Goal: Task Accomplishment & Management: Use online tool/utility

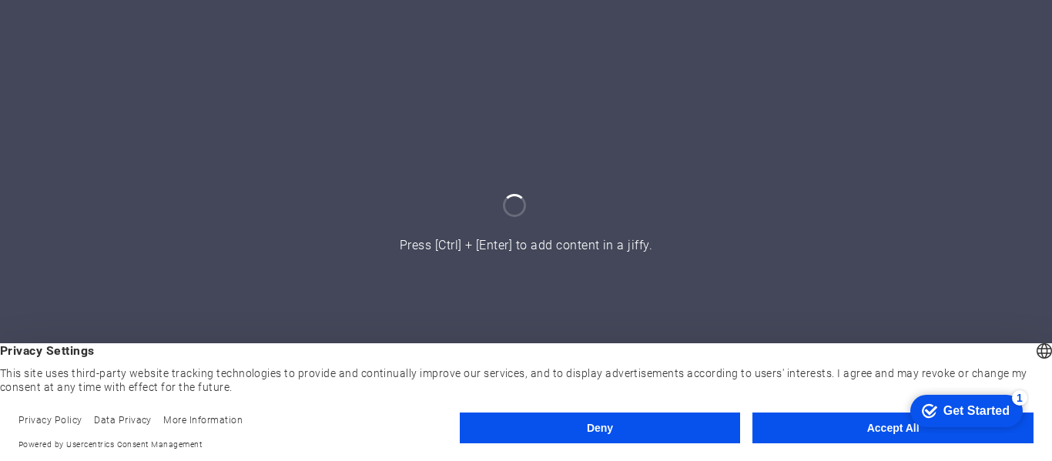
click at [855, 421] on button "Accept All" at bounding box center [893, 428] width 281 height 31
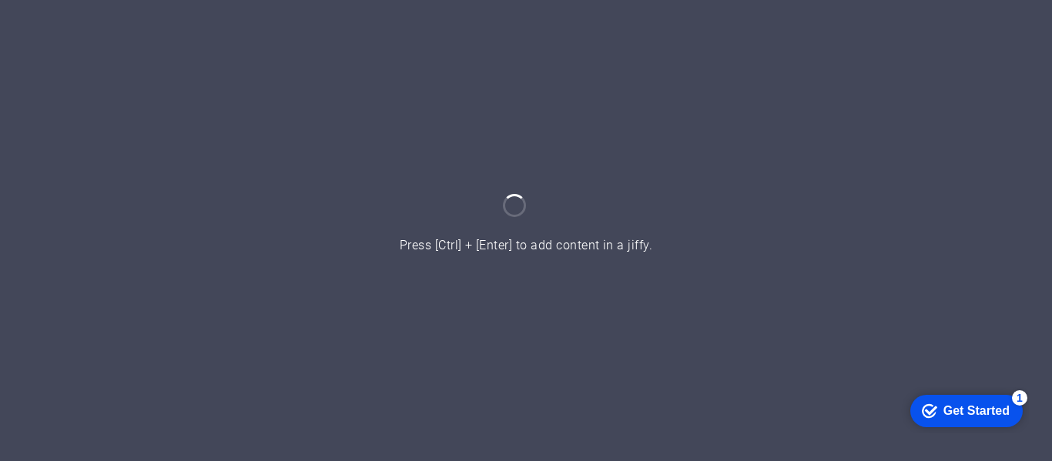
click at [956, 413] on div "Get Started" at bounding box center [977, 411] width 66 height 14
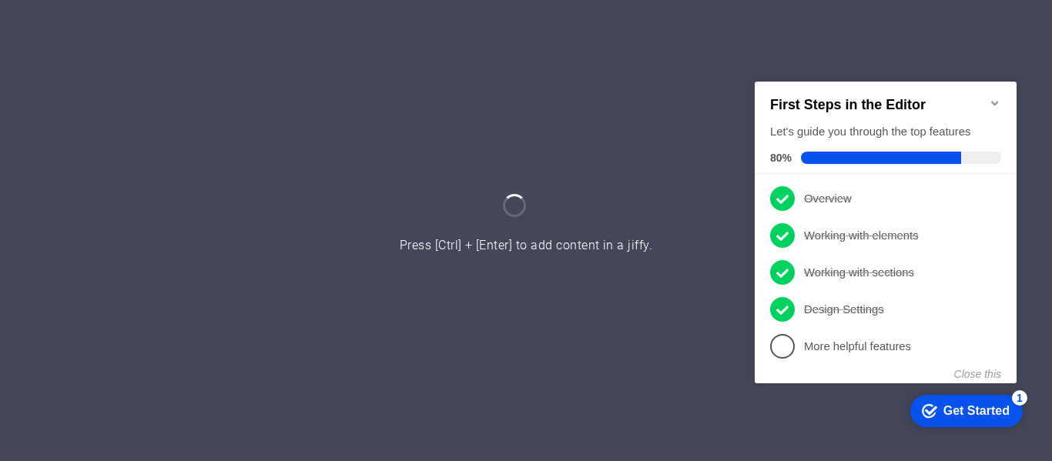
click at [619, 391] on div at bounding box center [526, 230] width 1052 height 461
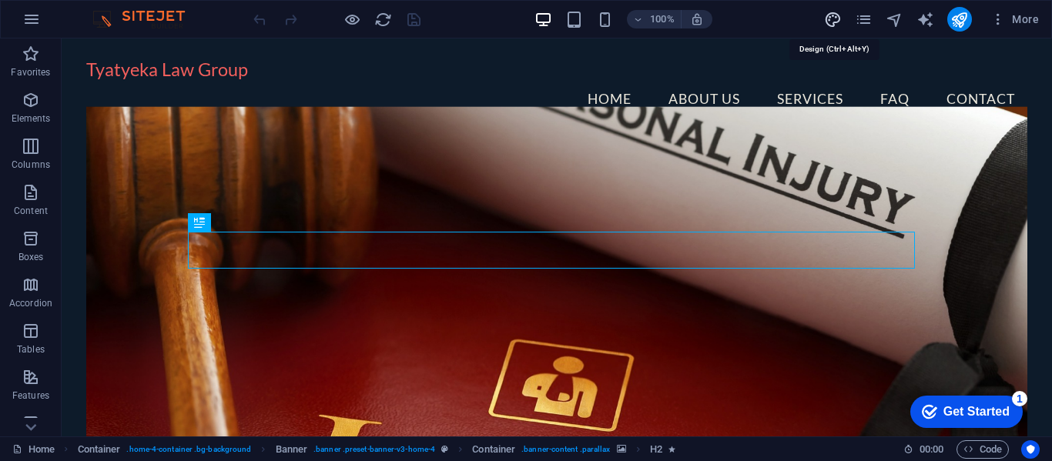
select select "rem"
select select "200"
select select "px"
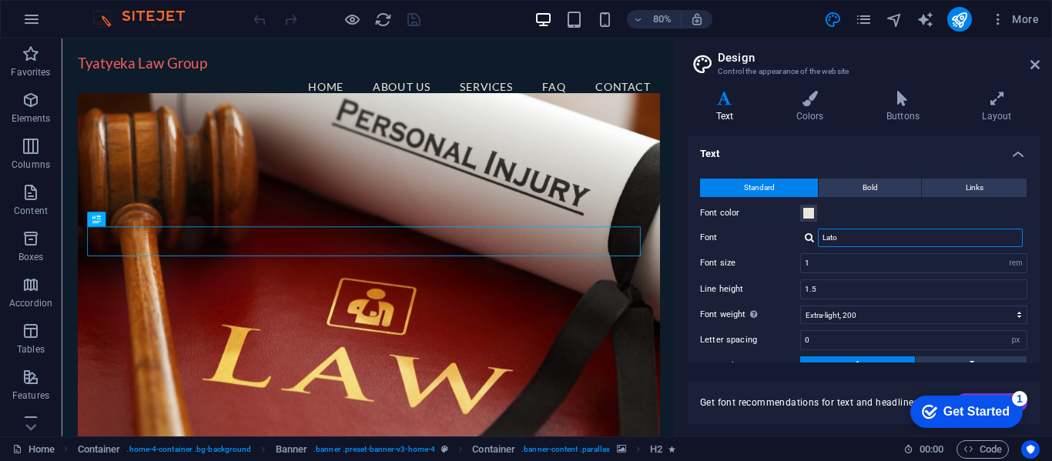
click at [873, 240] on input "Lato" at bounding box center [920, 238] width 205 height 18
type input "L"
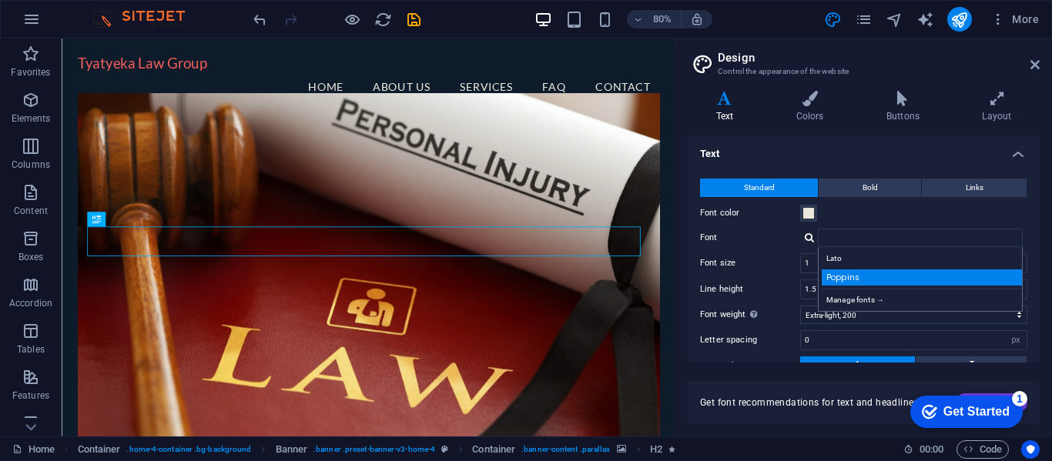
click at [845, 277] on div "Poppins" at bounding box center [923, 278] width 203 height 16
type input "Poppins"
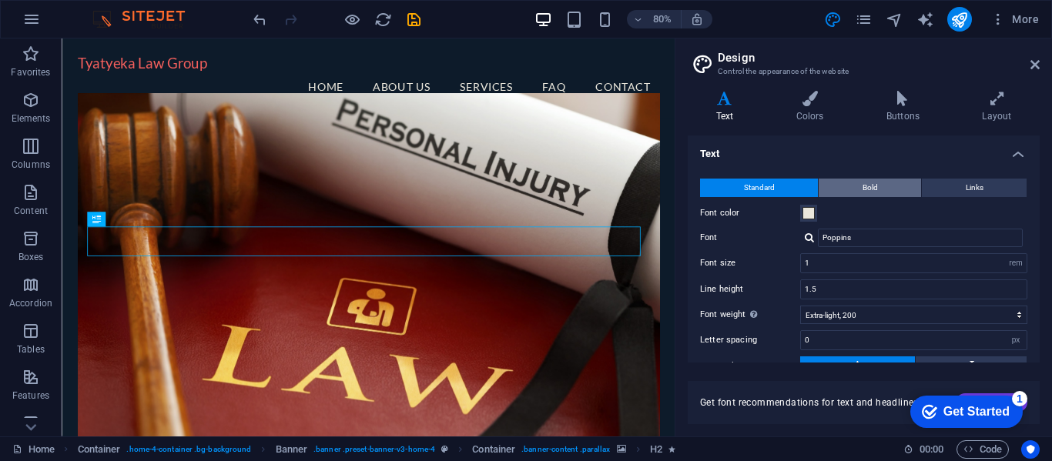
click at [857, 193] on button "Bold" at bounding box center [870, 188] width 102 height 18
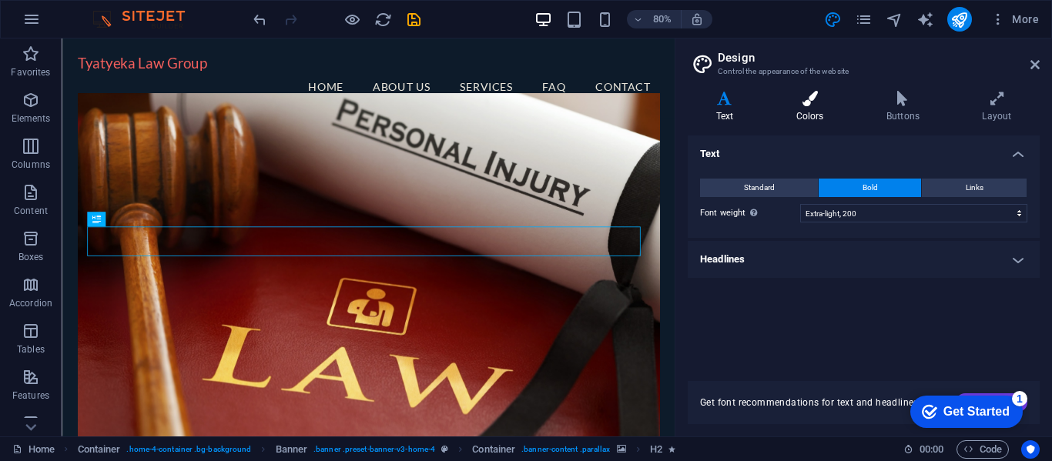
click at [810, 99] on icon at bounding box center [810, 98] width 84 height 15
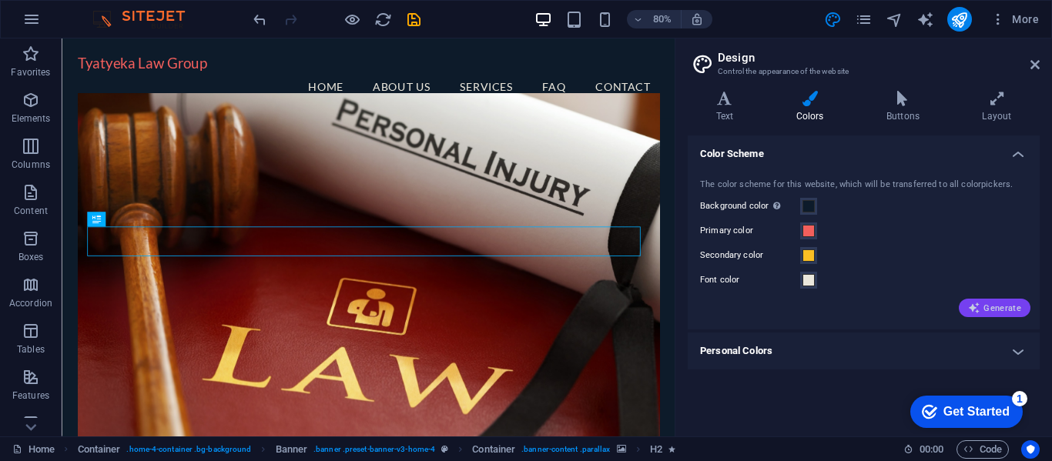
click at [1005, 310] on span "Generate" at bounding box center [994, 308] width 53 height 12
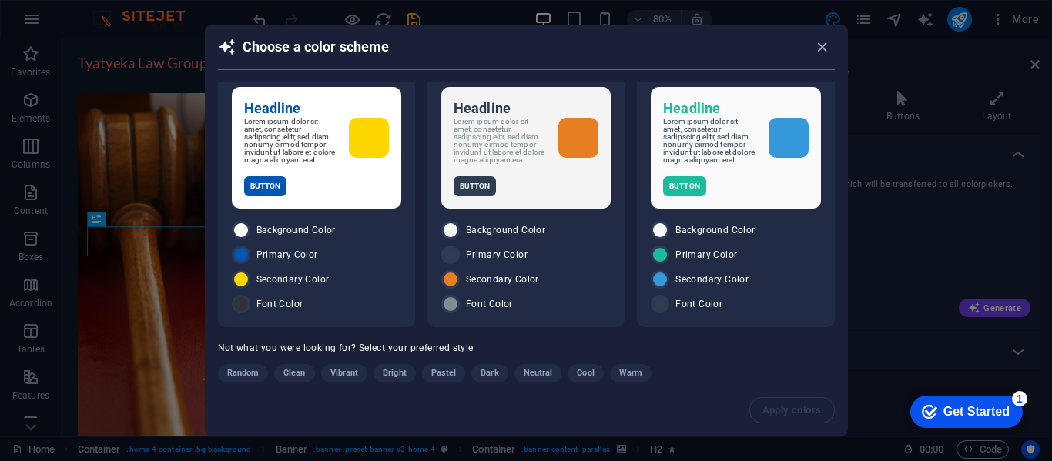
scroll to position [49, 0]
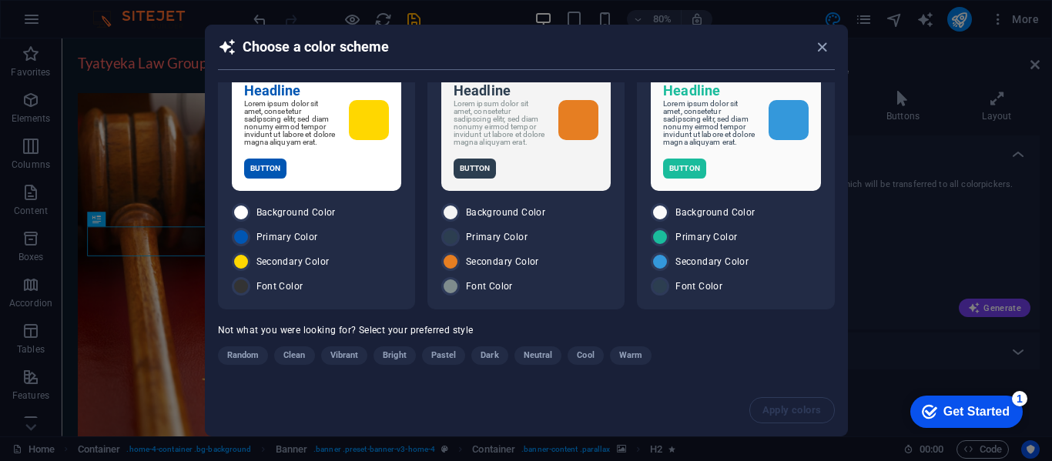
drag, startPoint x: 848, startPoint y: 329, endPoint x: 845, endPoint y: 375, distance: 46.3
click at [845, 375] on div "Choose a color scheme Headline Lorem ipsum dolor sit amet, consetetur sadipscin…" at bounding box center [526, 230] width 1052 height 461
click at [294, 357] on span "Clean" at bounding box center [294, 356] width 22 height 18
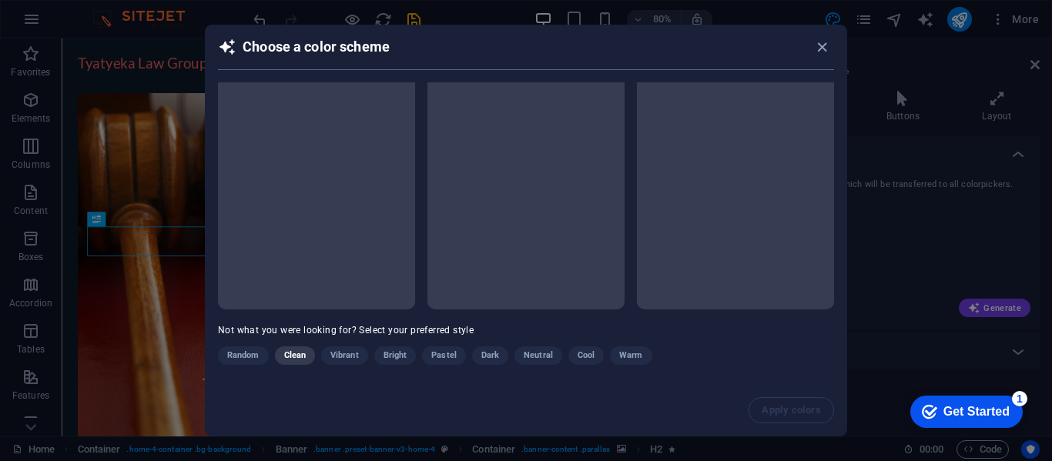
scroll to position [40, 0]
click at [481, 323] on p "Not what you were looking for? Select your preferred style" at bounding box center [526, 329] width 616 height 15
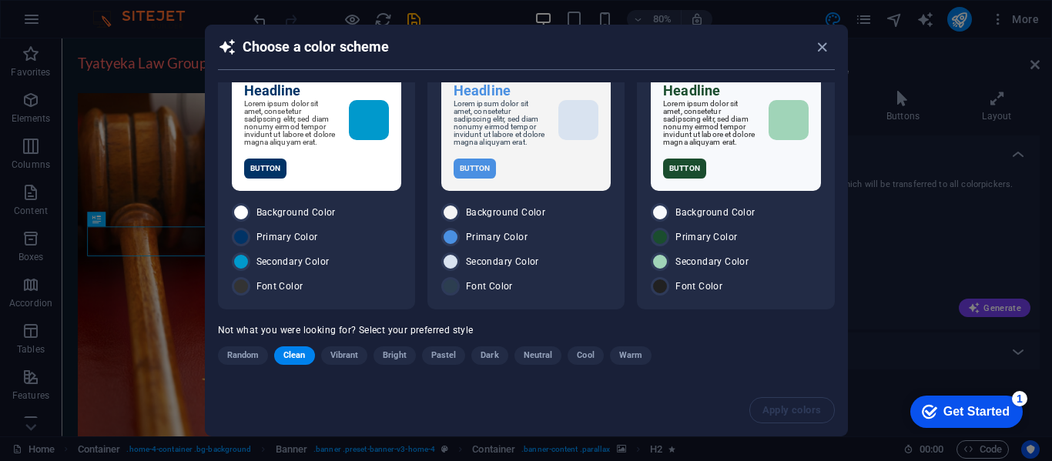
scroll to position [0, 0]
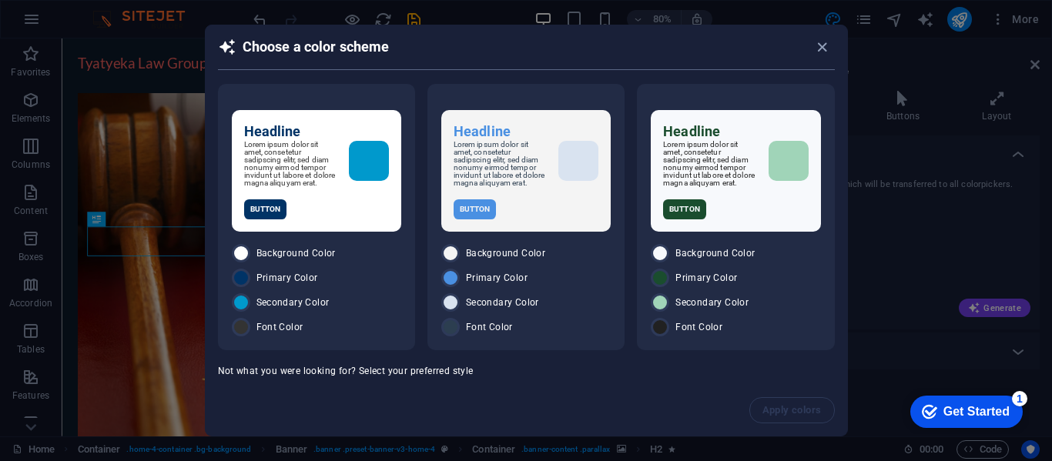
click at [842, 122] on div "Headline Lorem ipsum dolor sit amet, consetetur sadipscing elitr, sed diam nonu…" at bounding box center [527, 233] width 642 height 303
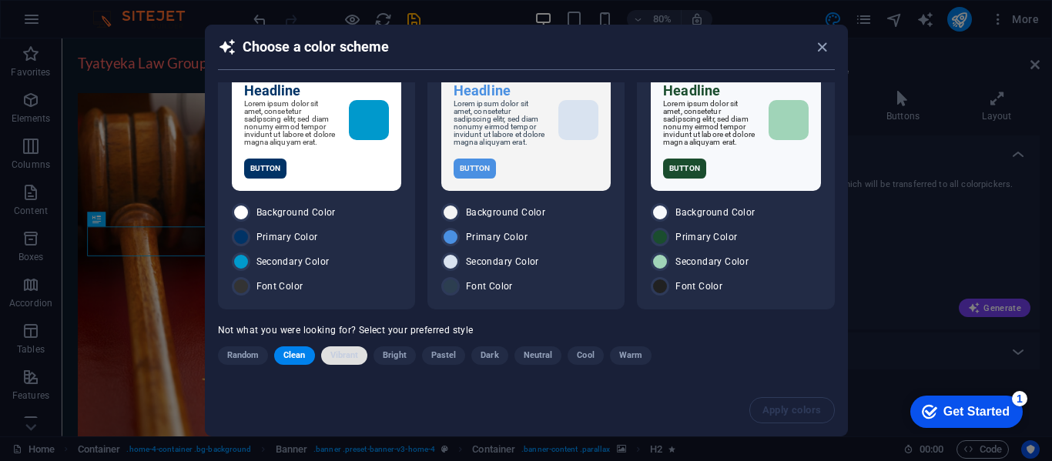
click at [341, 351] on span "Vibrant" at bounding box center [344, 356] width 28 height 18
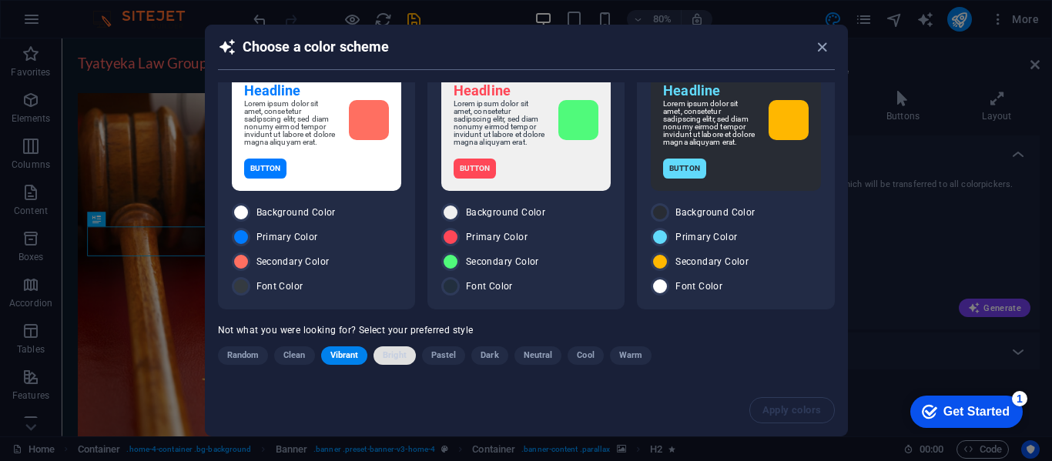
click at [390, 356] on span "Bright" at bounding box center [395, 356] width 24 height 18
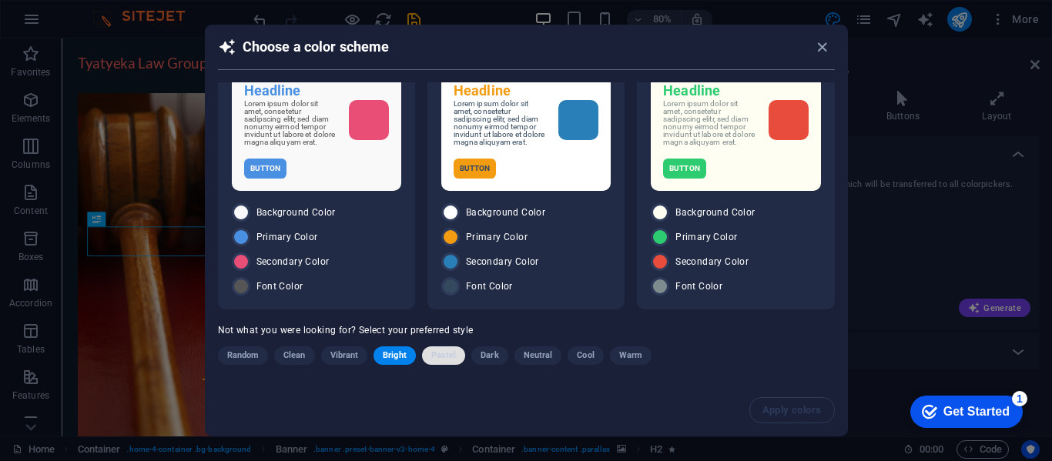
click at [455, 357] on span "Pastel" at bounding box center [443, 356] width 25 height 18
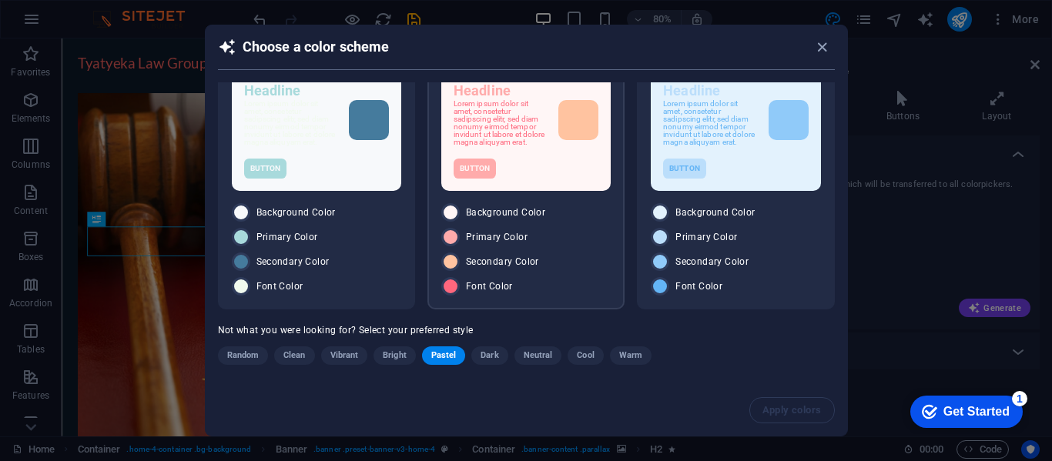
click at [529, 181] on div "Headline Lorem ipsum dolor sit amet, consetetur sadipscing elitr, sed diam nonu…" at bounding box center [525, 130] width 169 height 122
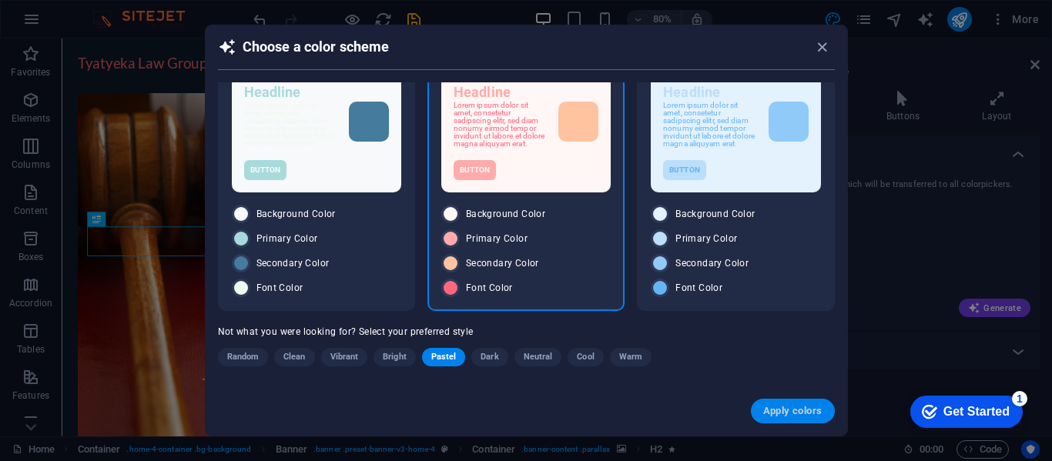
click at [780, 406] on span "Apply colors" at bounding box center [792, 411] width 59 height 12
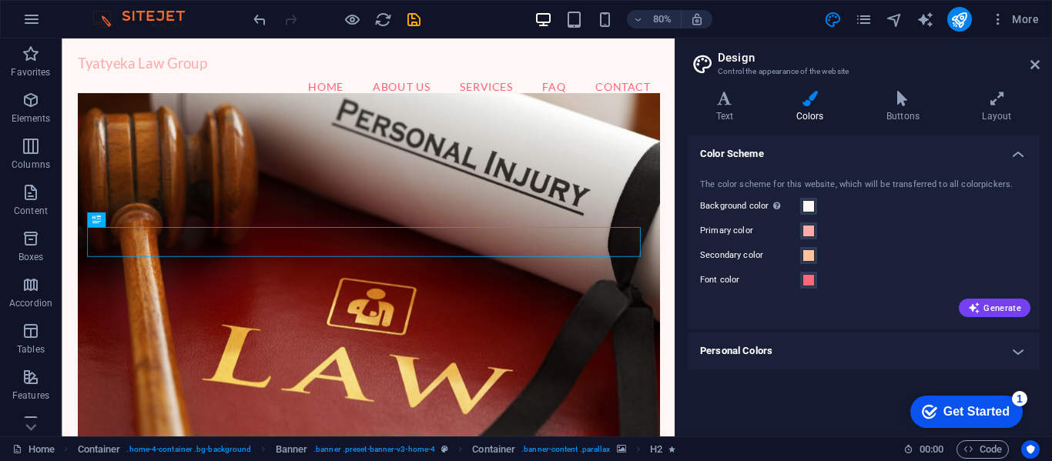
click at [780, 406] on div "Color Scheme The color scheme for this website, which will be transferred to al…" at bounding box center [864, 280] width 352 height 289
click at [1012, 347] on h4 "Personal Colors" at bounding box center [864, 351] width 352 height 37
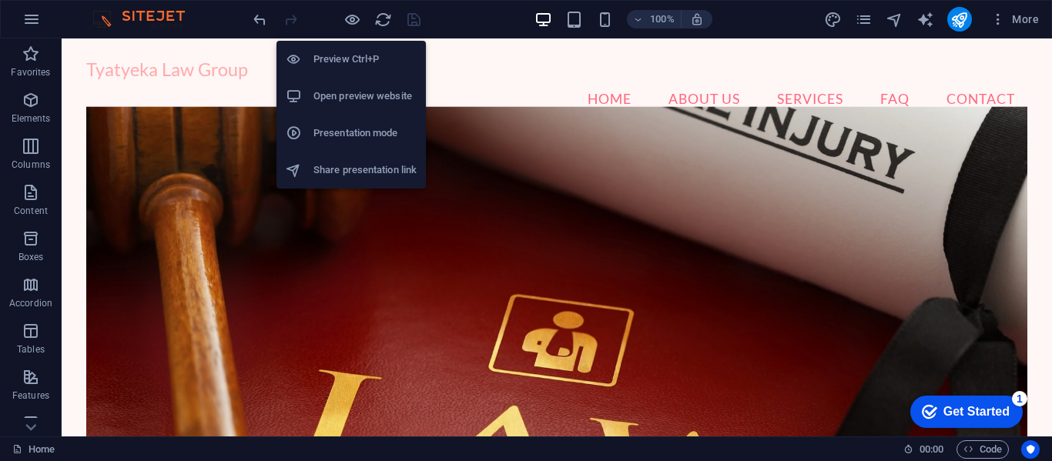
click at [345, 92] on h6 "Open preview website" at bounding box center [364, 96] width 103 height 18
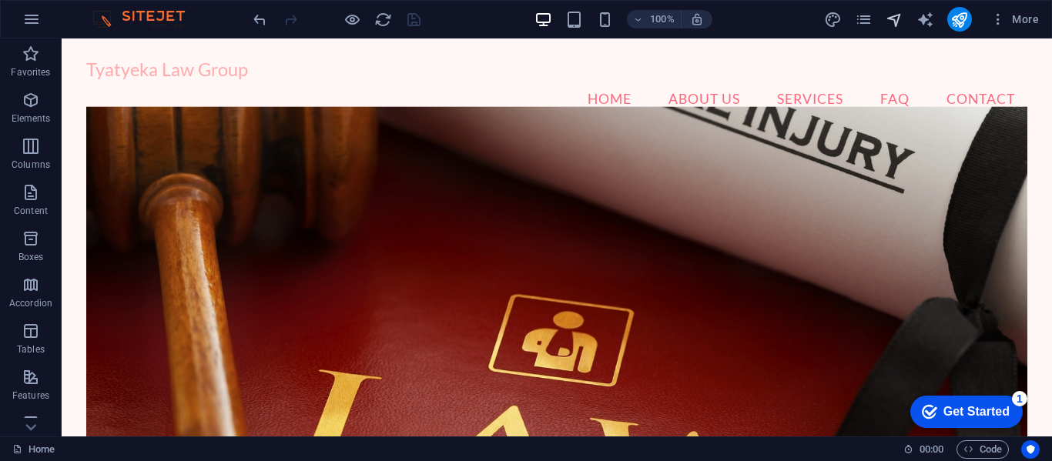
drag, startPoint x: 918, startPoint y: 11, endPoint x: 892, endPoint y: 19, distance: 27.5
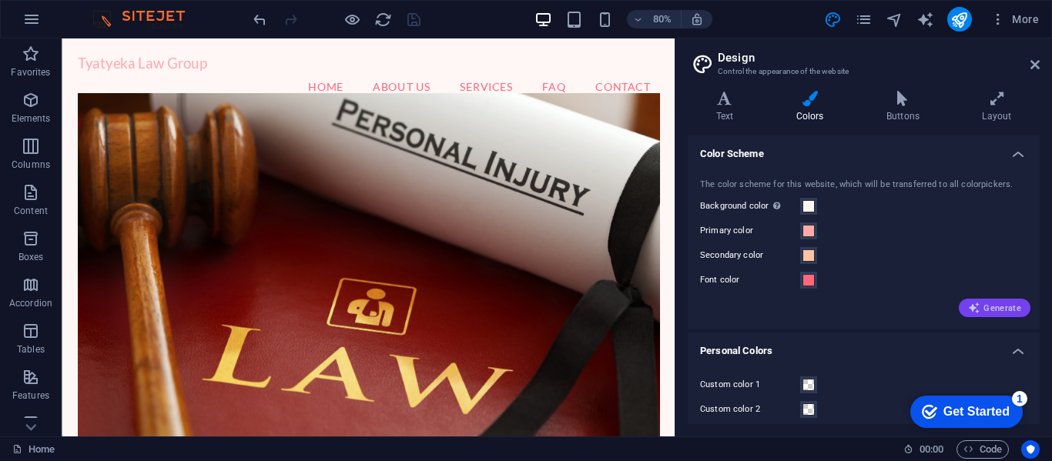
click at [980, 301] on button "Generate" at bounding box center [995, 308] width 72 height 18
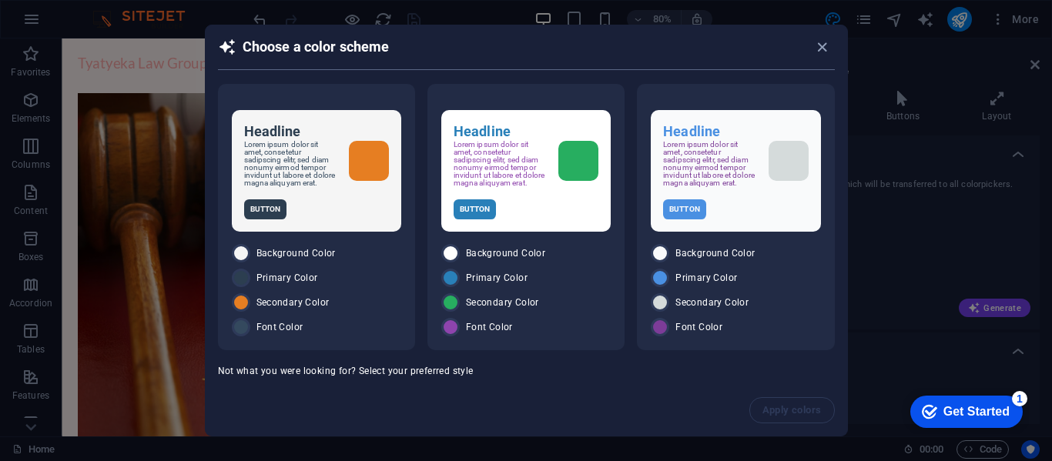
drag, startPoint x: 843, startPoint y: 308, endPoint x: 849, endPoint y: 370, distance: 62.7
click at [849, 370] on div "Choose a color scheme Headline Lorem ipsum dolor sit amet, consetetur sadipscin…" at bounding box center [526, 230] width 1052 height 461
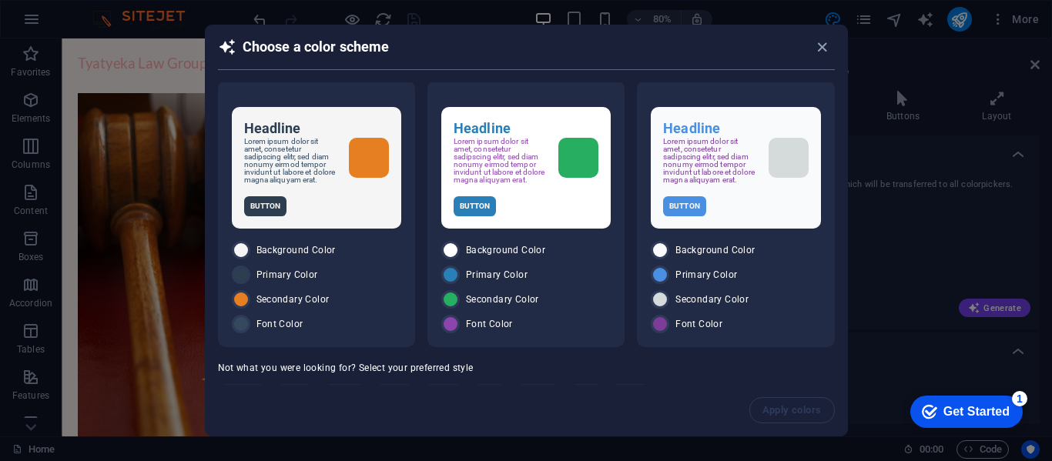
click at [832, 372] on div "Headline Lorem ipsum dolor sit amet, consetetur sadipscing elitr, sed diam nonu…" at bounding box center [527, 233] width 642 height 303
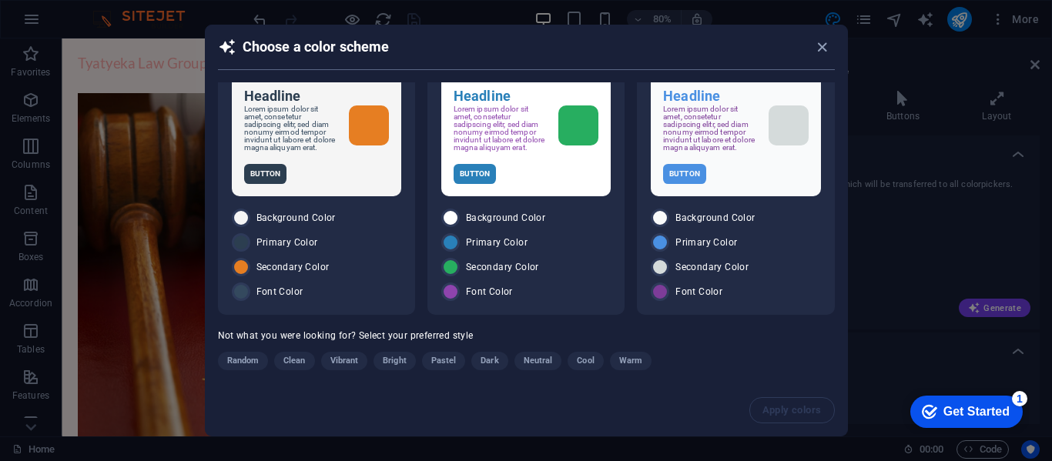
scroll to position [49, 0]
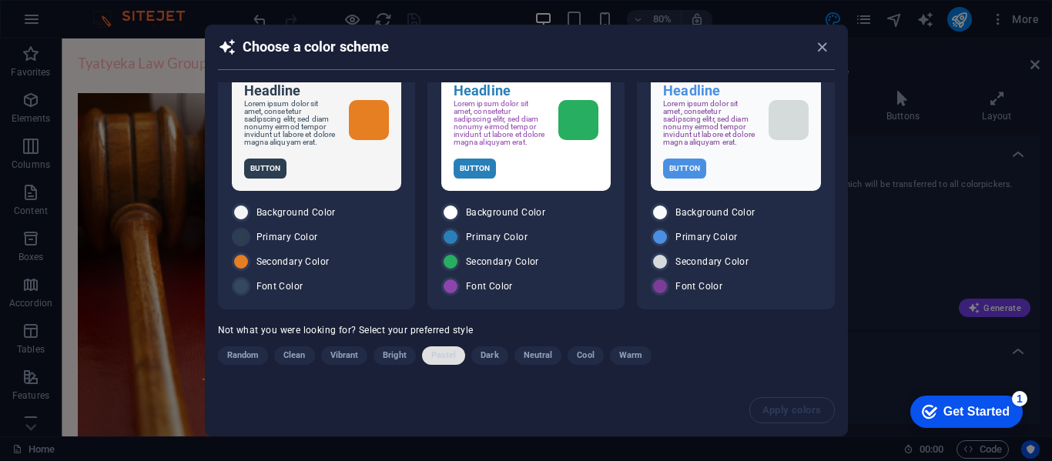
click at [454, 356] on span "Pastel" at bounding box center [443, 356] width 25 height 18
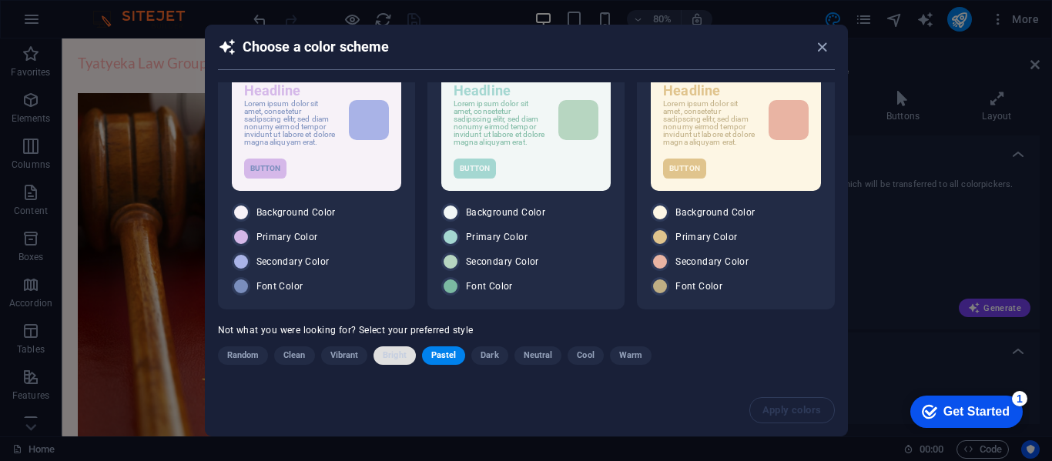
click at [397, 351] on span "Bright" at bounding box center [395, 356] width 24 height 18
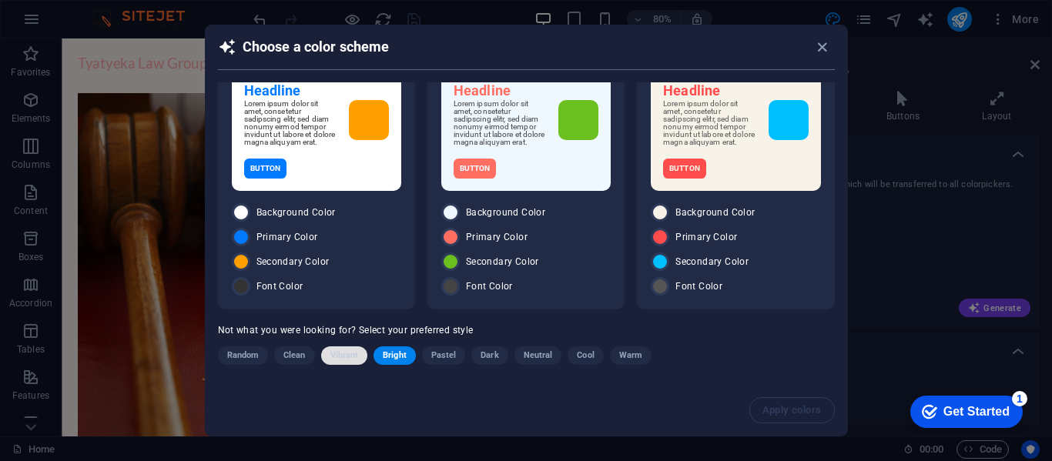
click at [352, 354] on span "Vibrant" at bounding box center [344, 356] width 28 height 18
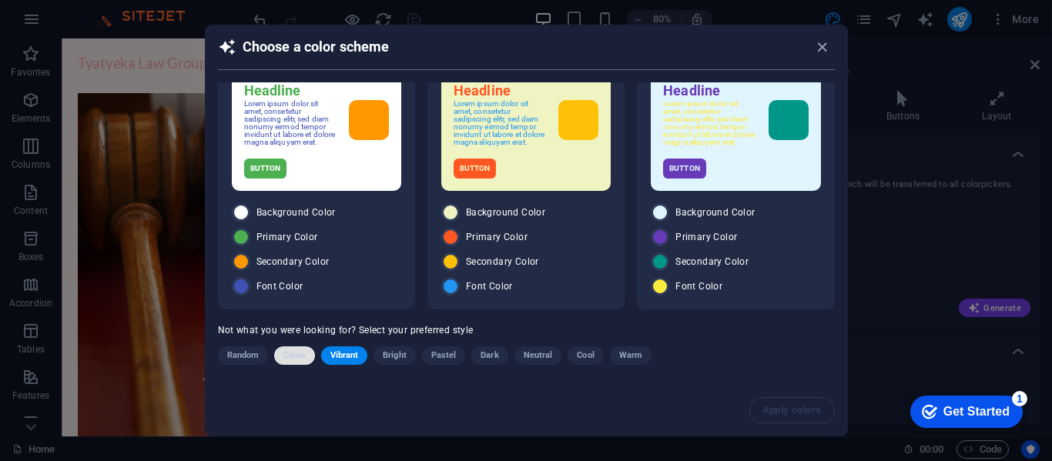
click at [300, 351] on span "Clean" at bounding box center [294, 356] width 22 height 18
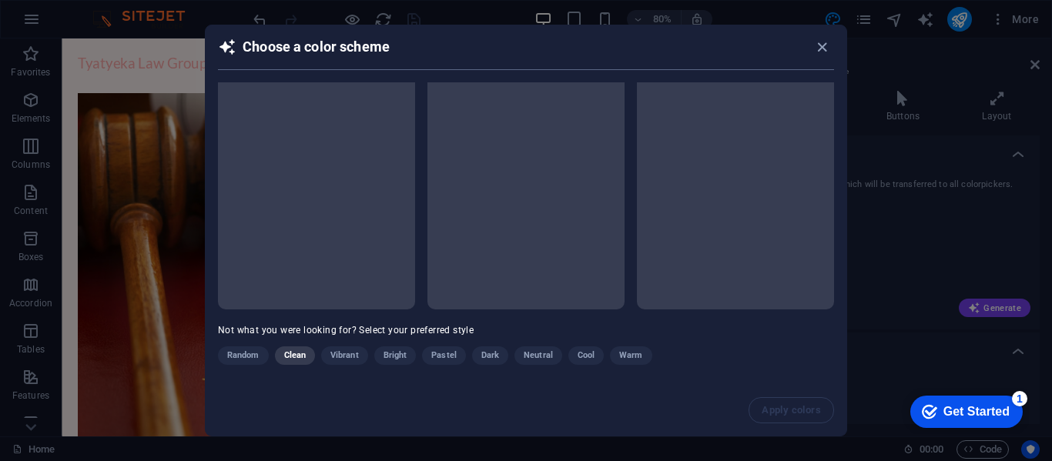
click at [300, 351] on div "Random Clean Vibrant Bright Pastel Dark Neutral Cool Warm" at bounding box center [487, 359] width 539 height 25
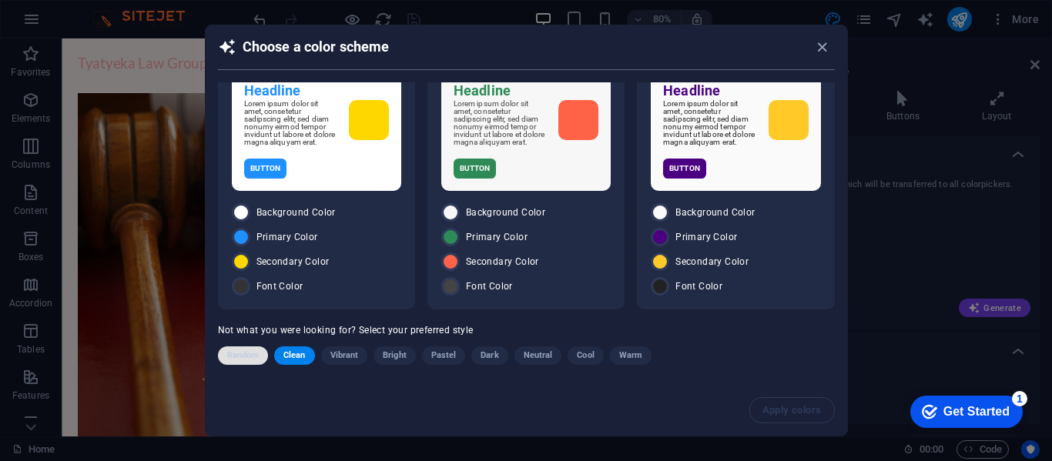
click at [252, 352] on span "Random" at bounding box center [243, 356] width 32 height 18
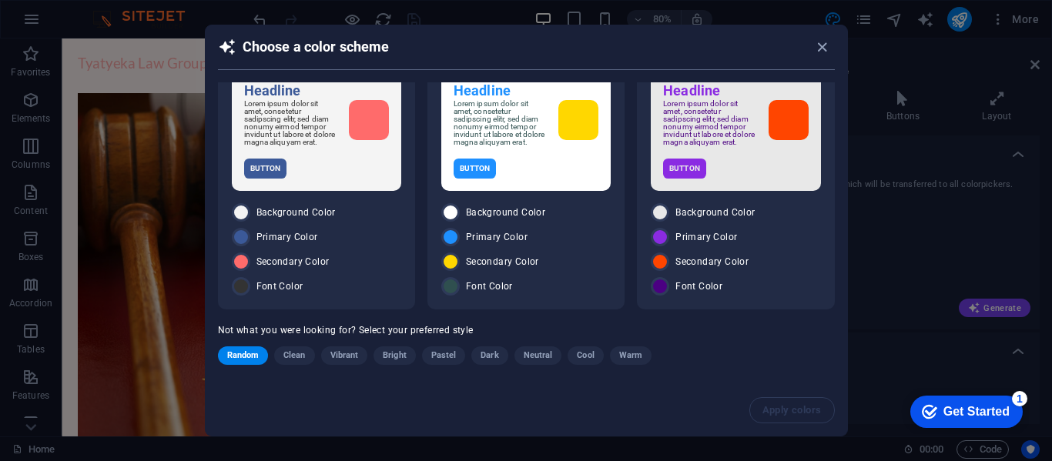
drag, startPoint x: 321, startPoint y: 323, endPoint x: 313, endPoint y: 322, distance: 8.5
click at [313, 322] on p "Not what you were looking for? Select your preferred style" at bounding box center [526, 329] width 617 height 15
click at [289, 353] on span "Clean" at bounding box center [294, 356] width 22 height 18
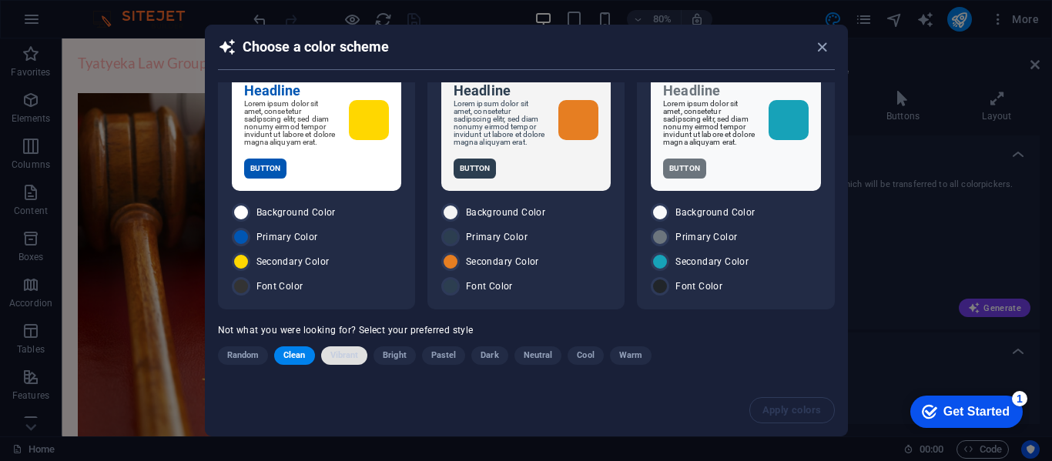
click at [334, 347] on span "Vibrant" at bounding box center [344, 356] width 28 height 18
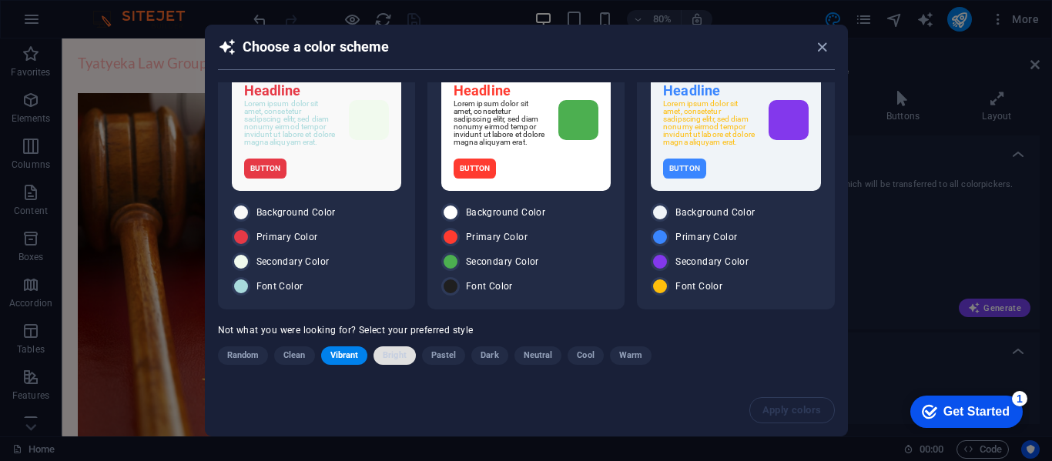
click at [387, 353] on span "Bright" at bounding box center [395, 356] width 24 height 18
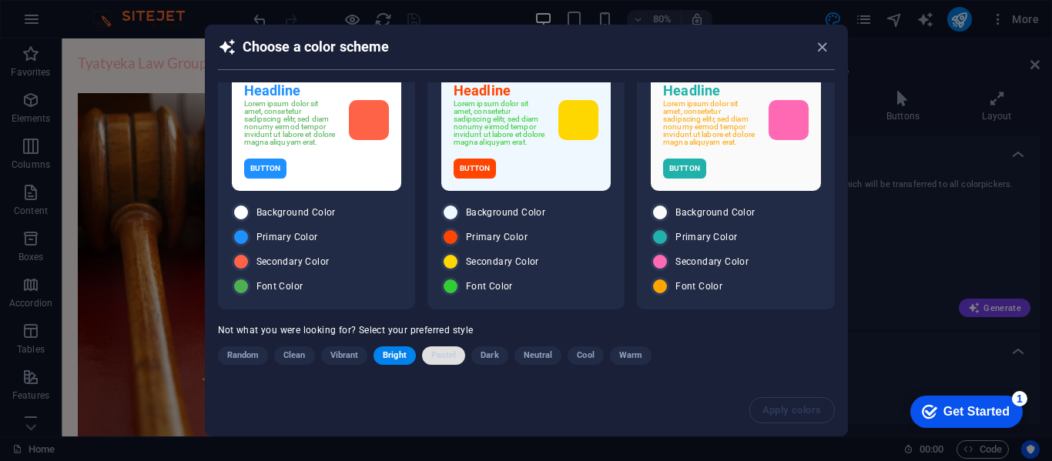
click at [443, 354] on span "Pastel" at bounding box center [443, 356] width 25 height 18
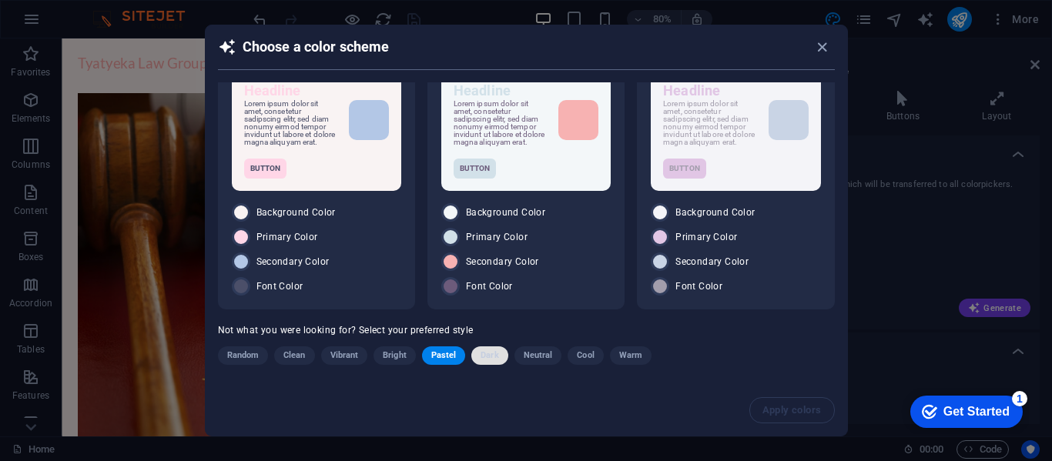
click at [484, 357] on span "Dark" at bounding box center [490, 356] width 18 height 18
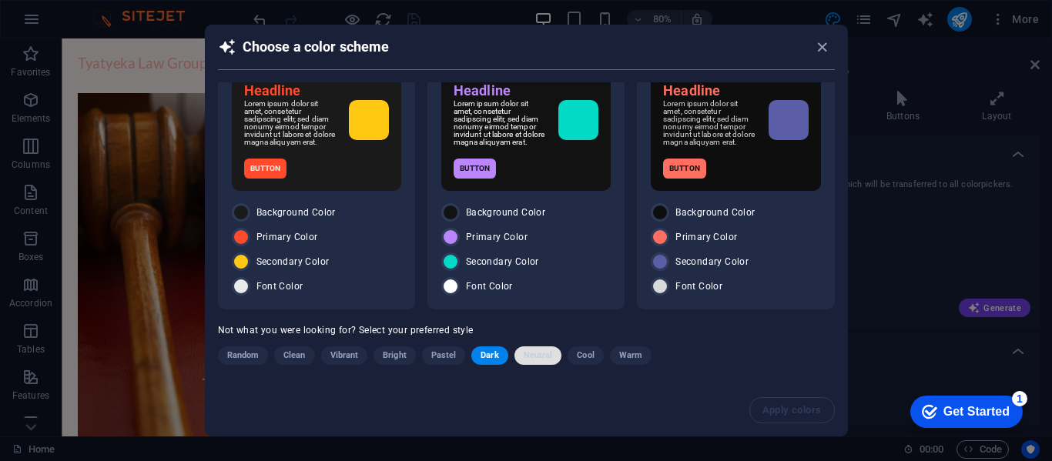
click at [528, 354] on span "Neutral" at bounding box center [538, 356] width 29 height 18
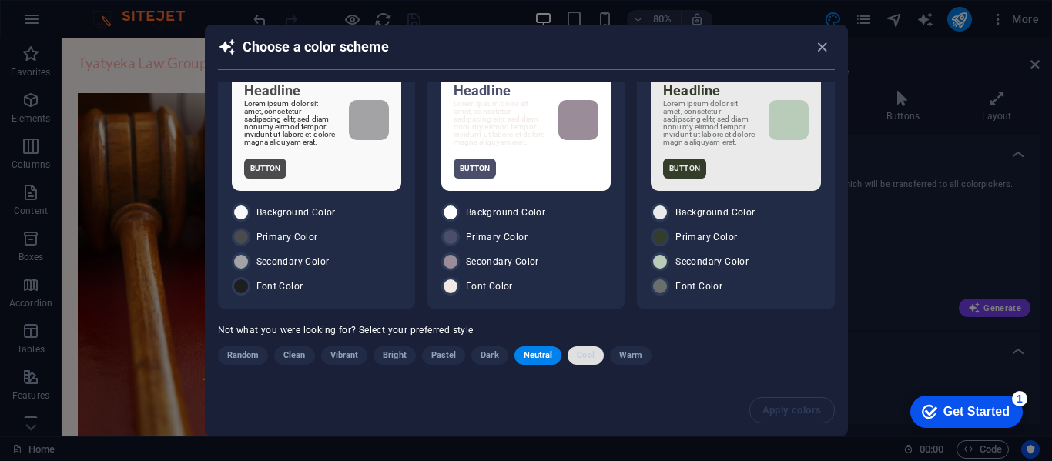
click at [577, 357] on span "Cool" at bounding box center [585, 356] width 17 height 18
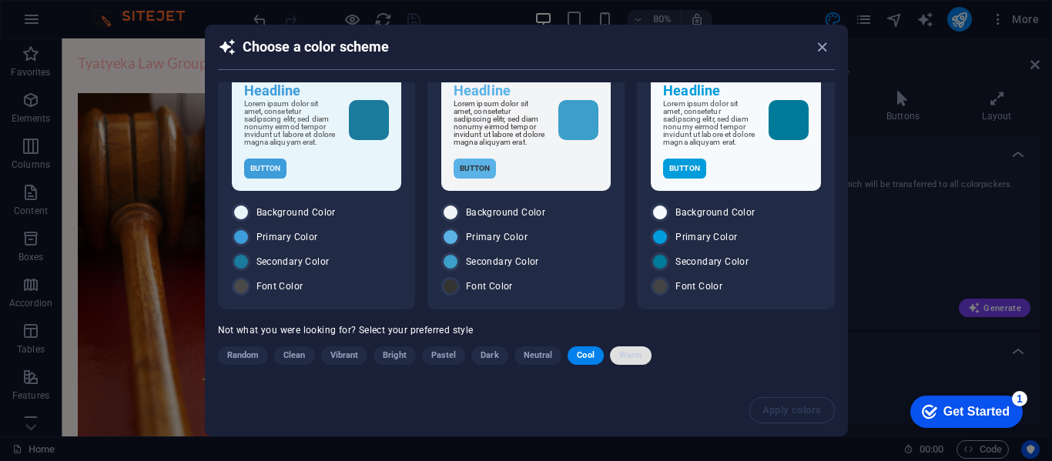
click at [625, 356] on span "Warm" at bounding box center [630, 356] width 23 height 18
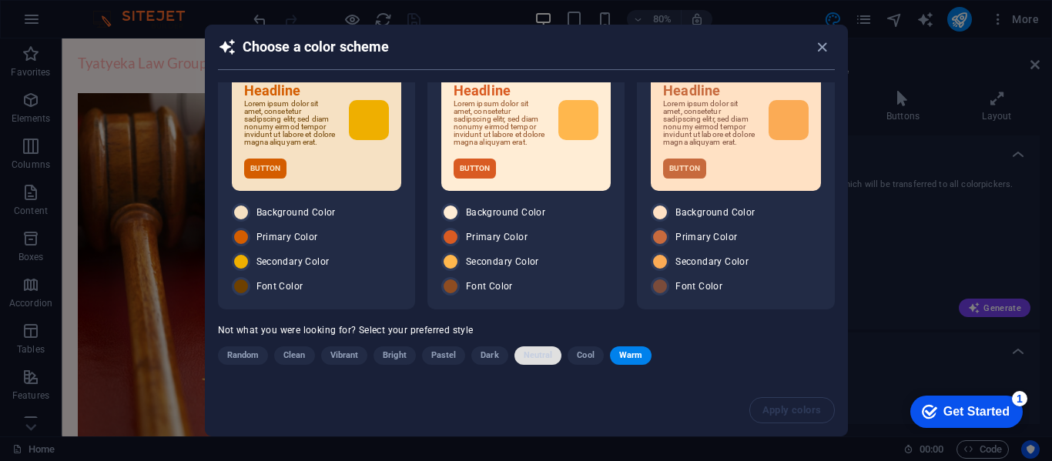
click at [536, 349] on span "Neutral" at bounding box center [538, 356] width 29 height 18
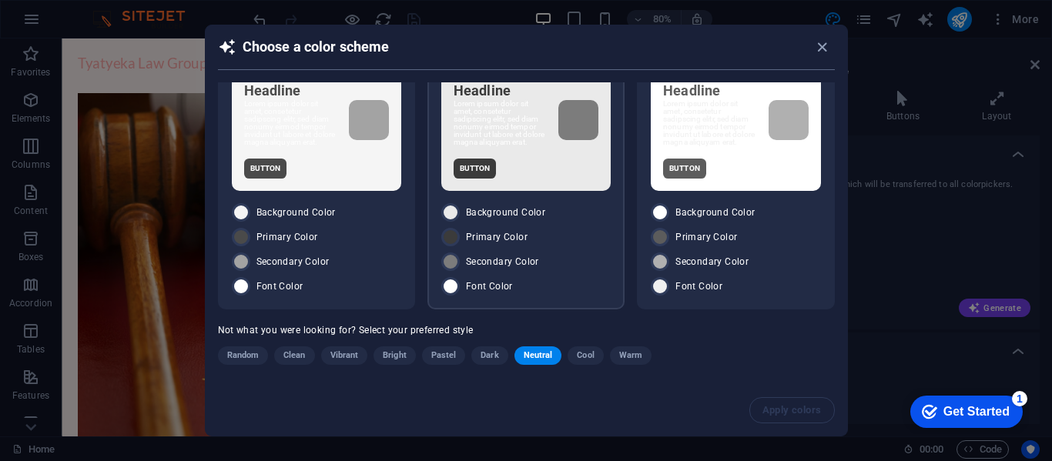
click at [538, 136] on p "Lorem ipsum dolor sit amet, consetetur sadipscing elitr, sed diam nonumy eirmod…" at bounding box center [500, 123] width 92 height 46
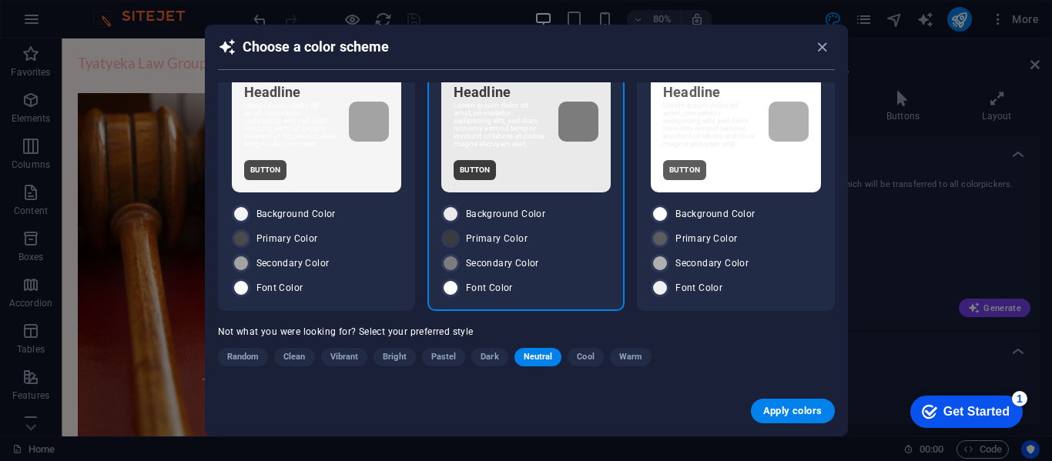
scroll to position [47, 0]
click at [819, 416] on span "Apply colors" at bounding box center [792, 411] width 59 height 12
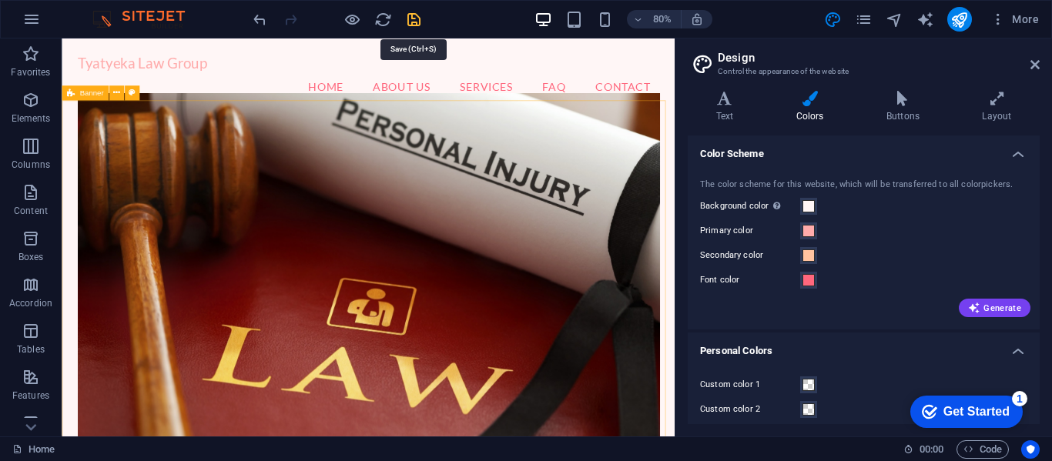
click at [414, 18] on icon "save" at bounding box center [414, 20] width 18 height 18
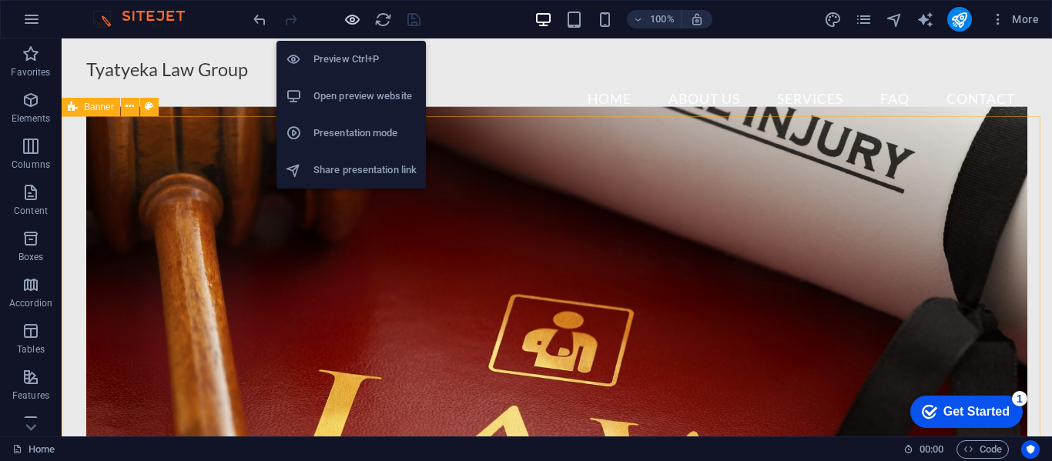
click at [347, 18] on icon "button" at bounding box center [353, 20] width 18 height 18
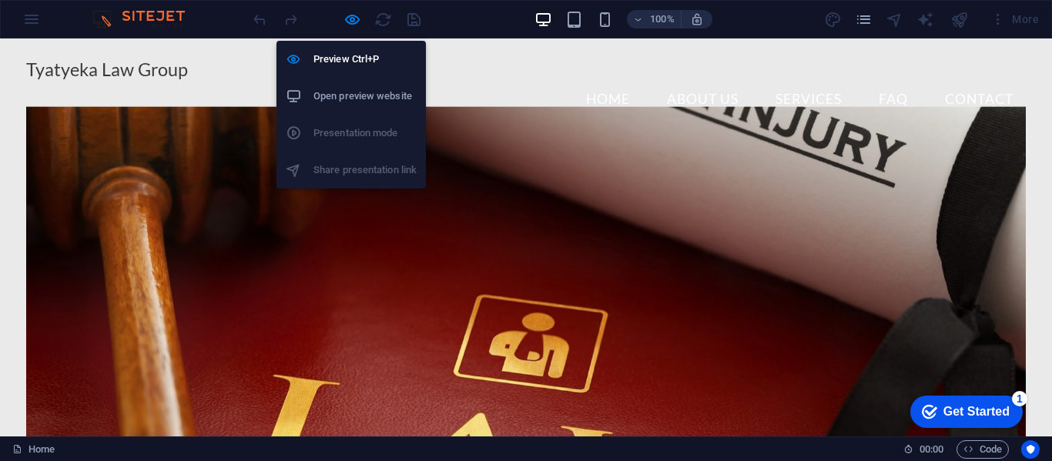
click at [357, 88] on h6 "Open preview website" at bounding box center [364, 96] width 103 height 18
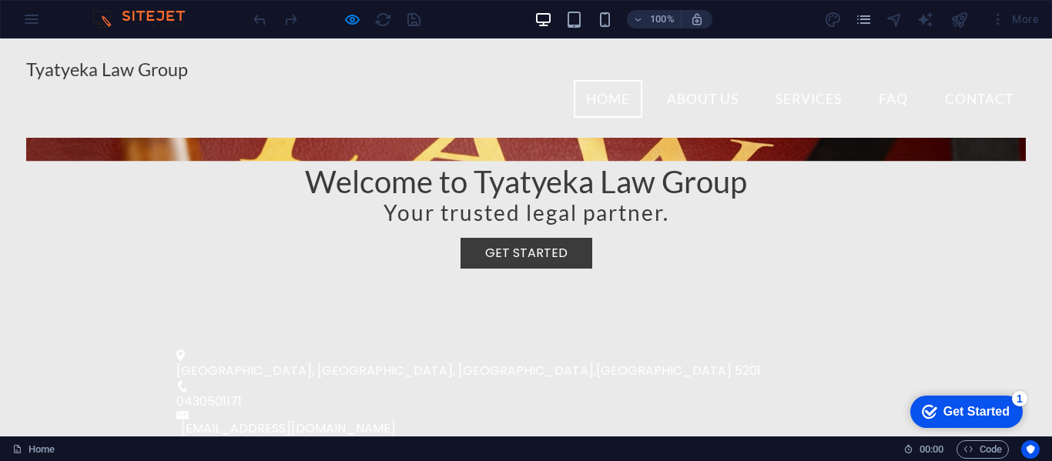
scroll to position [0, 0]
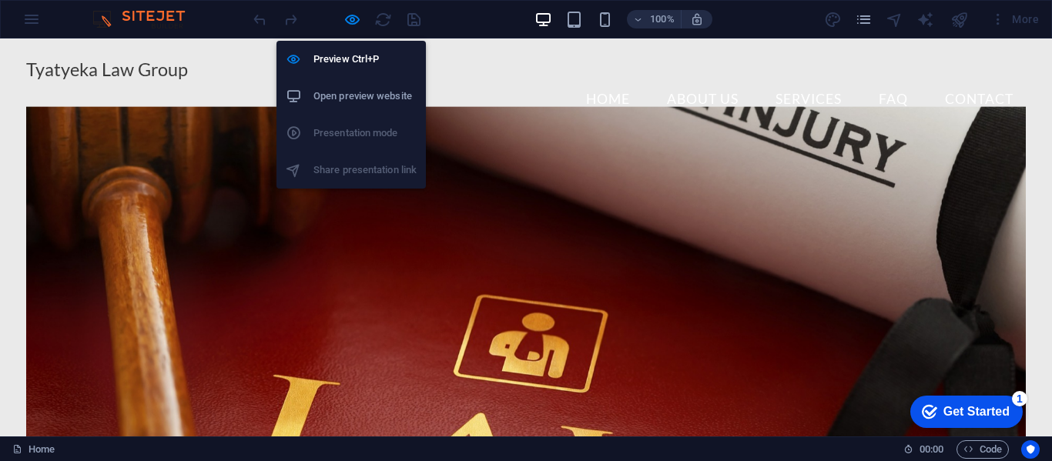
click at [360, 95] on h6 "Open preview website" at bounding box center [364, 96] width 103 height 18
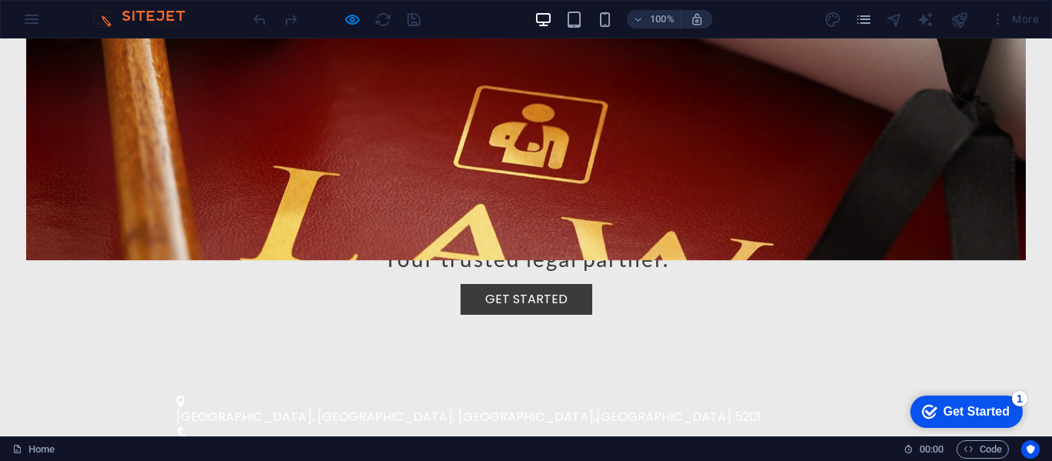
scroll to position [466, 0]
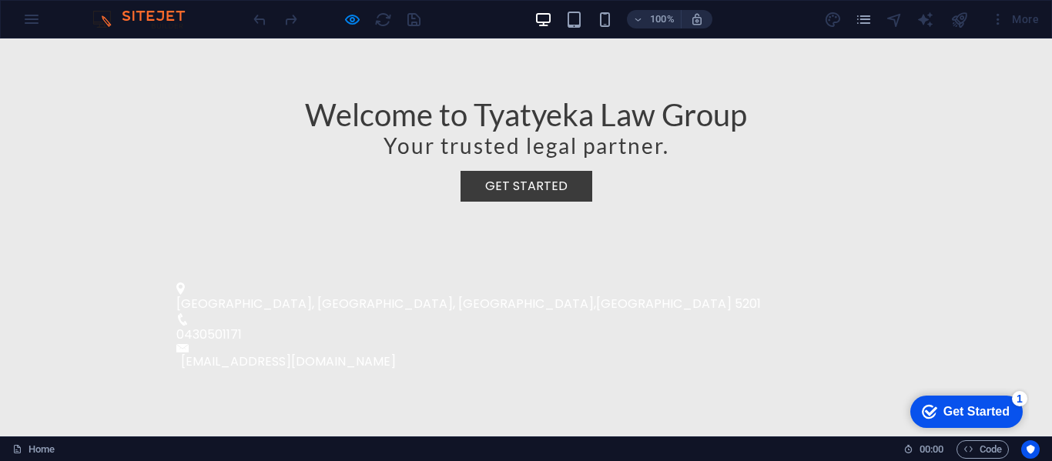
scroll to position [0, 0]
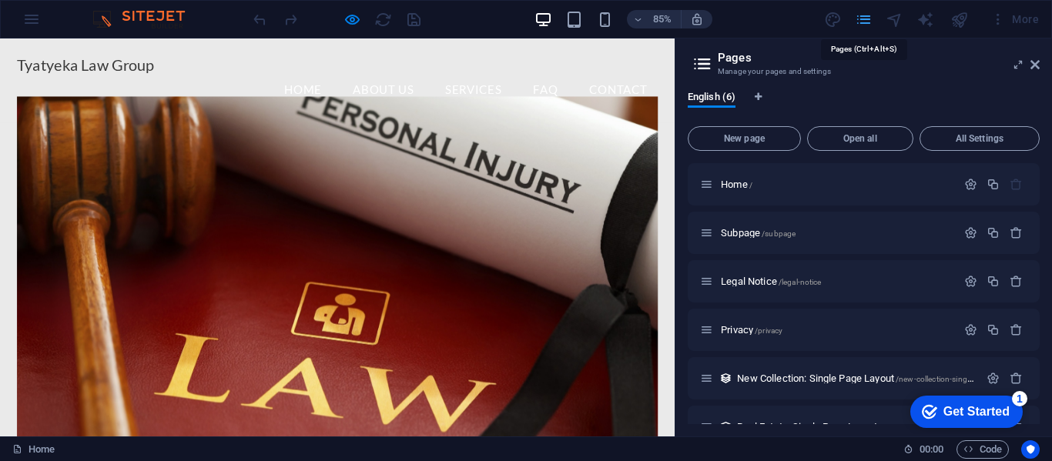
click at [1041, 63] on aside "Pages Manage your pages and settings English (6) New page Open all All Settings…" at bounding box center [863, 238] width 377 height 398
click at [1034, 62] on icon at bounding box center [1035, 65] width 9 height 12
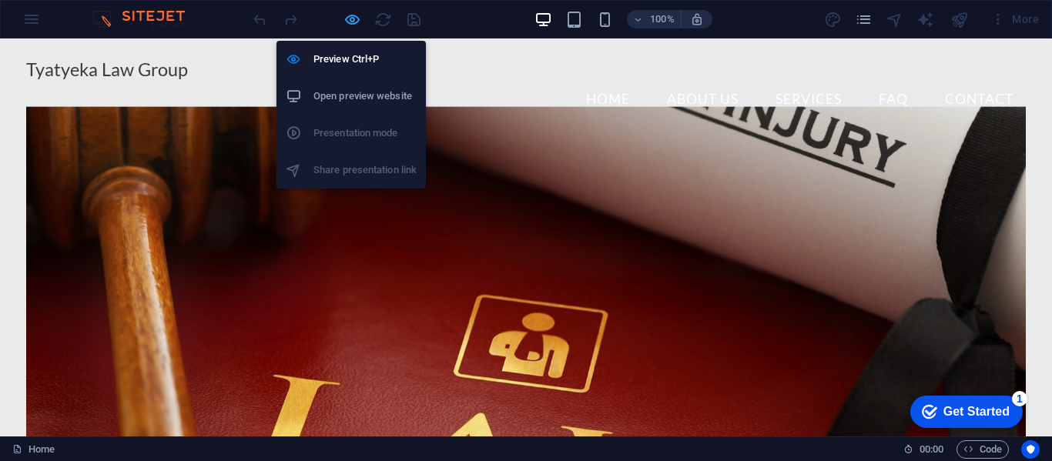
click at [353, 24] on icon "button" at bounding box center [353, 20] width 18 height 18
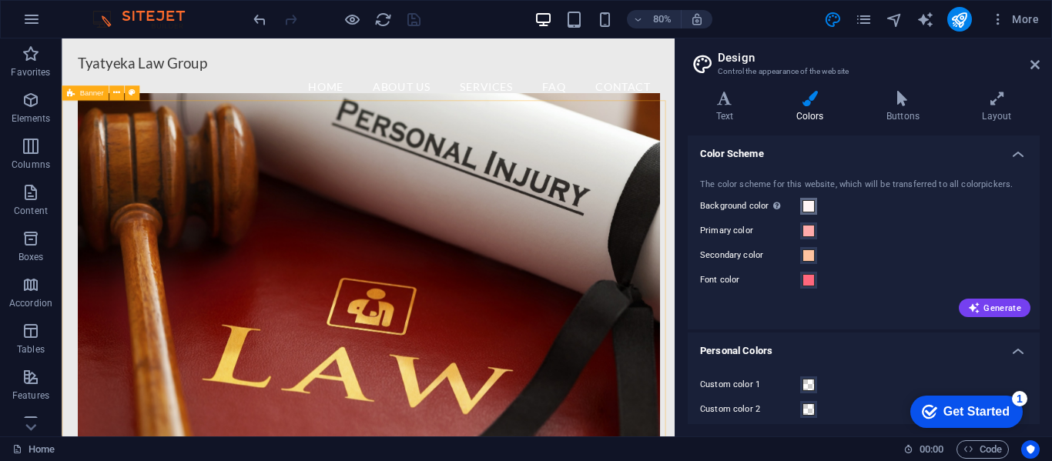
click at [810, 203] on span at bounding box center [809, 206] width 12 height 12
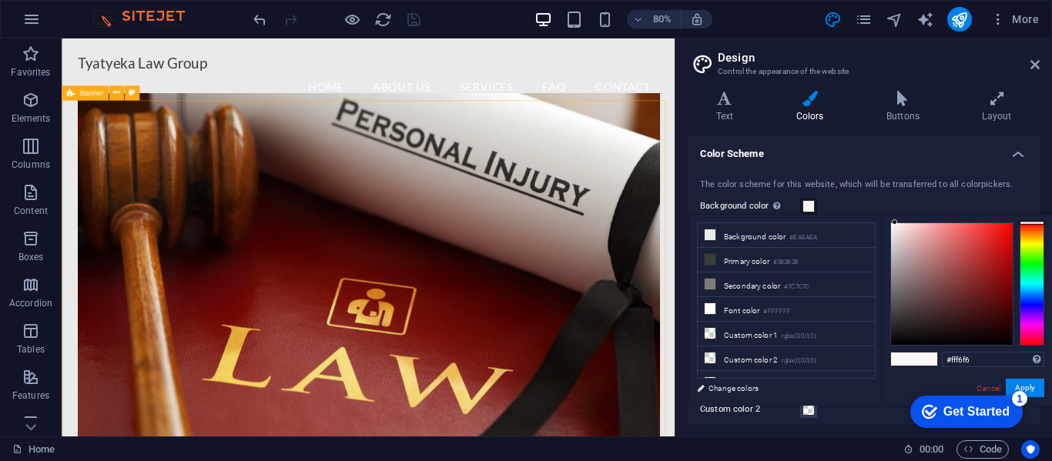
click at [810, 203] on span at bounding box center [809, 206] width 12 height 12
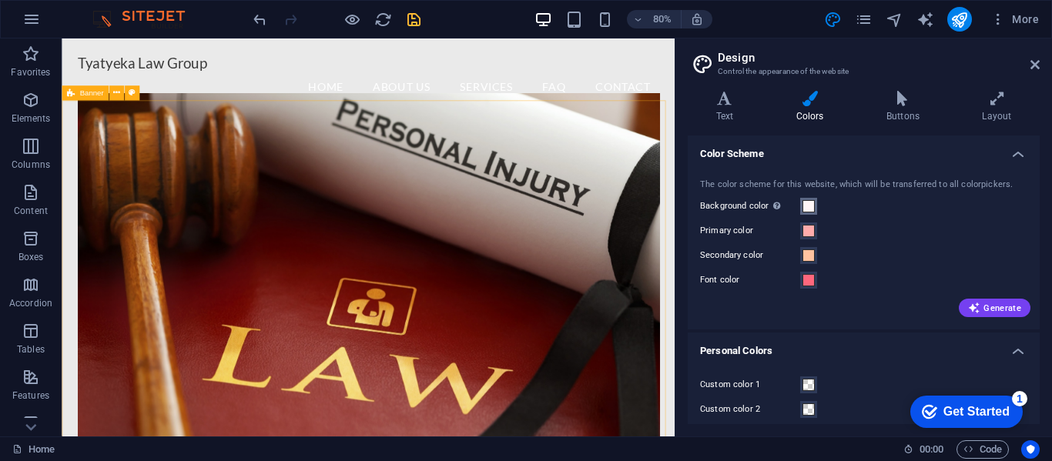
click at [810, 203] on span at bounding box center [809, 206] width 12 height 12
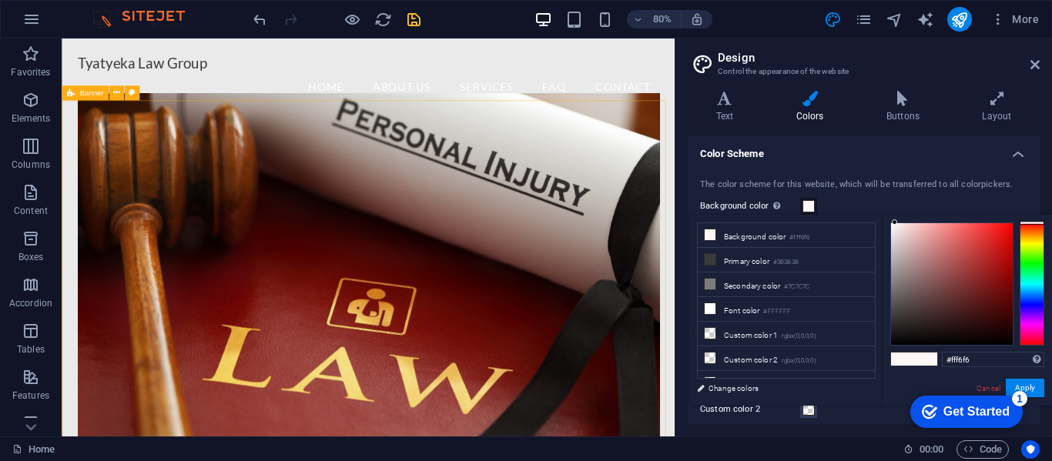
click at [810, 203] on span at bounding box center [809, 206] width 12 height 12
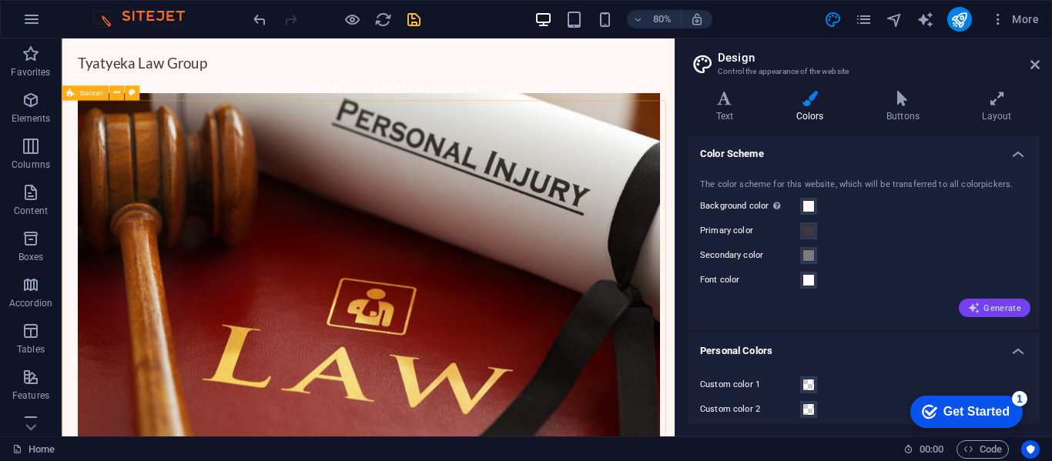
click at [994, 309] on span "Generate" at bounding box center [994, 308] width 53 height 12
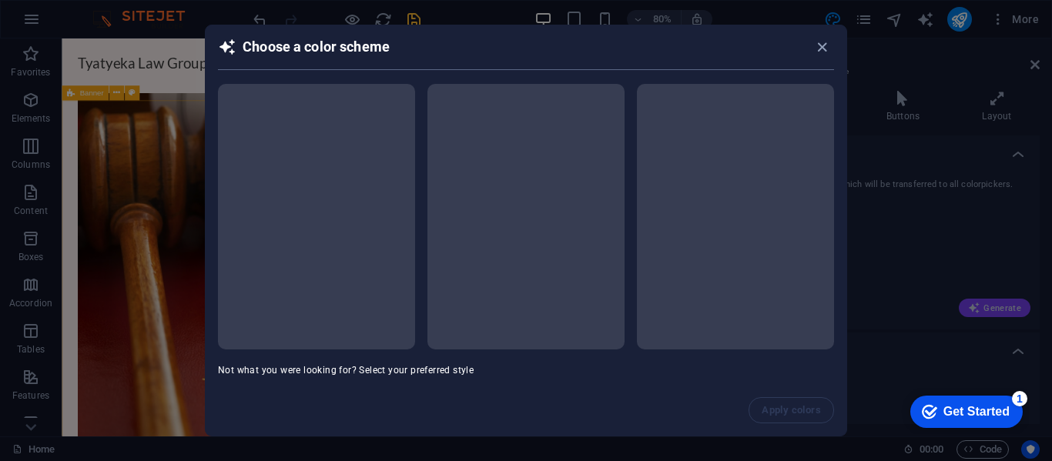
click at [994, 309] on div "Choose a color scheme Not what you were looking for? Select your preferred styl…" at bounding box center [526, 230] width 1052 height 461
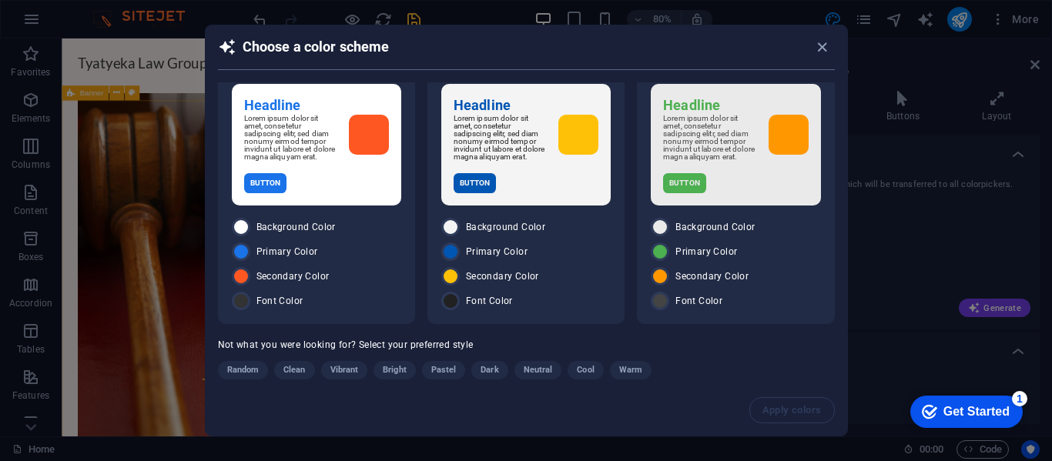
scroll to position [49, 0]
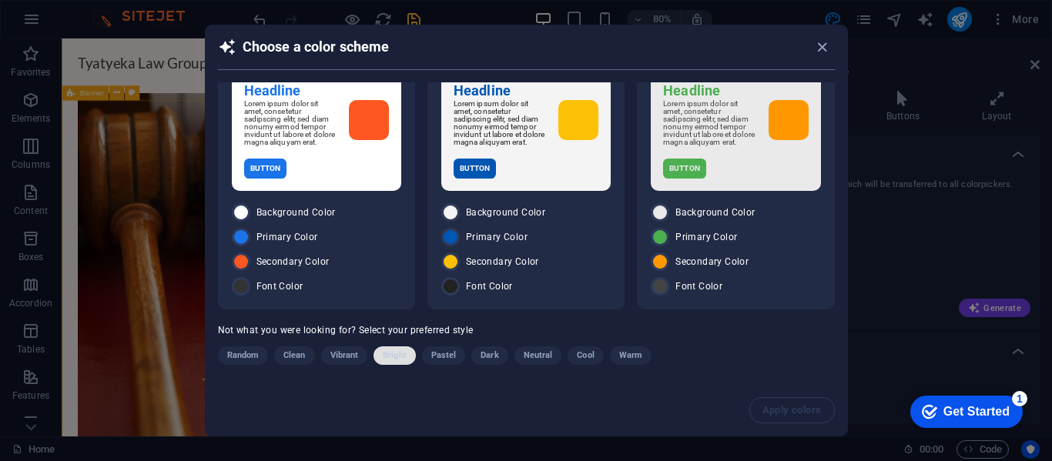
click at [391, 351] on span "Bright" at bounding box center [395, 356] width 24 height 18
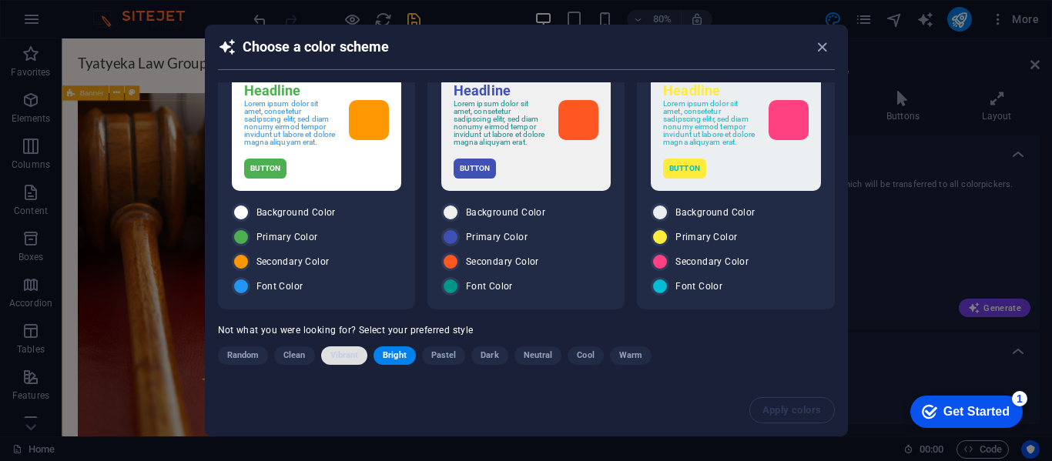
click at [360, 356] on button "Vibrant" at bounding box center [344, 356] width 47 height 18
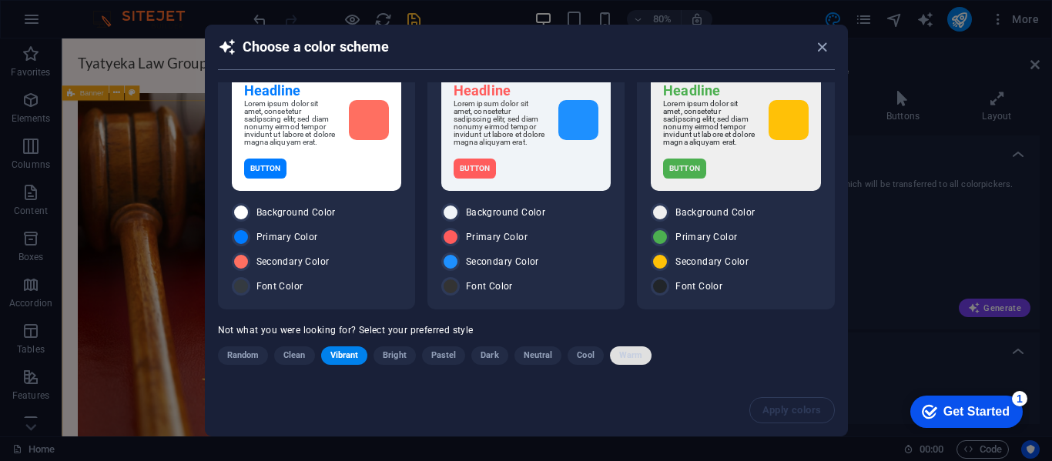
click at [623, 354] on span "Warm" at bounding box center [630, 356] width 23 height 18
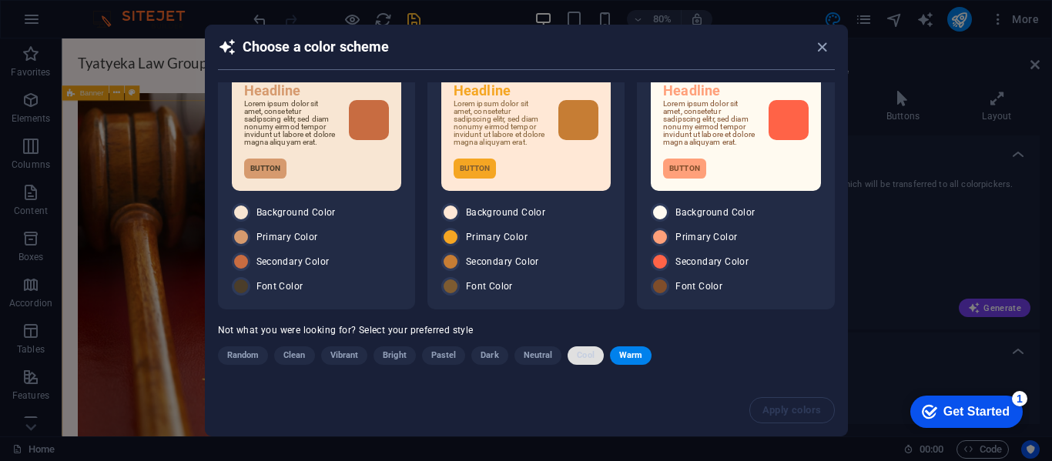
click at [580, 350] on span "Cool" at bounding box center [585, 356] width 17 height 18
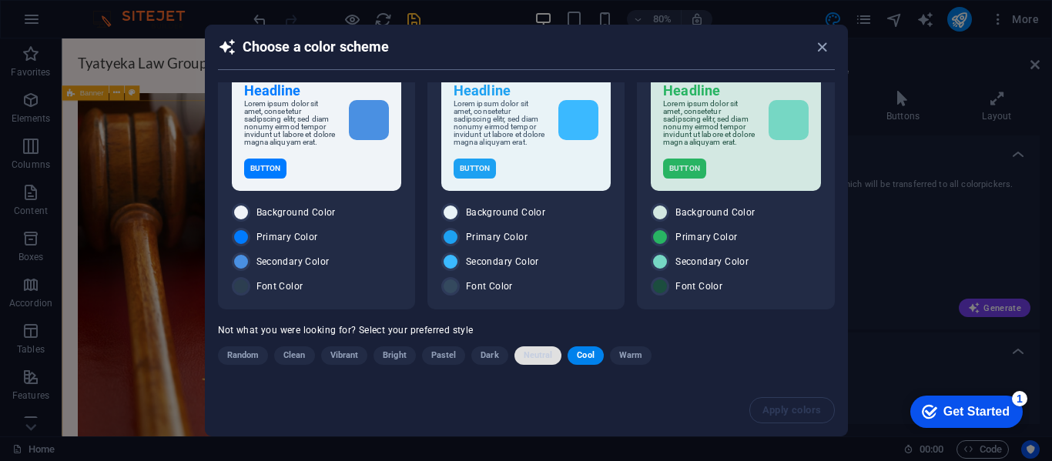
click at [529, 354] on span "Neutral" at bounding box center [538, 356] width 29 height 18
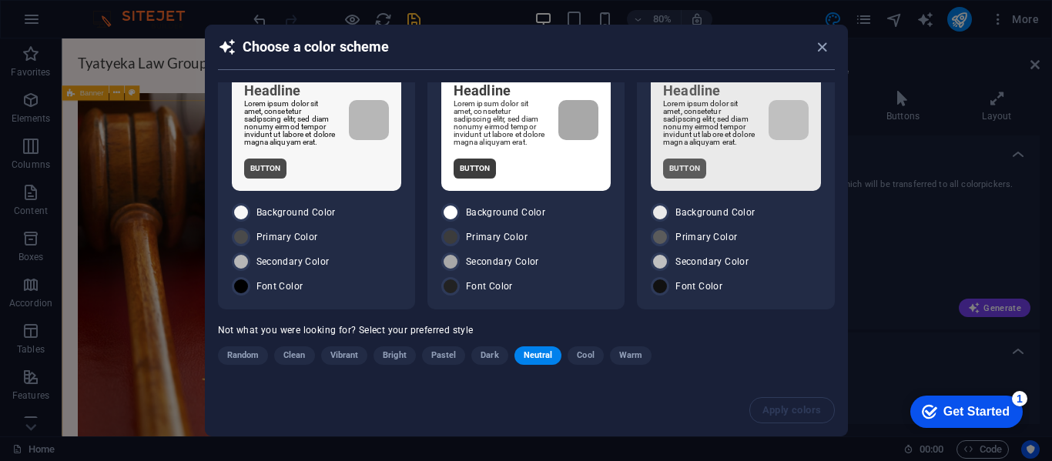
scroll to position [0, 0]
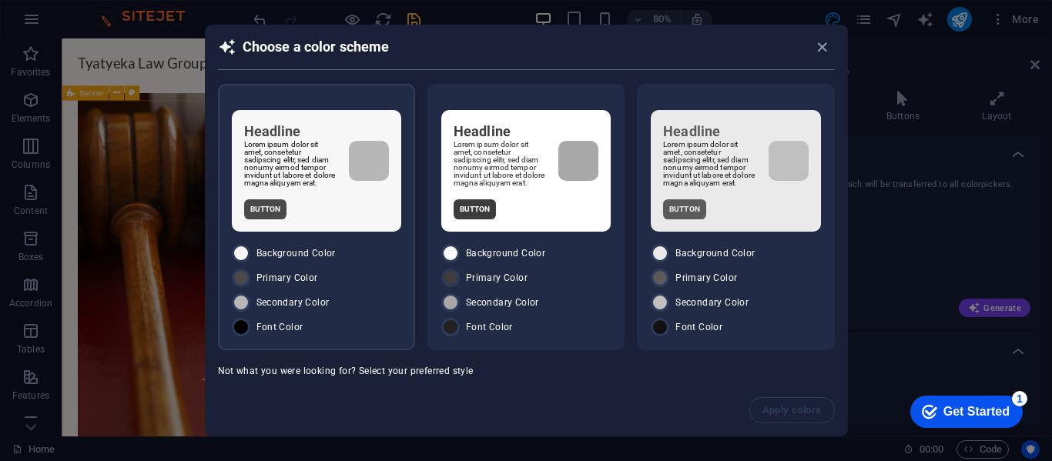
click at [319, 177] on p "Lorem ipsum dolor sit amet, consetetur sadipscing elitr, sed diam nonumy eirmod…" at bounding box center [290, 164] width 92 height 46
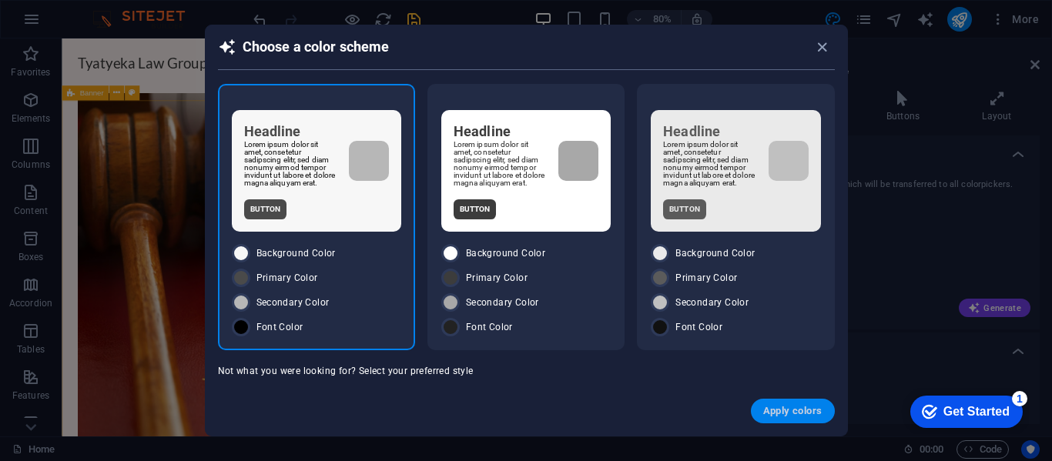
click at [802, 409] on span "Apply colors" at bounding box center [792, 411] width 59 height 12
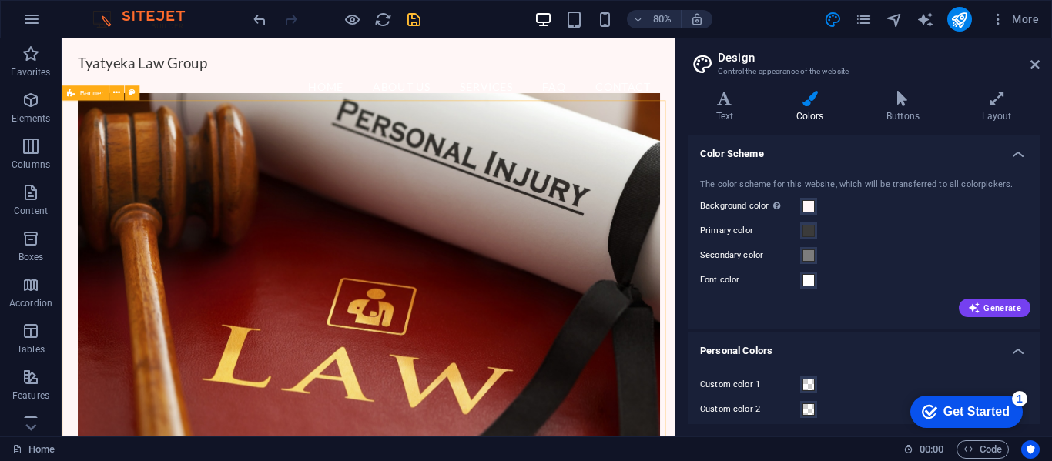
type input "#000000"
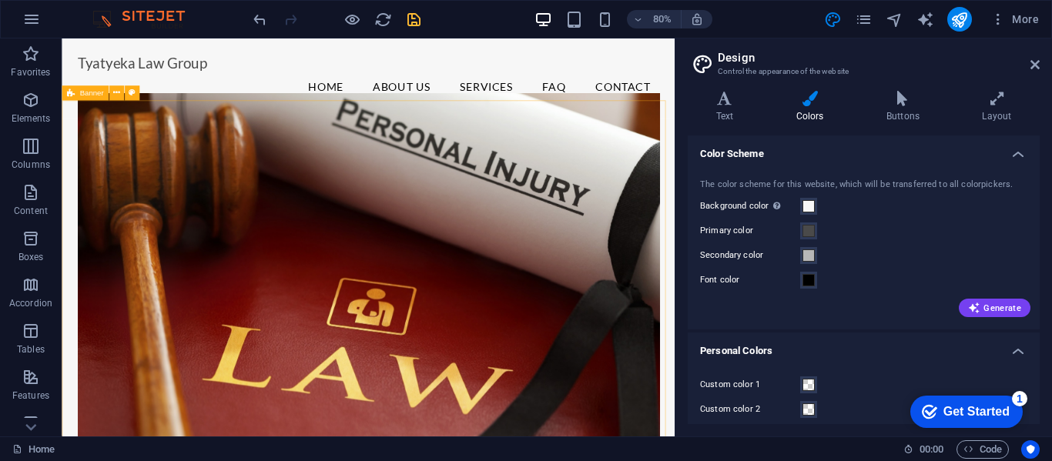
drag, startPoint x: 1034, startPoint y: 297, endPoint x: 1044, endPoint y: 332, distance: 35.9
click at [1044, 332] on div "Variants Text Colors Buttons Layout Text Standard Bold Links Font color Font Po…" at bounding box center [863, 258] width 377 height 358
click at [810, 273] on button "Font color" at bounding box center [808, 280] width 17 height 17
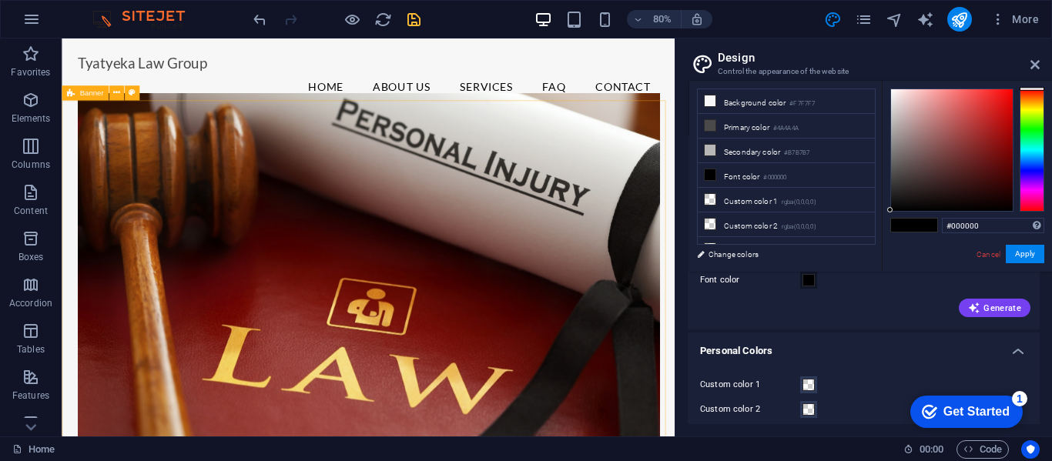
click at [810, 273] on button "Font color" at bounding box center [808, 280] width 17 height 17
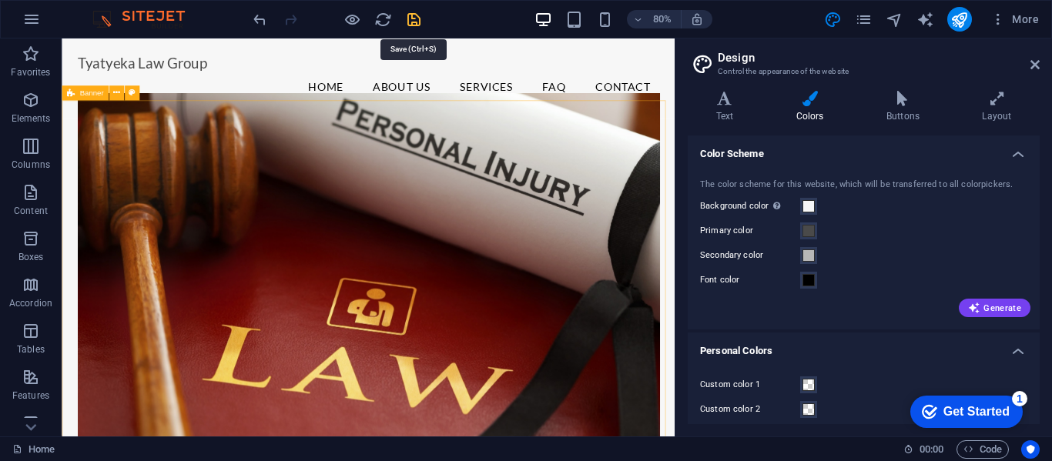
click at [416, 16] on icon "save" at bounding box center [414, 20] width 18 height 18
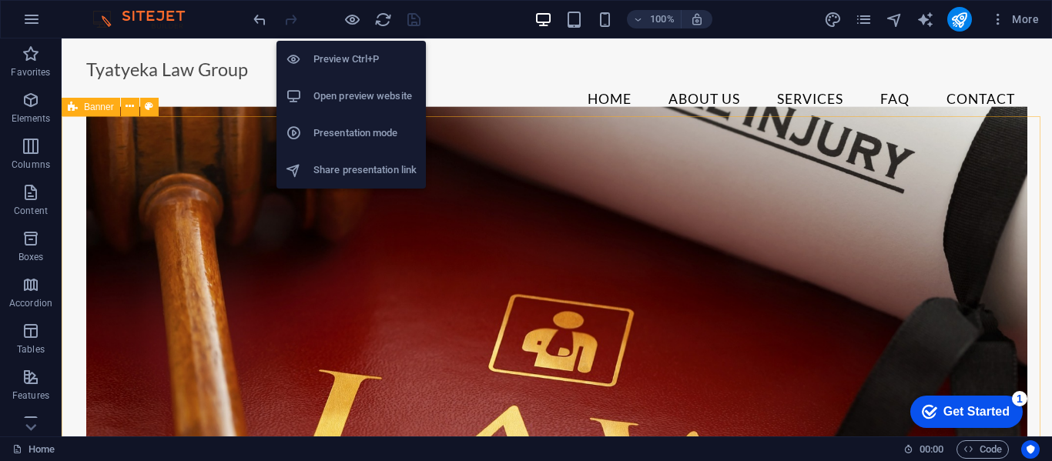
click at [370, 92] on h6 "Open preview website" at bounding box center [364, 96] width 103 height 18
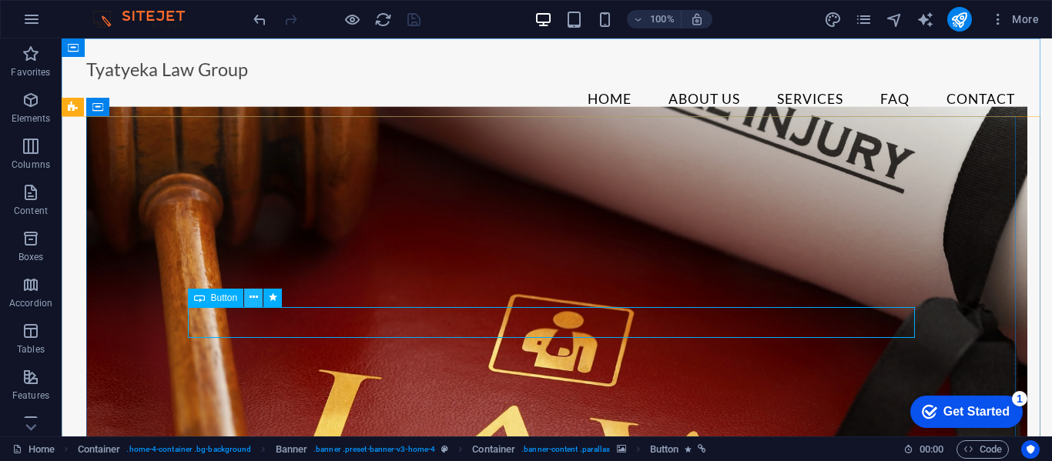
click at [0, 0] on icon at bounding box center [0, 0] width 0 height 0
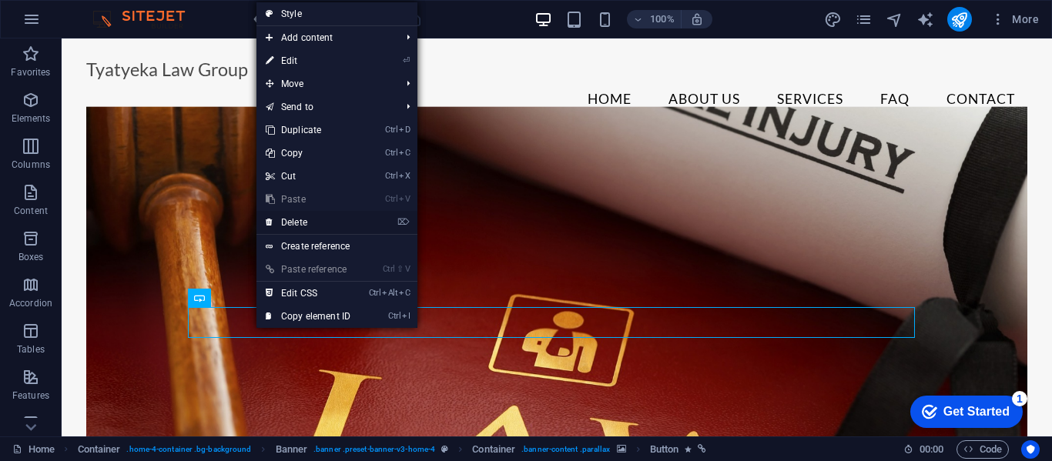
click at [301, 223] on link "⌦ Delete" at bounding box center [307, 222] width 103 height 23
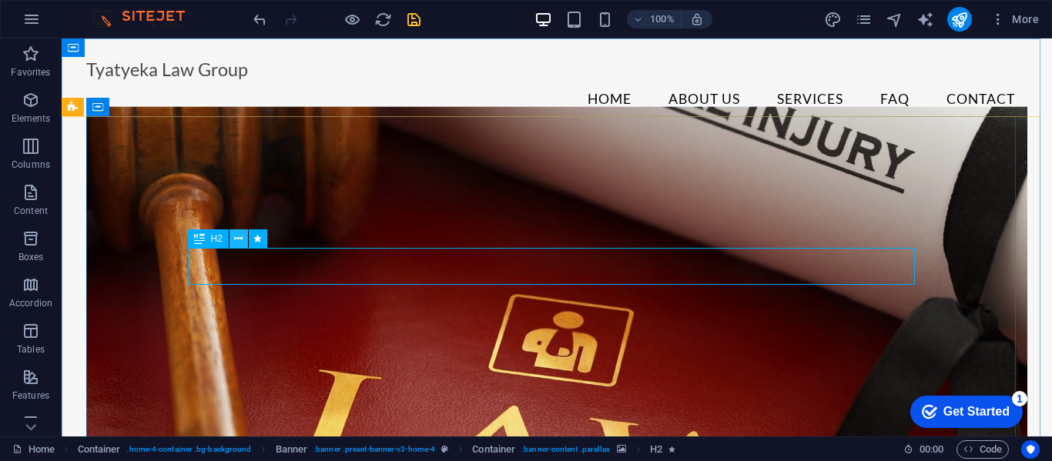
click at [233, 234] on button at bounding box center [239, 239] width 18 height 18
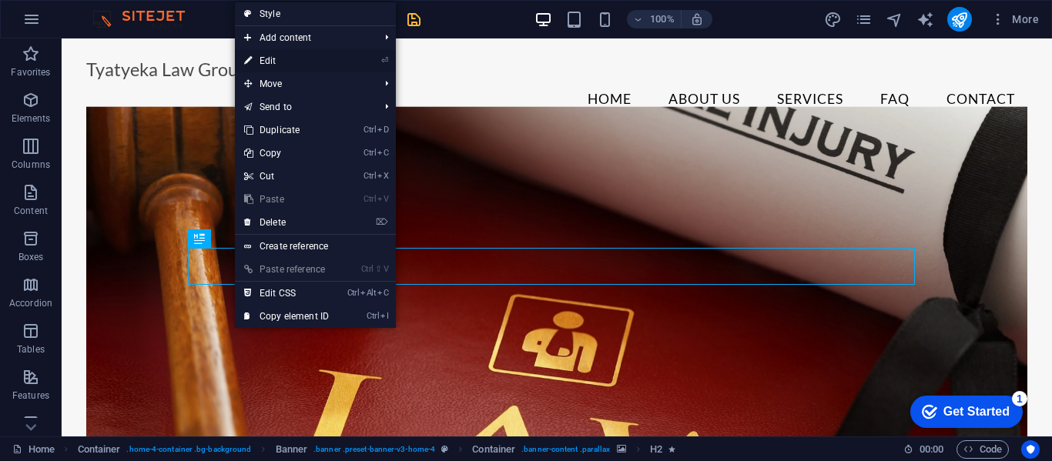
click at [299, 62] on link "⏎ Edit" at bounding box center [286, 60] width 103 height 23
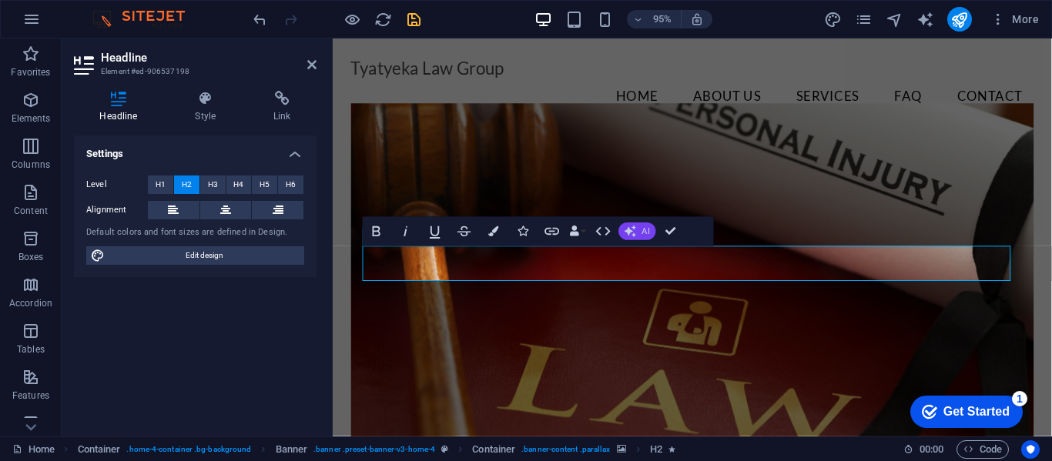
click at [636, 231] on button "AI" at bounding box center [637, 232] width 37 height 18
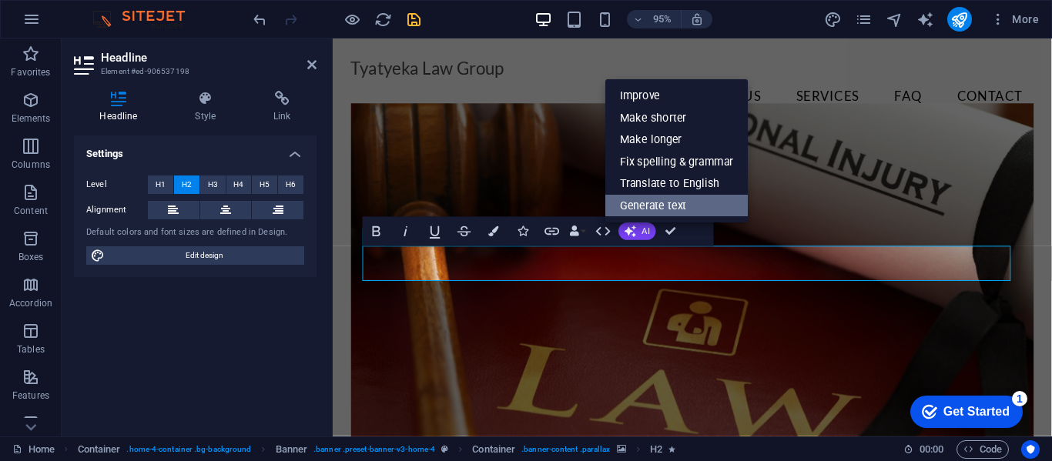
click at [641, 208] on link "Generate text" at bounding box center [676, 206] width 142 height 22
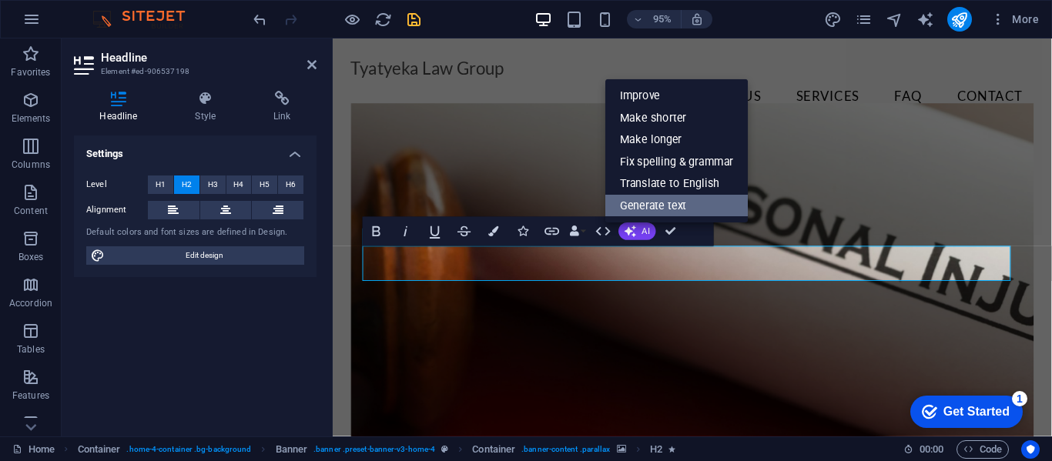
select select "English"
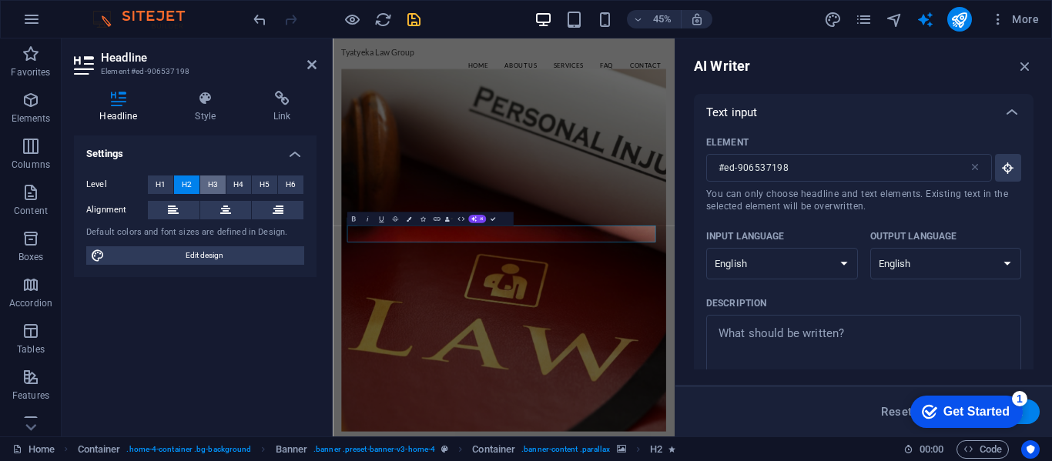
click at [209, 181] on span "H3" at bounding box center [213, 185] width 10 height 18
click at [186, 184] on span "H2" at bounding box center [187, 185] width 10 height 18
click at [158, 185] on span "H1" at bounding box center [161, 185] width 10 height 18
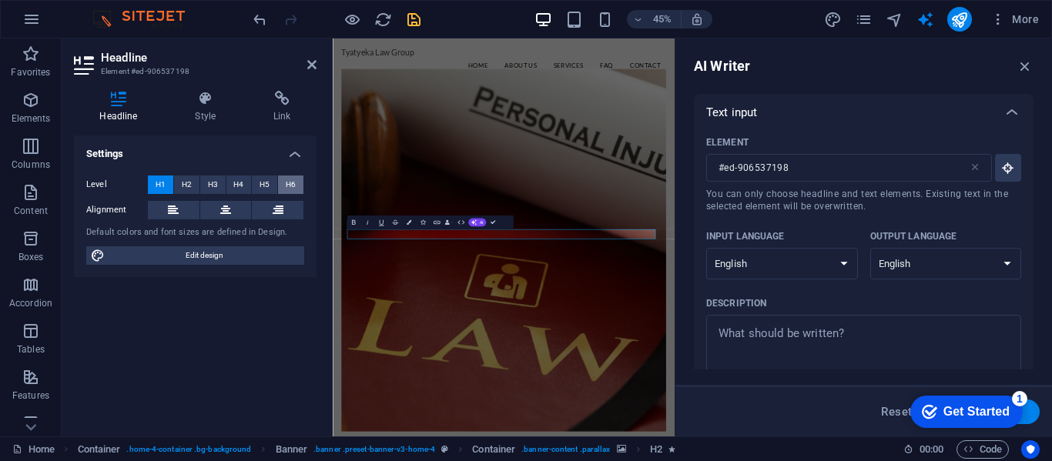
click at [295, 185] on span "H6" at bounding box center [291, 185] width 10 height 18
click at [178, 187] on button "H2" at bounding box center [186, 185] width 25 height 18
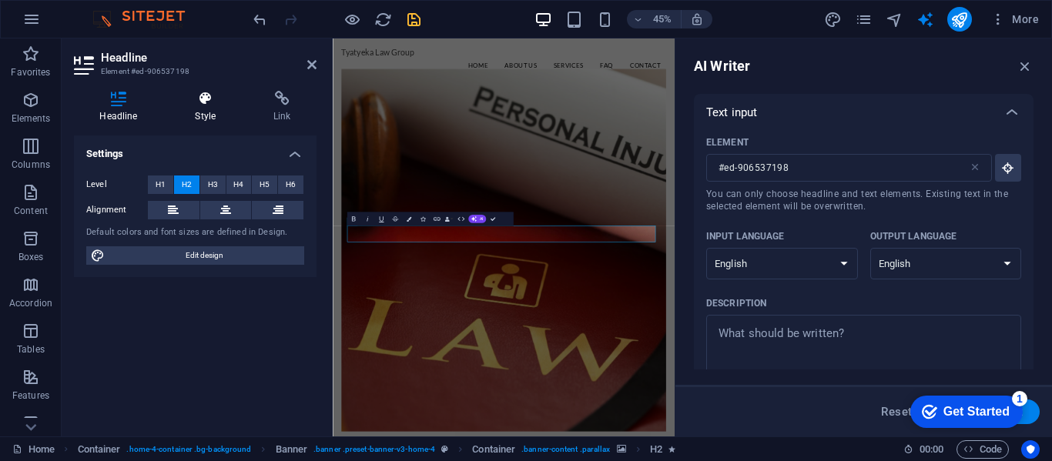
click at [198, 100] on icon at bounding box center [205, 98] width 72 height 15
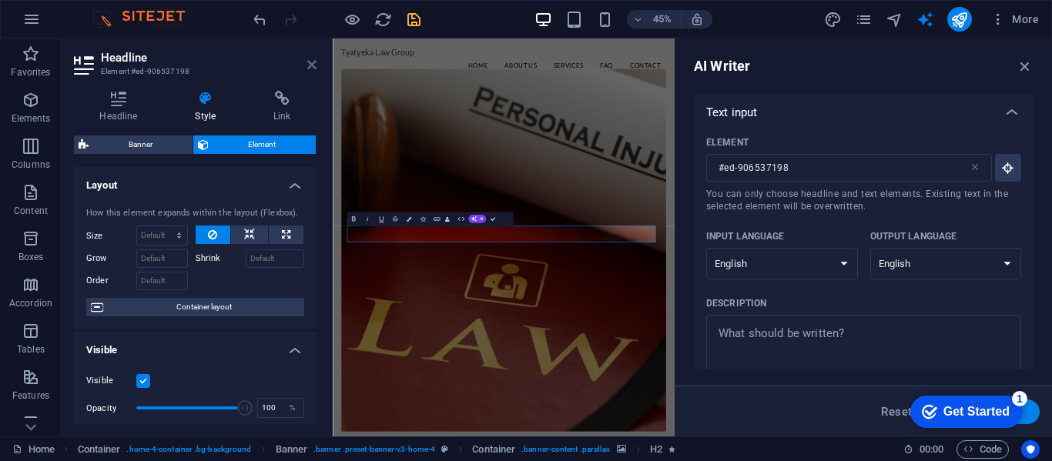
click at [312, 65] on icon at bounding box center [311, 65] width 9 height 12
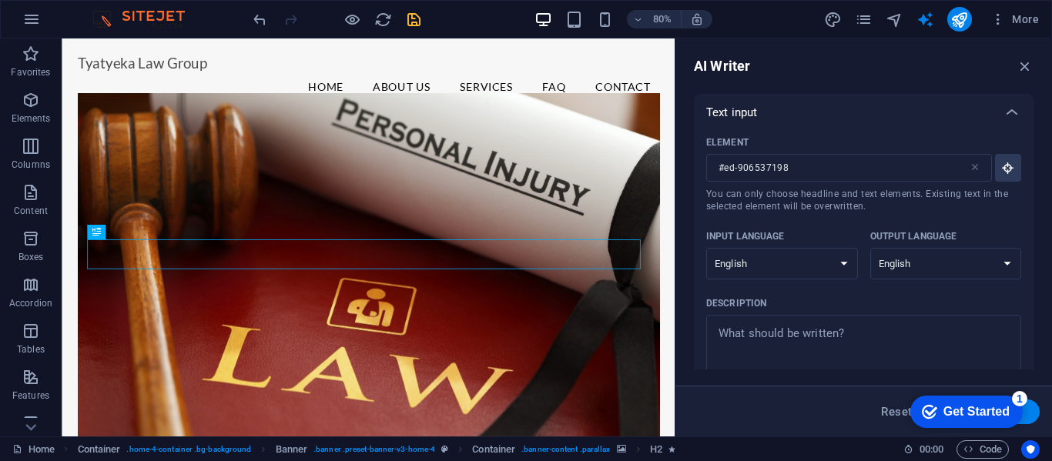
drag, startPoint x: 1030, startPoint y: 140, endPoint x: 1044, endPoint y: 193, distance: 54.2
click at [1044, 193] on div "AI Writer Text input Element #ed-906537198 ​ You can only choose headline and t…" at bounding box center [863, 238] width 377 height 398
drag, startPoint x: 1030, startPoint y: 192, endPoint x: 1041, endPoint y: 226, distance: 35.8
click at [1041, 226] on div "AI Writer Text input Element #ed-906537198 ​ You can only choose headline and t…" at bounding box center [863, 238] width 377 height 398
click at [1023, 64] on icon "button" at bounding box center [1025, 66] width 17 height 17
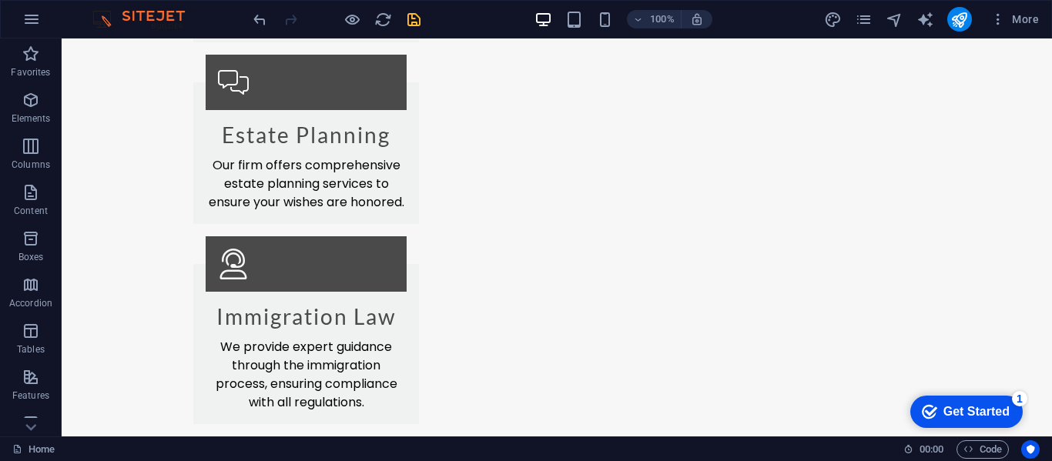
scroll to position [2463, 0]
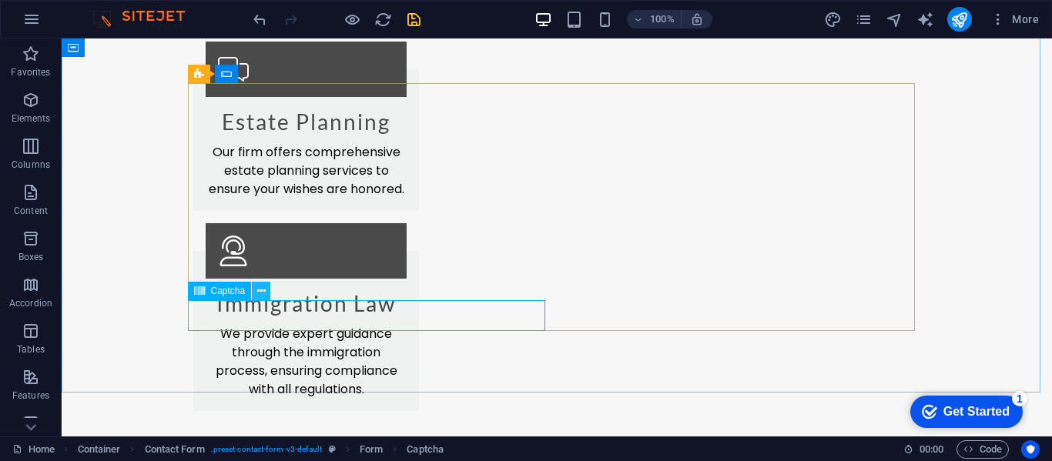
click at [262, 289] on icon at bounding box center [261, 291] width 8 height 16
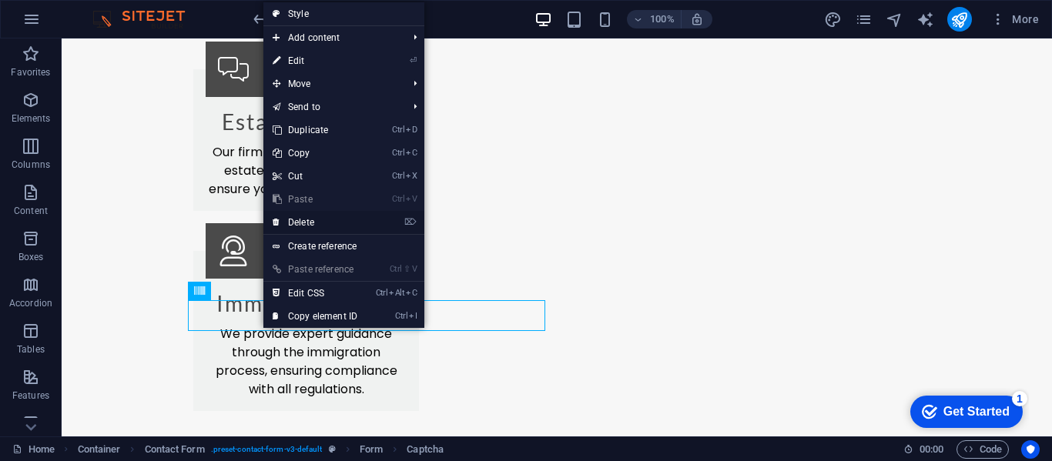
click at [303, 220] on link "⌦ Delete" at bounding box center [314, 222] width 103 height 23
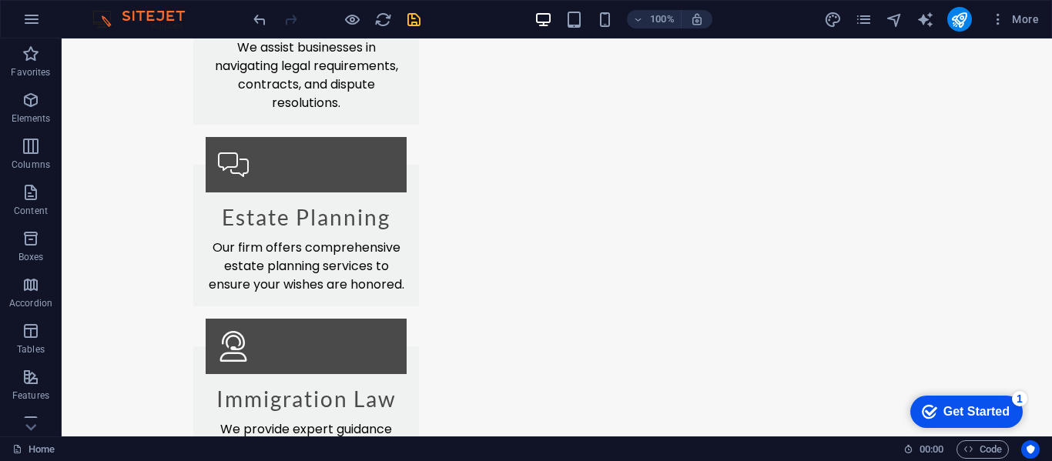
scroll to position [2375, 0]
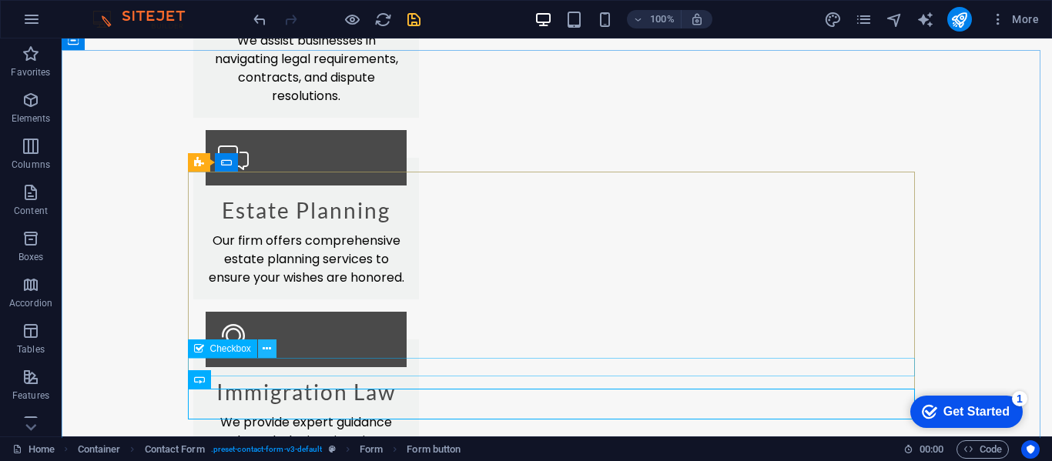
click at [270, 350] on icon at bounding box center [267, 349] width 8 height 16
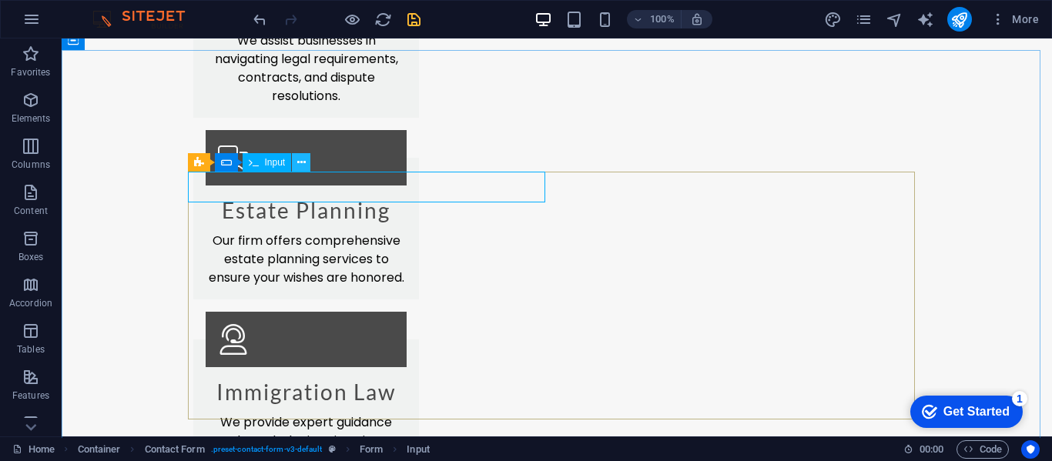
click at [300, 161] on icon at bounding box center [301, 163] width 8 height 16
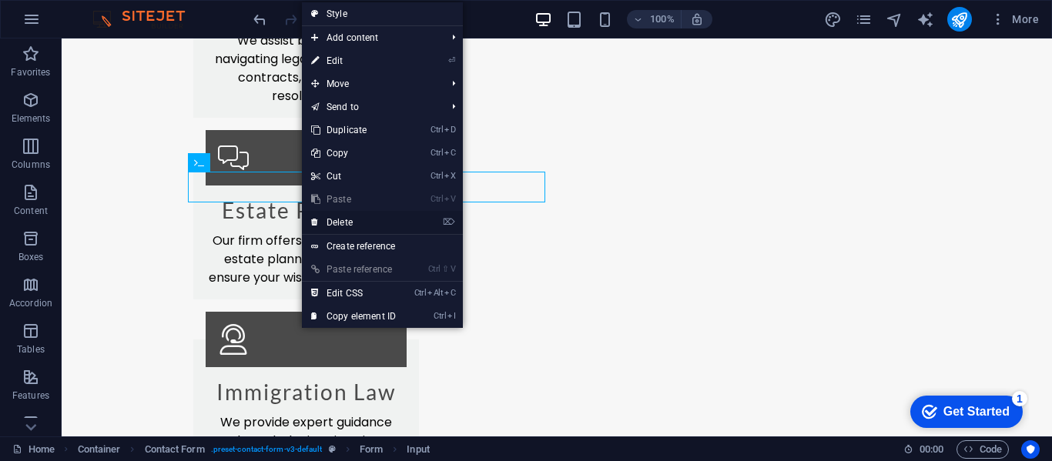
click at [345, 217] on link "⌦ Delete" at bounding box center [353, 222] width 103 height 23
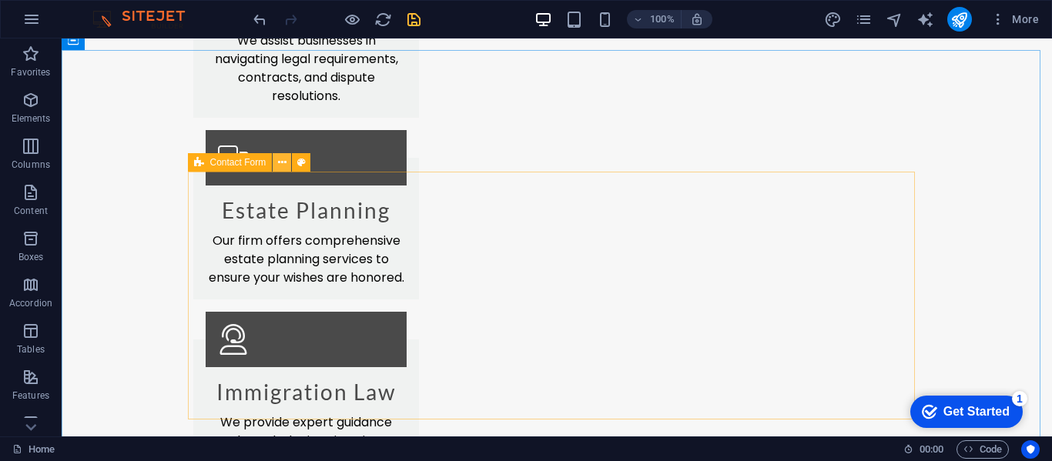
click at [283, 166] on icon at bounding box center [282, 163] width 8 height 16
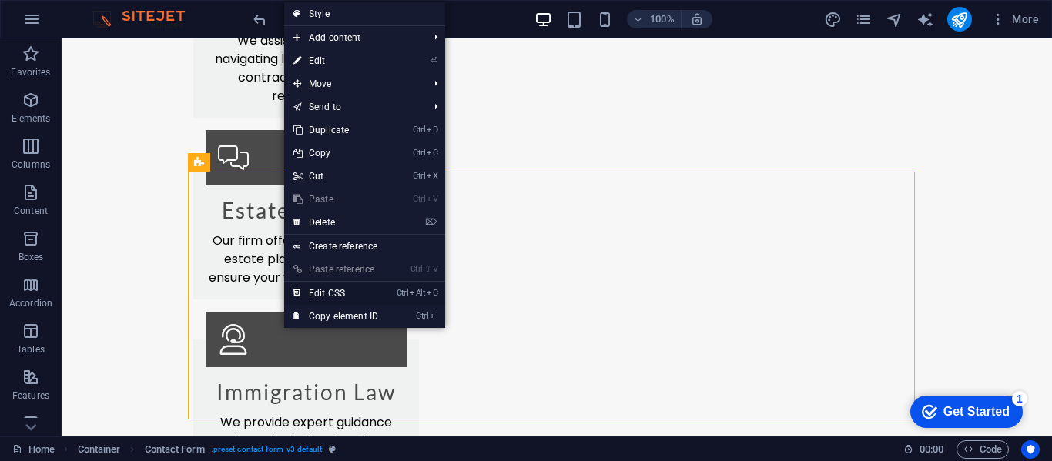
click at [350, 290] on link "Ctrl Alt C Edit CSS" at bounding box center [335, 293] width 103 height 23
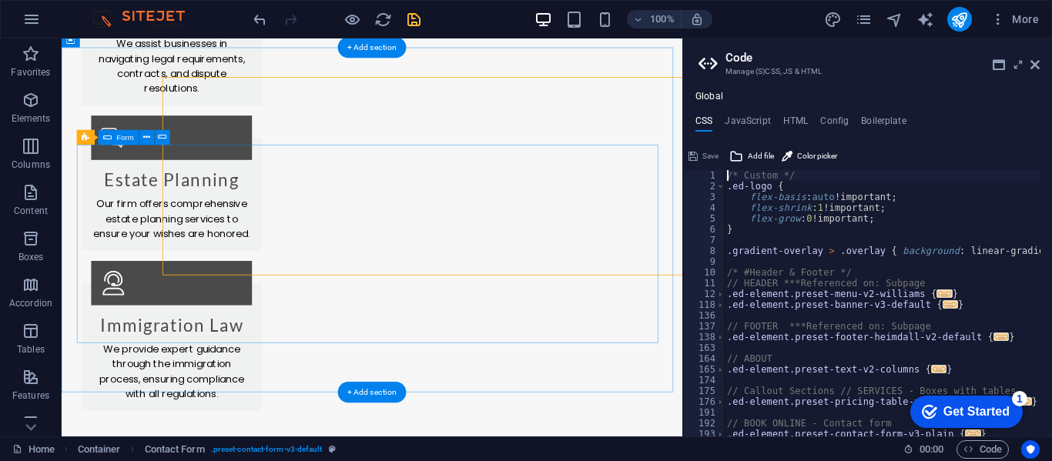
type textarea "@include contact-form-v3;"
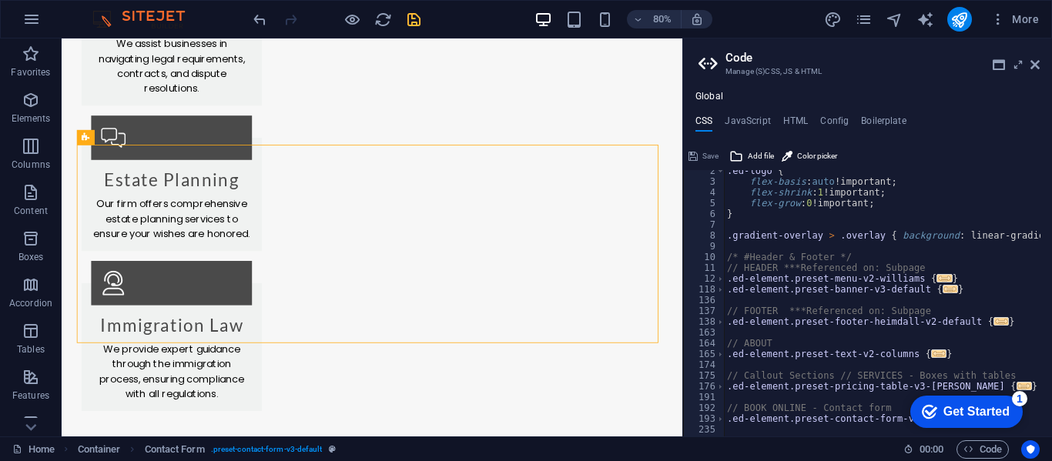
scroll to position [0, 0]
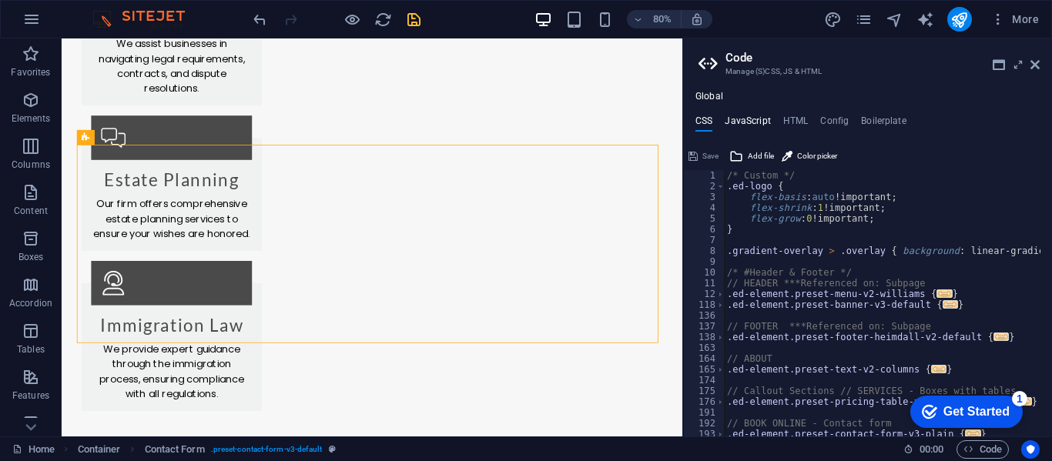
click at [752, 118] on h4 "JavaScript" at bounding box center [747, 124] width 45 height 17
type textarea "/* JS for preset "Menu V2" */"
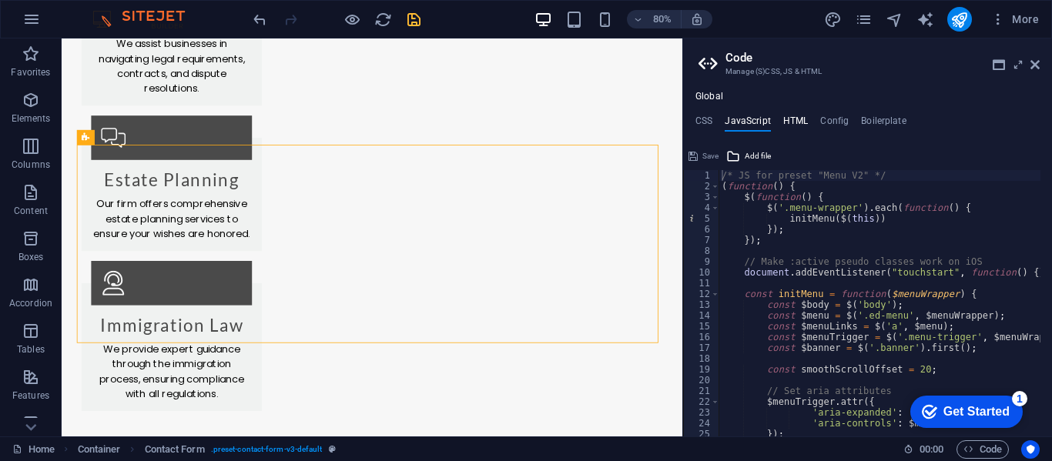
click at [788, 119] on h4 "HTML" at bounding box center [795, 124] width 25 height 17
type textarea "<a href="#main-content" class="wv-link-content button">Skip to main content</a>"
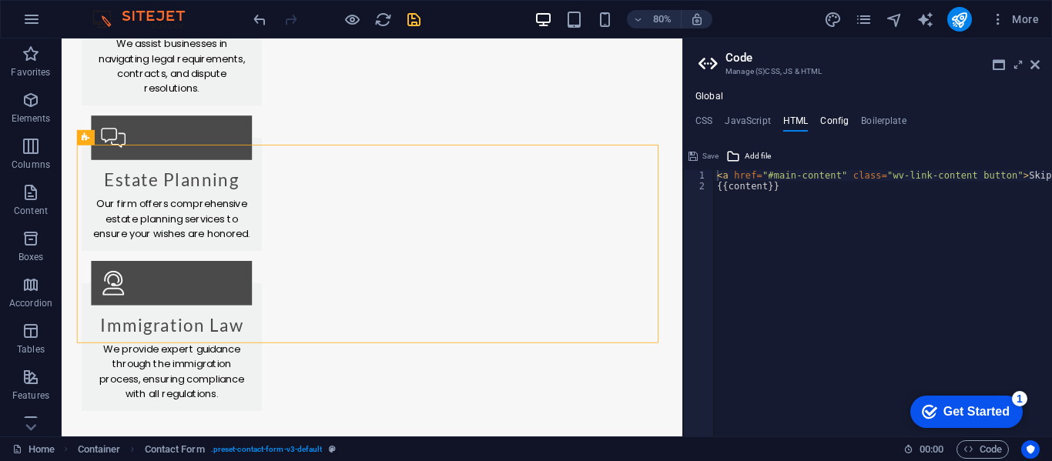
click at [832, 120] on h4 "Config" at bounding box center [834, 124] width 28 height 17
type textarea "$color-background: #F7F7F7;"
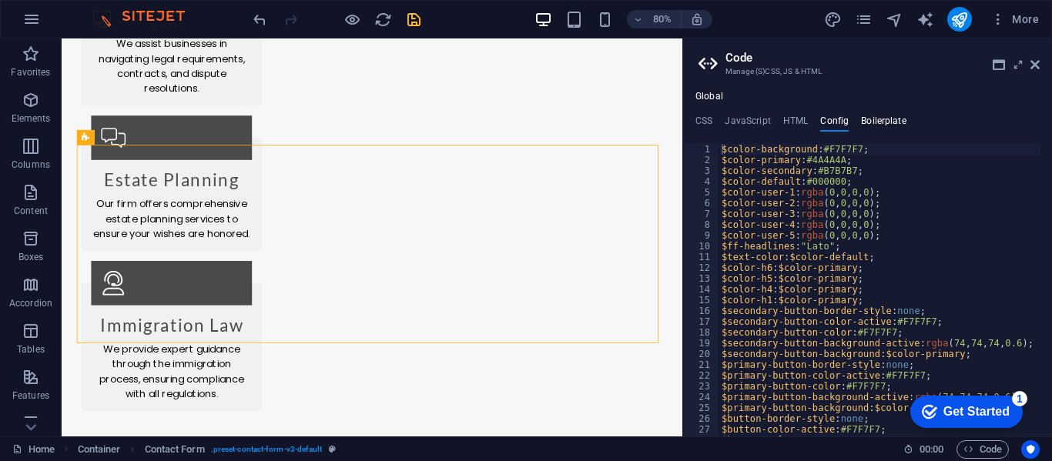
click at [875, 119] on h4 "Boilerplate" at bounding box center [883, 124] width 45 height 17
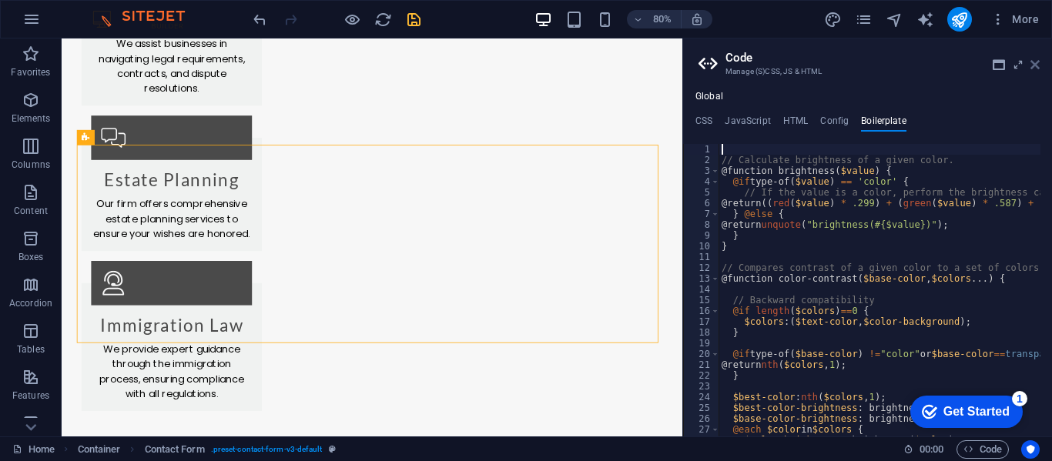
click at [1036, 64] on icon at bounding box center [1035, 65] width 9 height 12
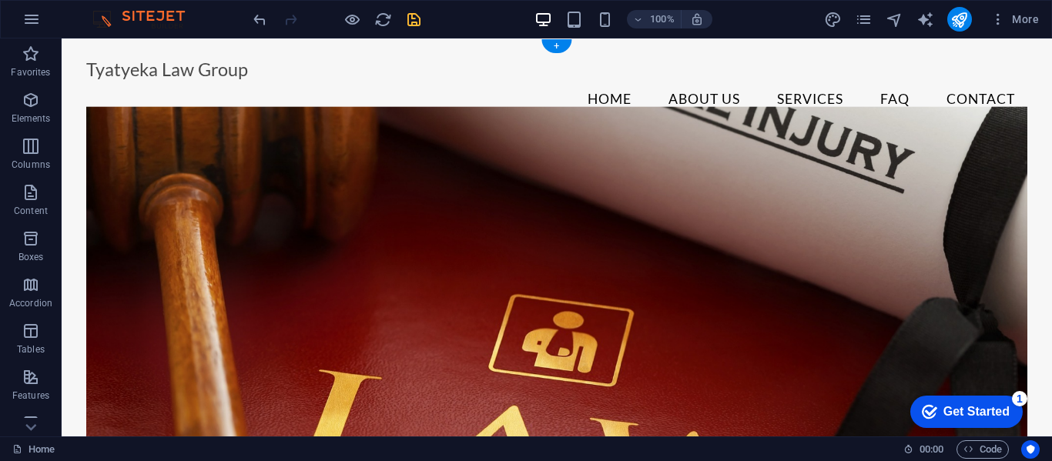
click at [824, 216] on figure at bounding box center [556, 288] width 941 height 363
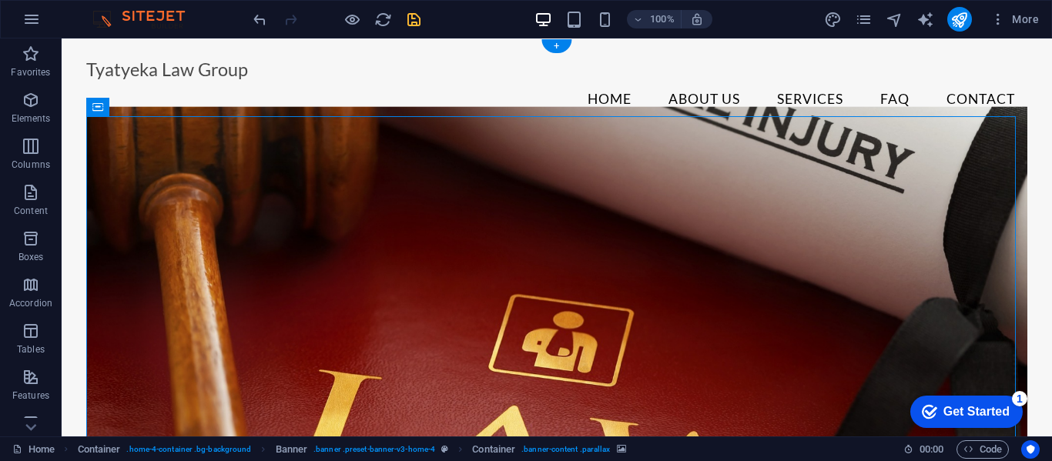
click at [489, 171] on figure at bounding box center [556, 288] width 941 height 363
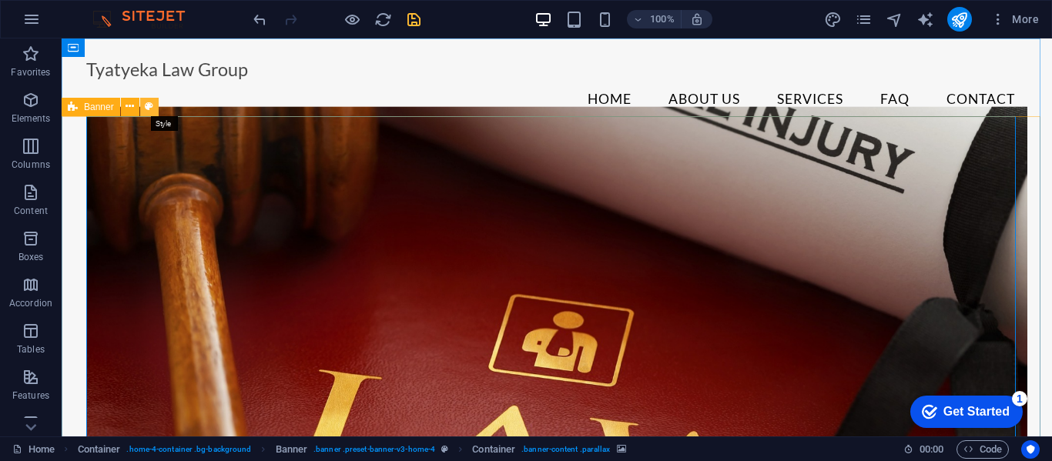
select select "preset-banner-v3-home-4"
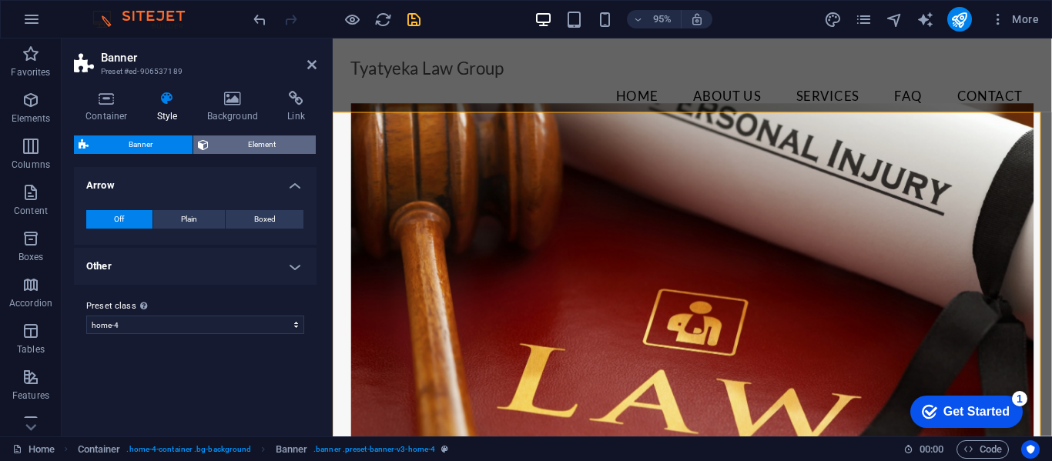
click at [237, 152] on span "Element" at bounding box center [262, 145] width 99 height 18
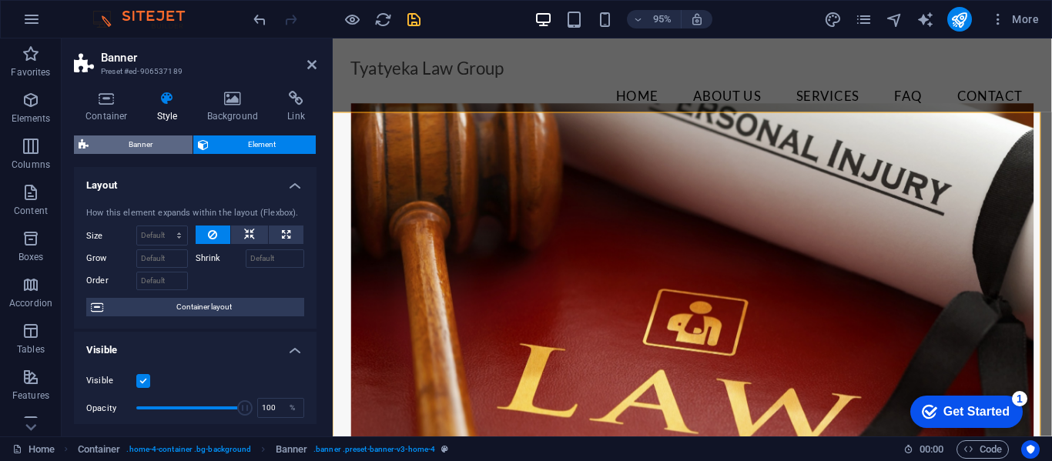
click at [127, 148] on span "Banner" at bounding box center [140, 145] width 95 height 18
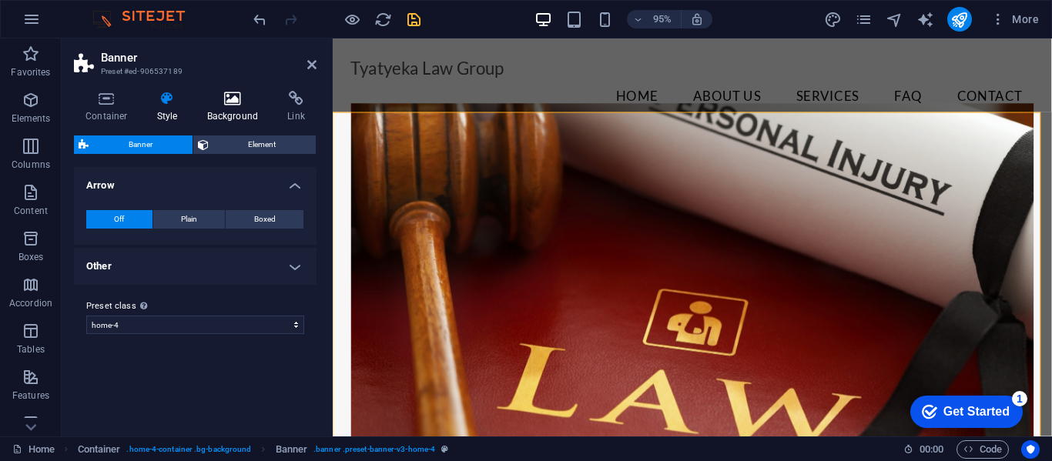
click at [227, 104] on icon at bounding box center [233, 98] width 75 height 15
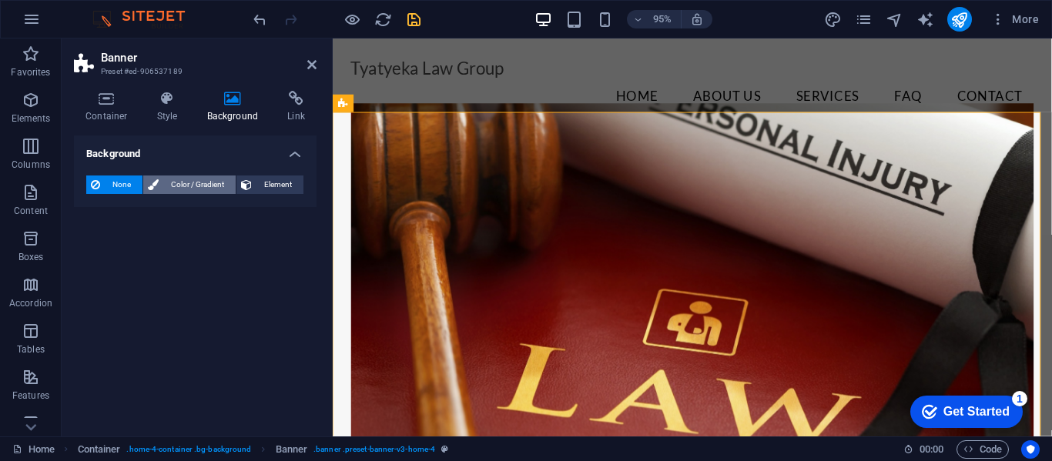
click at [206, 183] on span "Color / Gradient" at bounding box center [197, 185] width 68 height 18
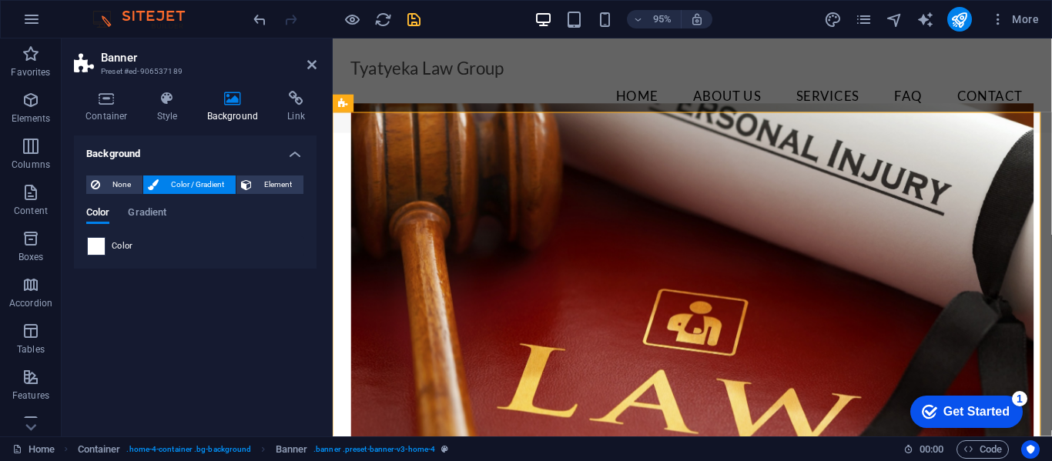
click at [99, 250] on span at bounding box center [96, 246] width 17 height 17
type input "#ffffff"
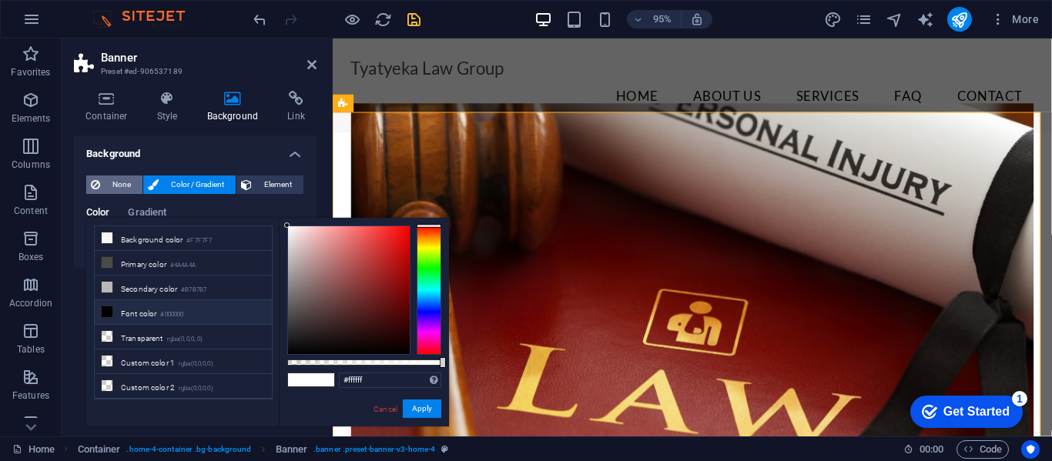
click at [118, 178] on span "None" at bounding box center [121, 185] width 33 height 18
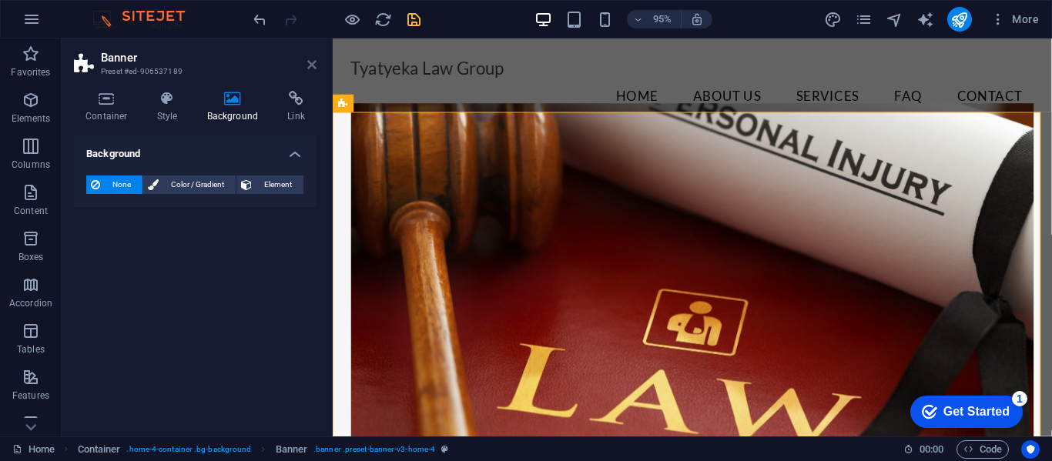
click at [314, 62] on icon at bounding box center [311, 65] width 9 height 12
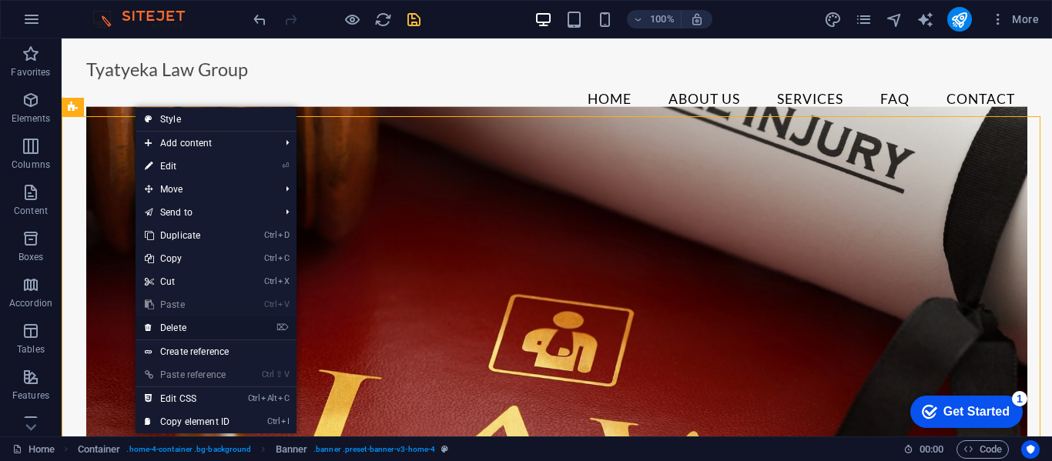
click at [193, 328] on link "⌦ Delete" at bounding box center [187, 328] width 103 height 23
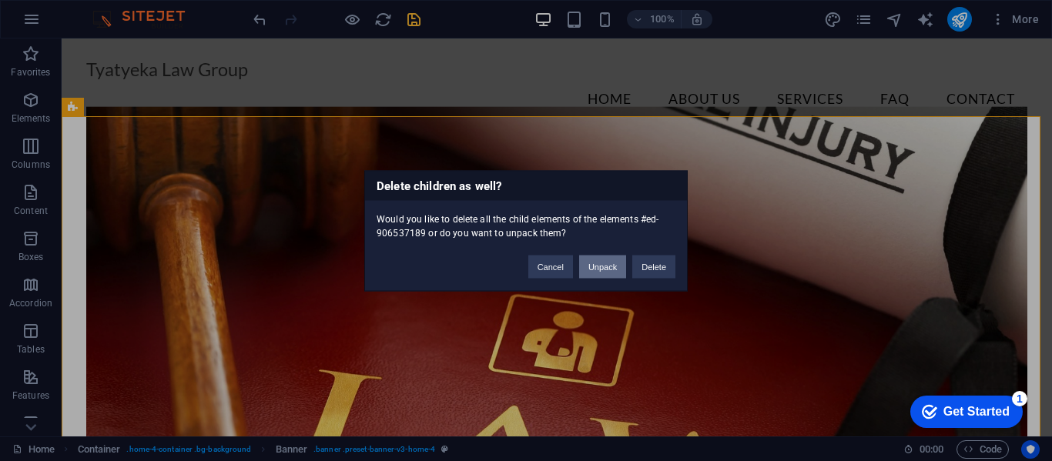
click at [609, 271] on button "Unpack" at bounding box center [602, 266] width 47 height 23
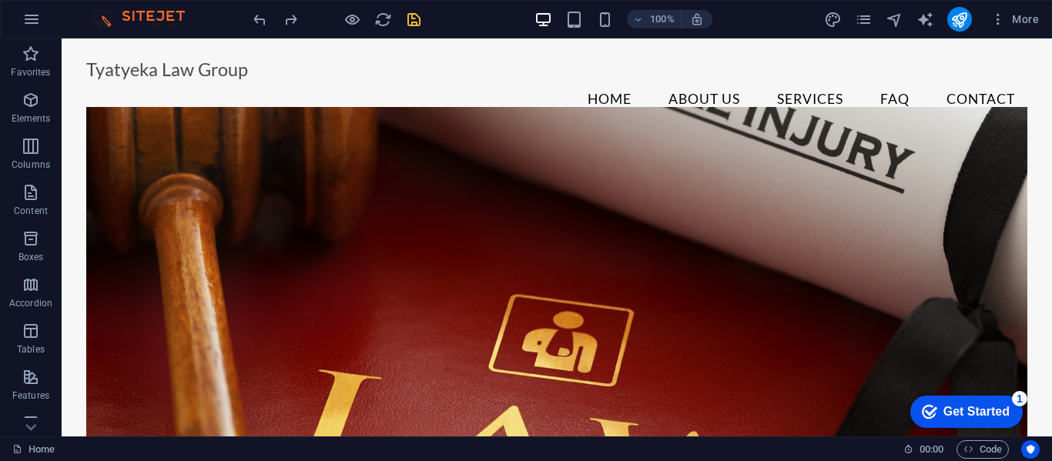
drag, startPoint x: 1049, startPoint y: 90, endPoint x: 1099, endPoint y: 74, distance: 52.6
click at [815, 189] on figure at bounding box center [556, 288] width 941 height 363
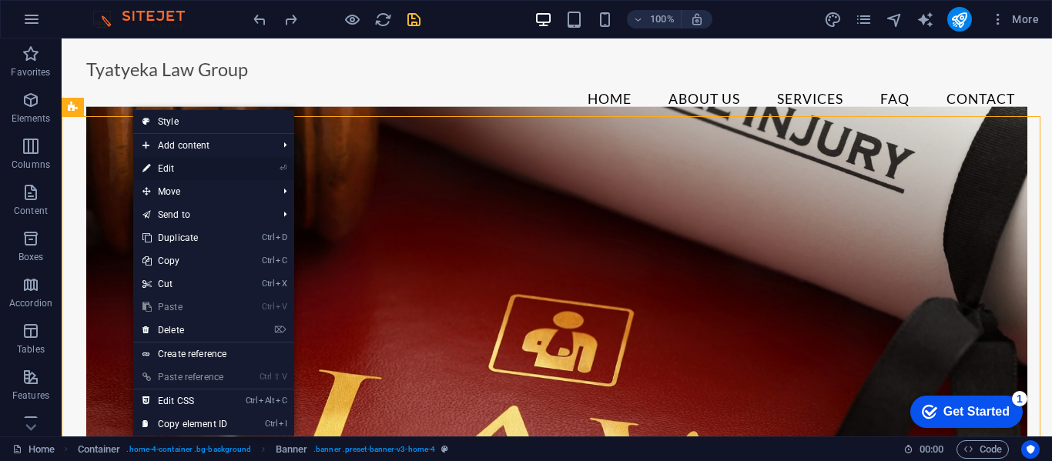
click at [171, 167] on link "⏎ Edit" at bounding box center [184, 168] width 103 height 23
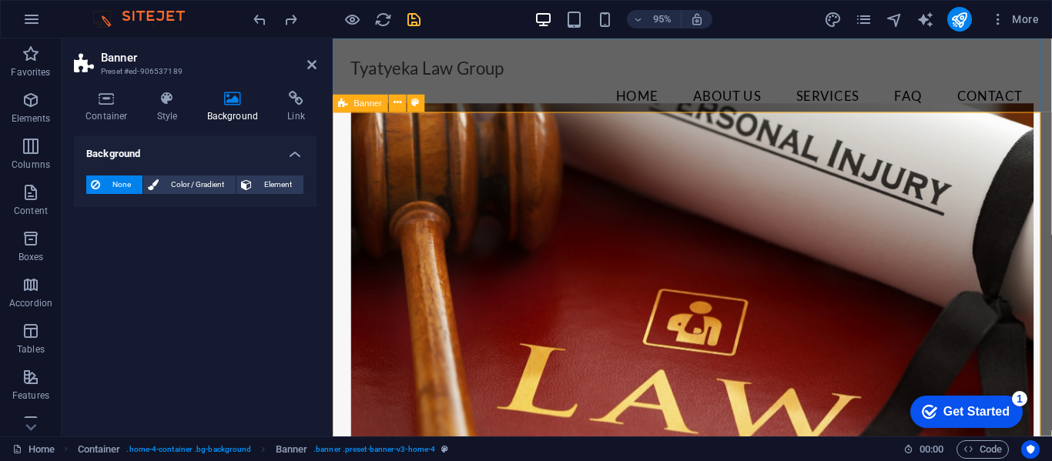
click at [364, 104] on span "Banner" at bounding box center [368, 103] width 28 height 8
click at [314, 64] on icon at bounding box center [311, 65] width 9 height 12
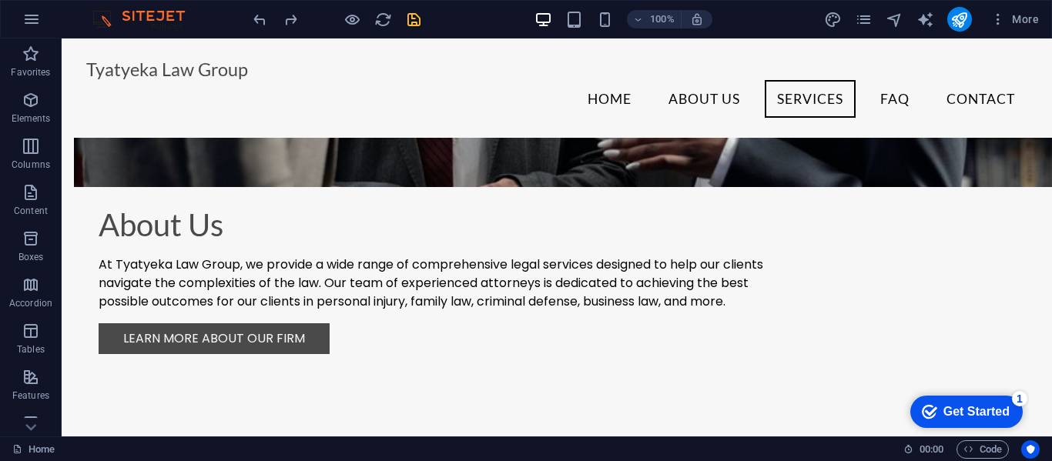
scroll to position [1178, 0]
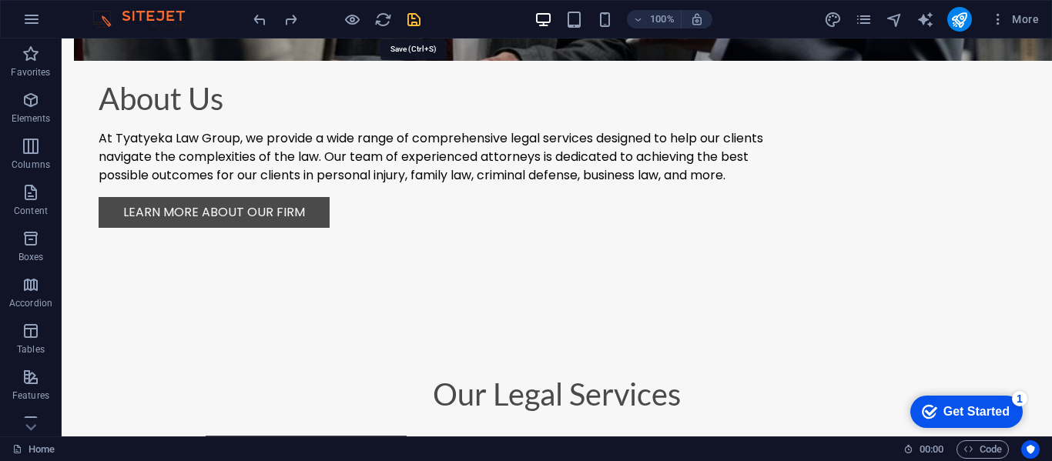
click at [414, 15] on icon "save" at bounding box center [414, 20] width 18 height 18
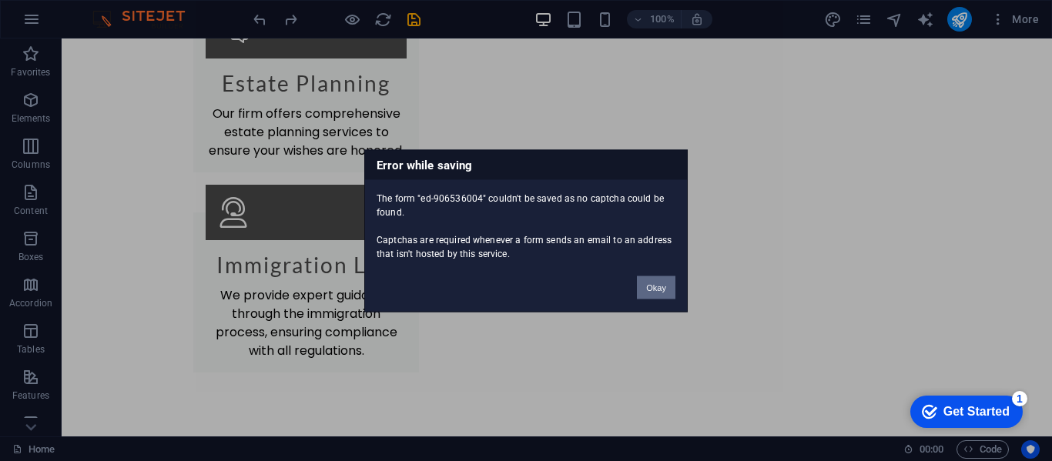
click at [666, 287] on button "Okay" at bounding box center [656, 287] width 39 height 23
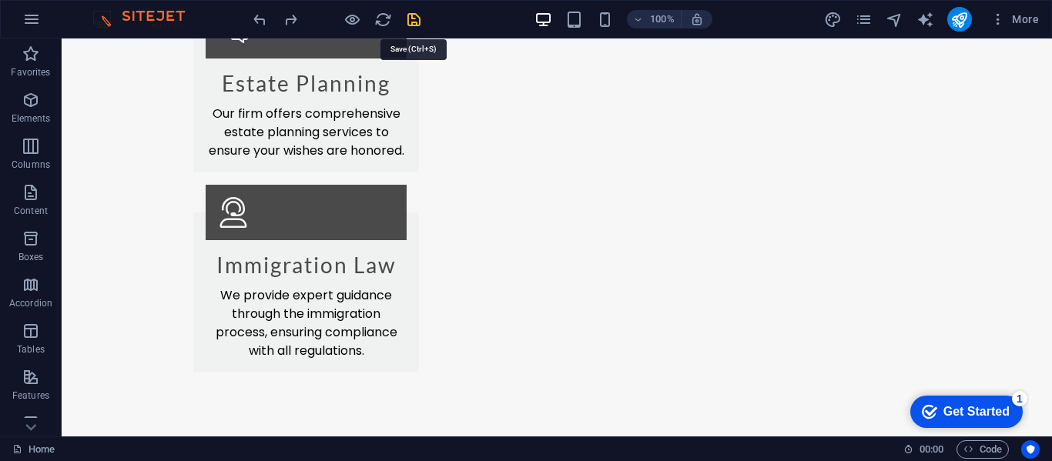
click at [414, 19] on icon "save" at bounding box center [414, 20] width 18 height 18
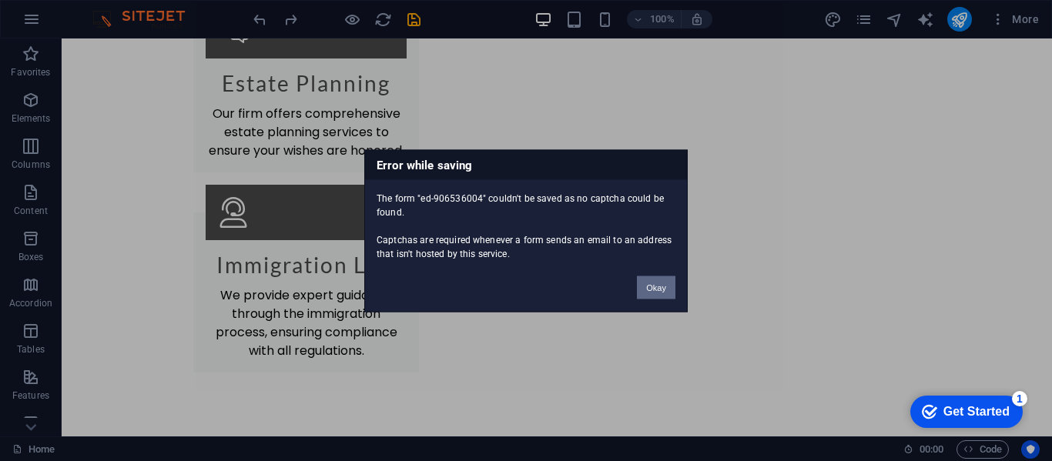
click at [652, 293] on button "Okay" at bounding box center [656, 287] width 39 height 23
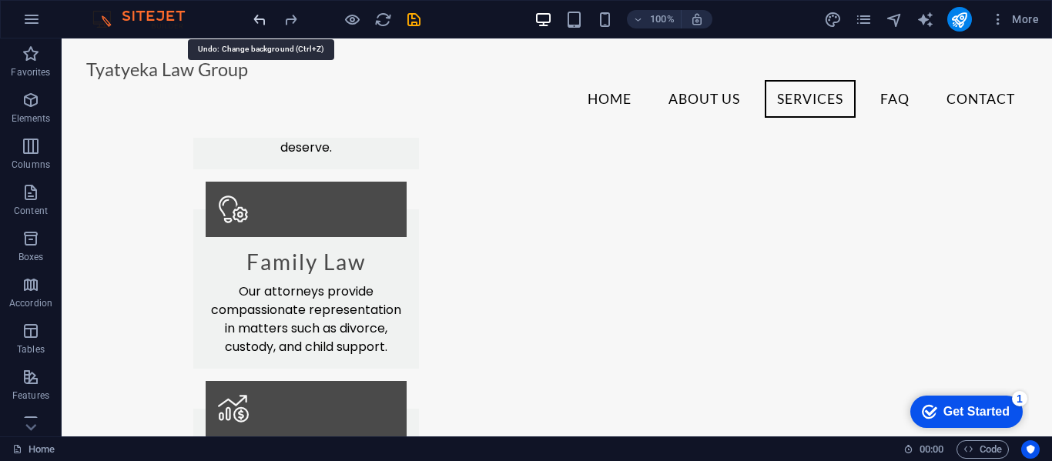
scroll to position [48, 0]
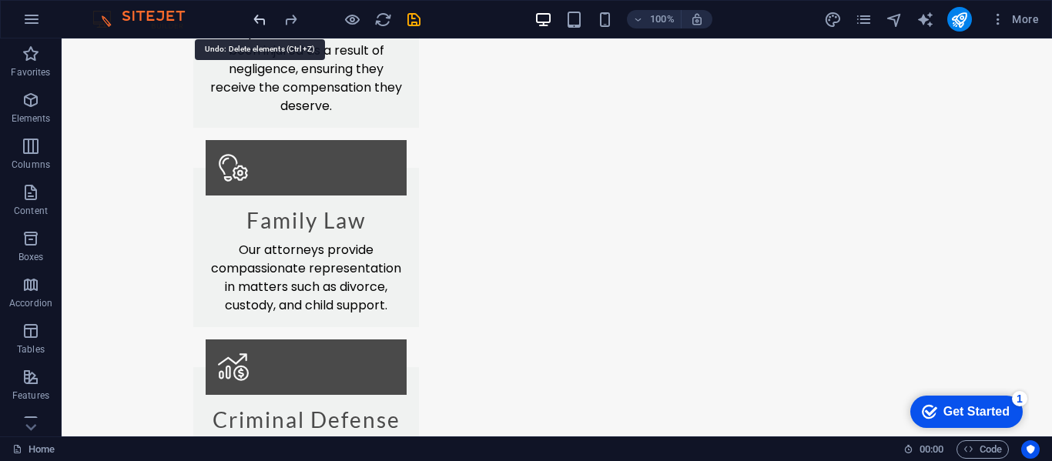
scroll to position [2325, 0]
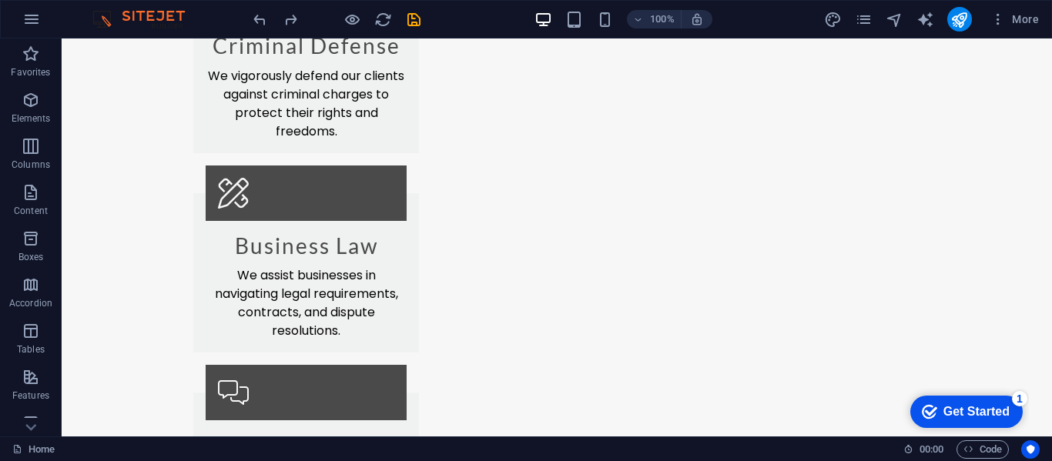
scroll to position [2301, 0]
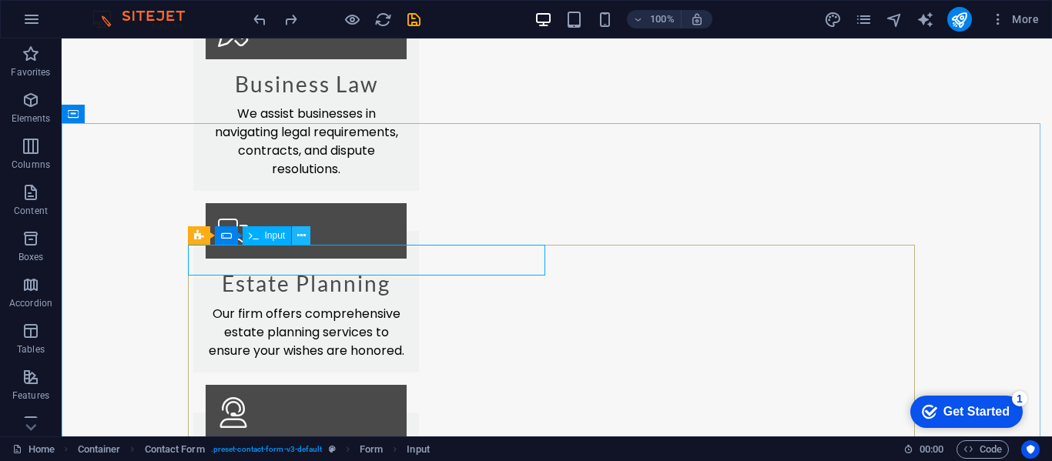
click at [300, 238] on icon at bounding box center [301, 236] width 8 height 16
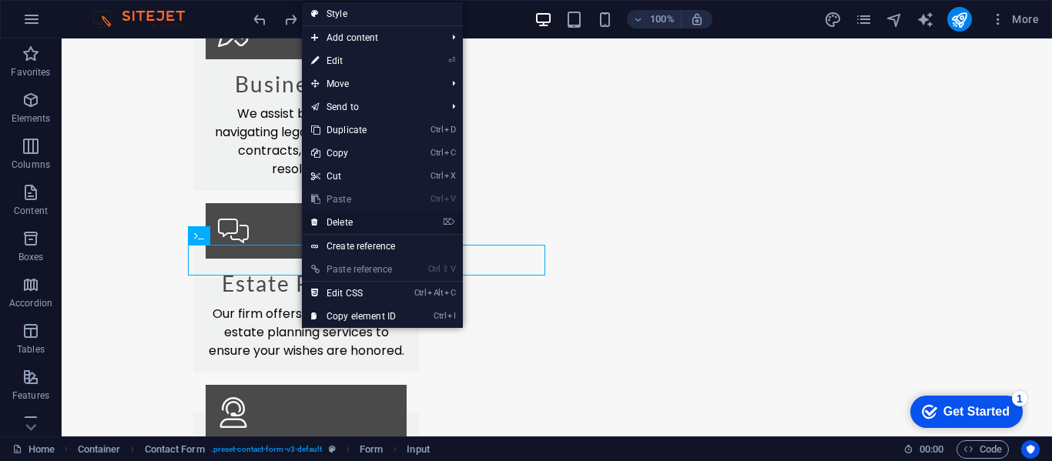
click at [339, 219] on link "⌦ Delete" at bounding box center [353, 222] width 103 height 23
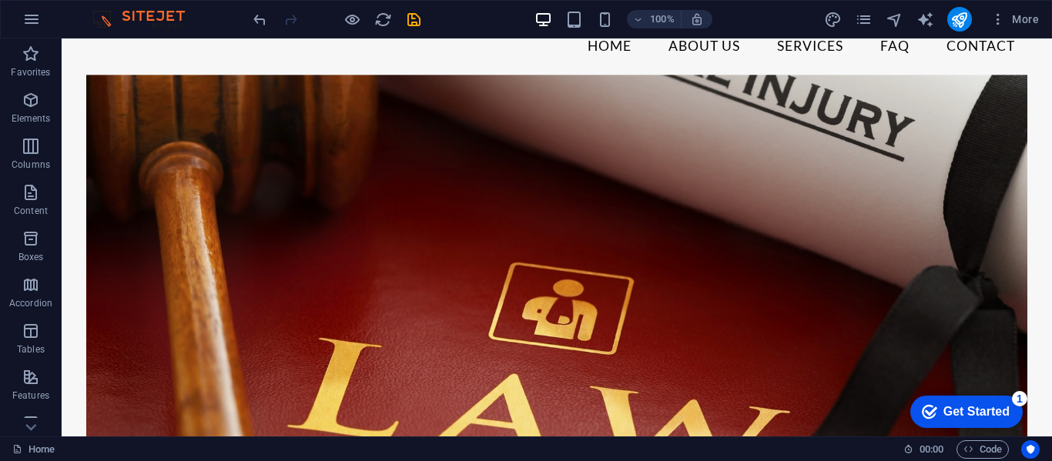
scroll to position [0, 0]
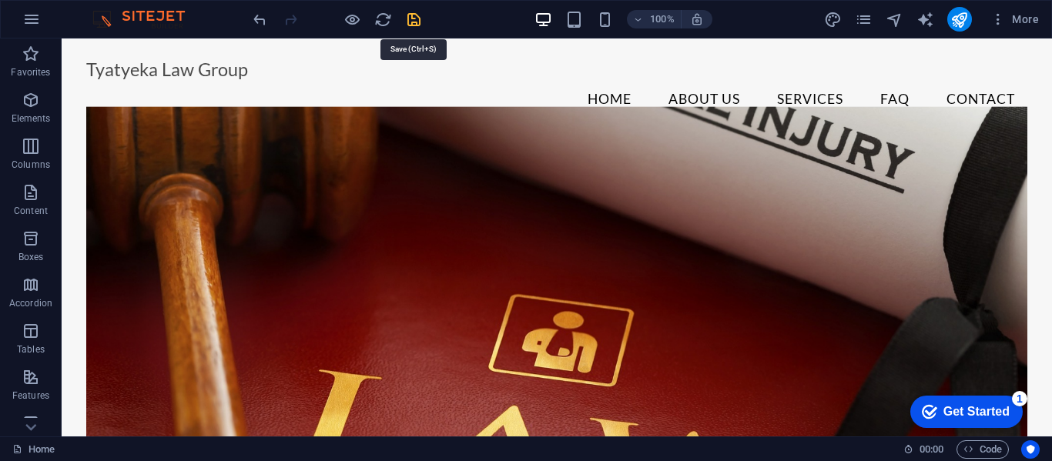
click at [414, 15] on icon "save" at bounding box center [414, 20] width 18 height 18
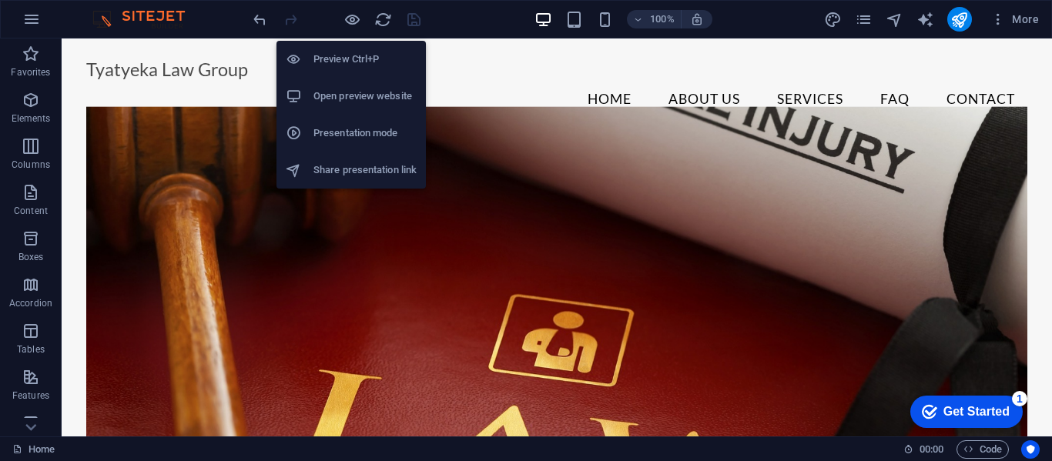
click at [361, 89] on h6 "Open preview website" at bounding box center [364, 96] width 103 height 18
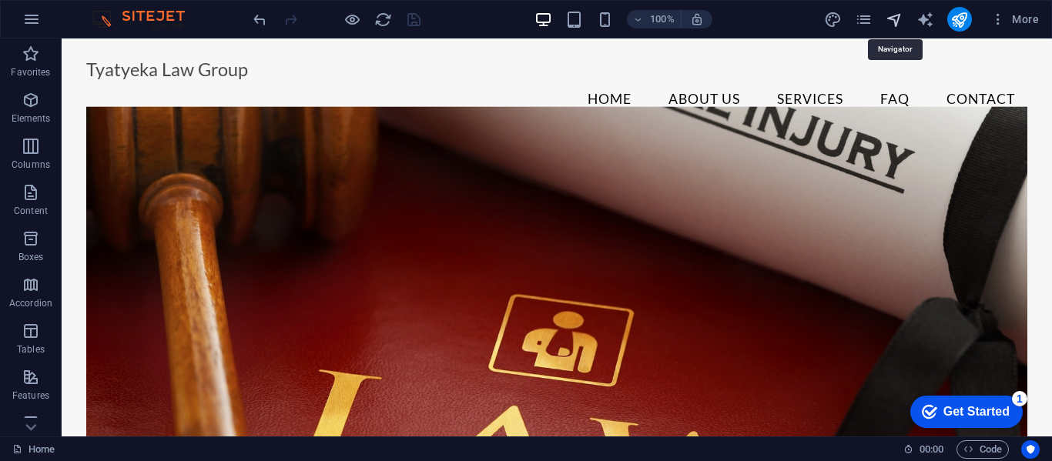
click at [893, 18] on icon "navigator" at bounding box center [895, 20] width 18 height 18
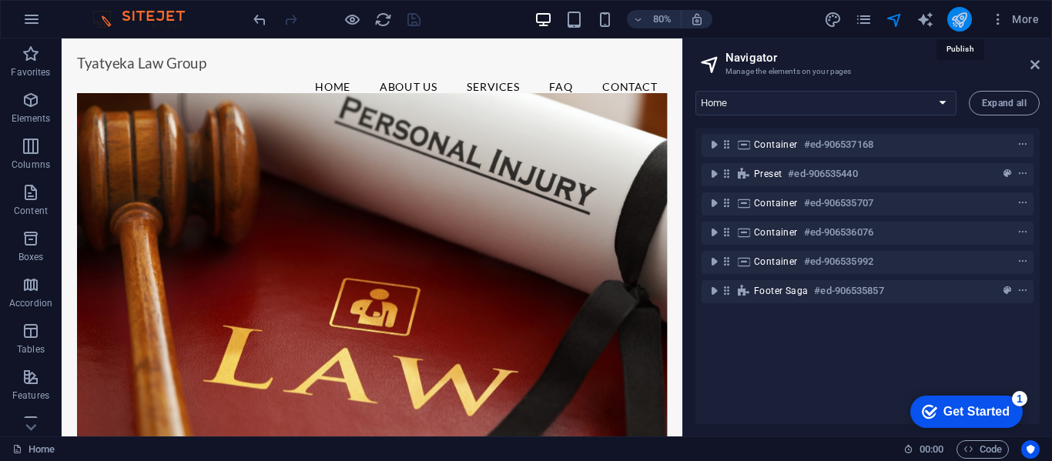
click at [960, 19] on icon "publish" at bounding box center [959, 20] width 18 height 18
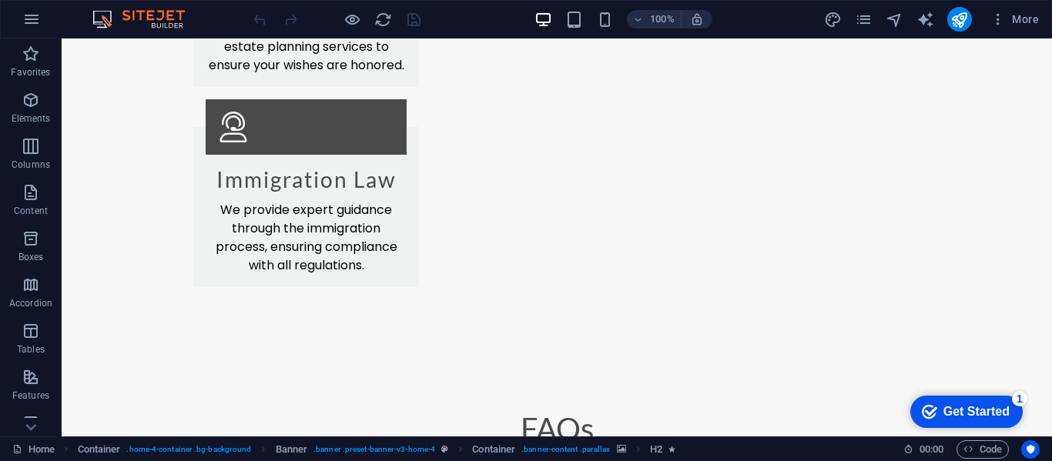
scroll to position [2710, 0]
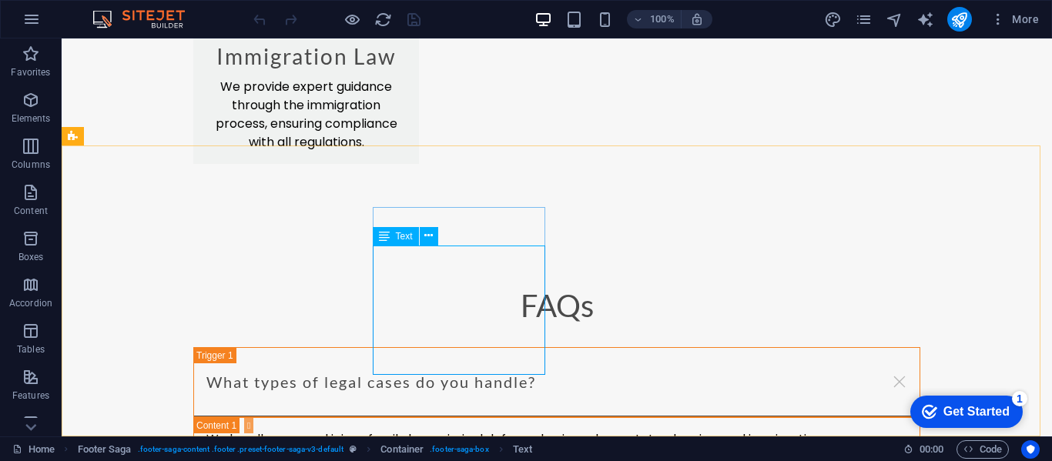
click at [0, 0] on span "Text" at bounding box center [0, 0] width 0 height 0
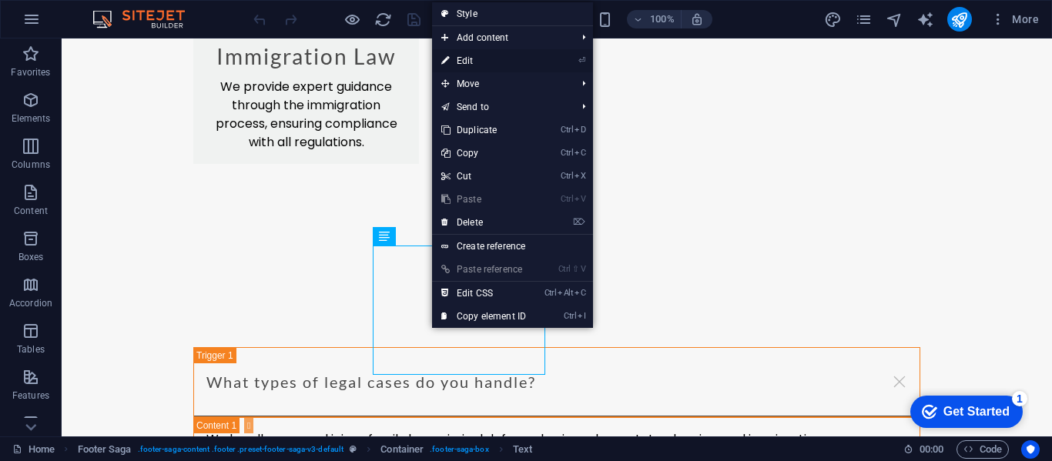
click at [481, 61] on link "⏎ Edit" at bounding box center [483, 60] width 103 height 23
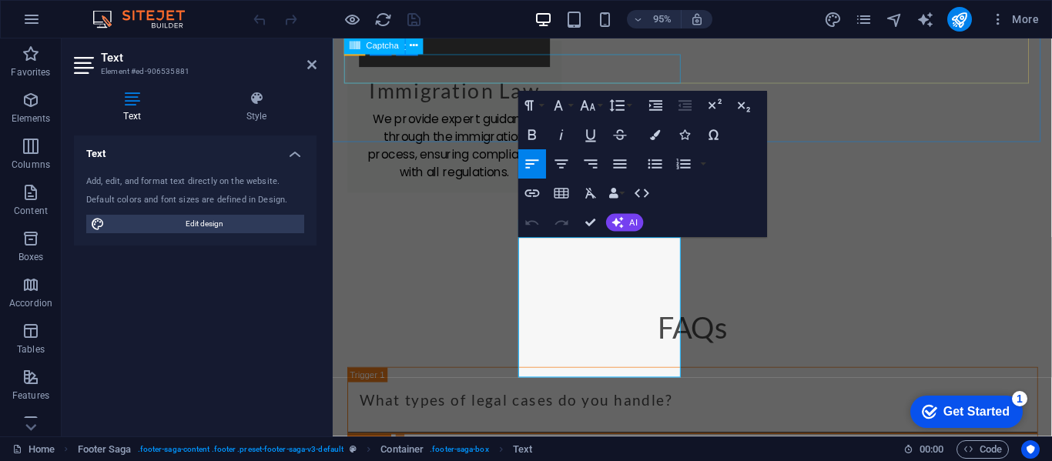
scroll to position [2744, 0]
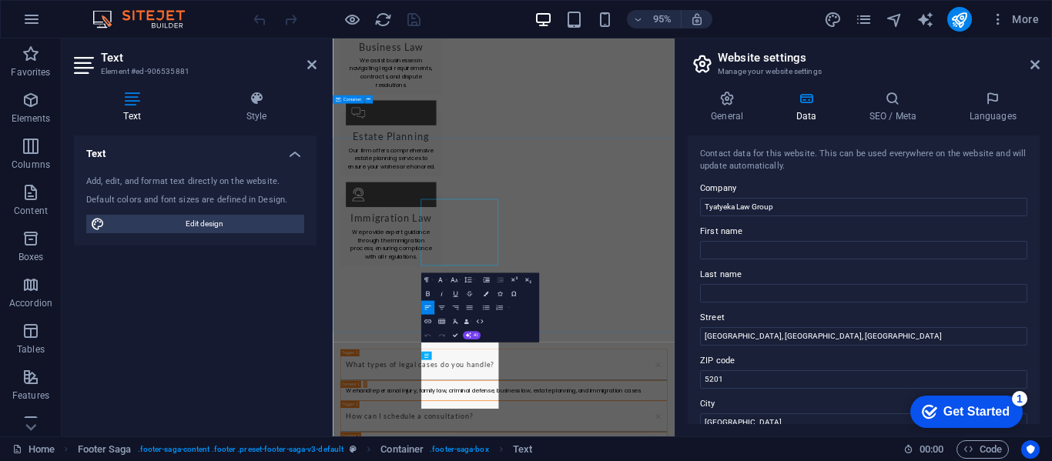
scroll to position [2674, 0]
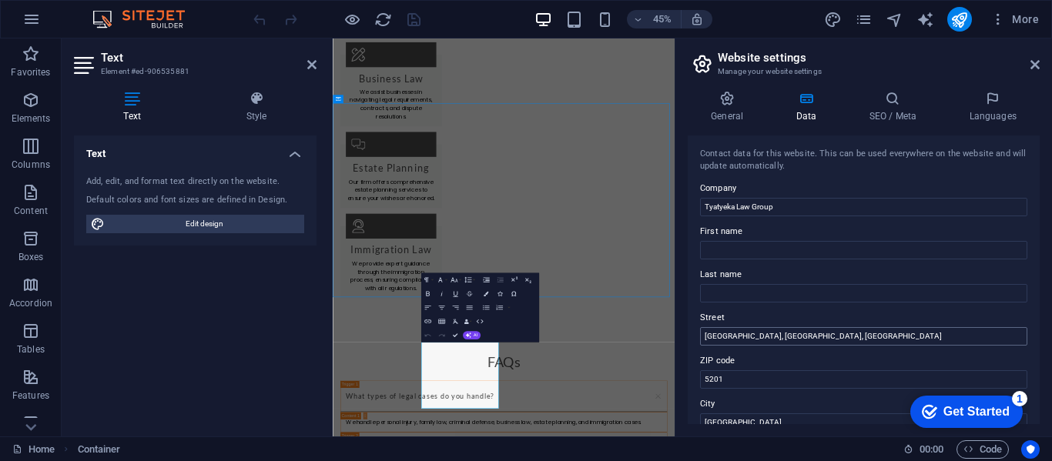
scroll to position [2327, 0]
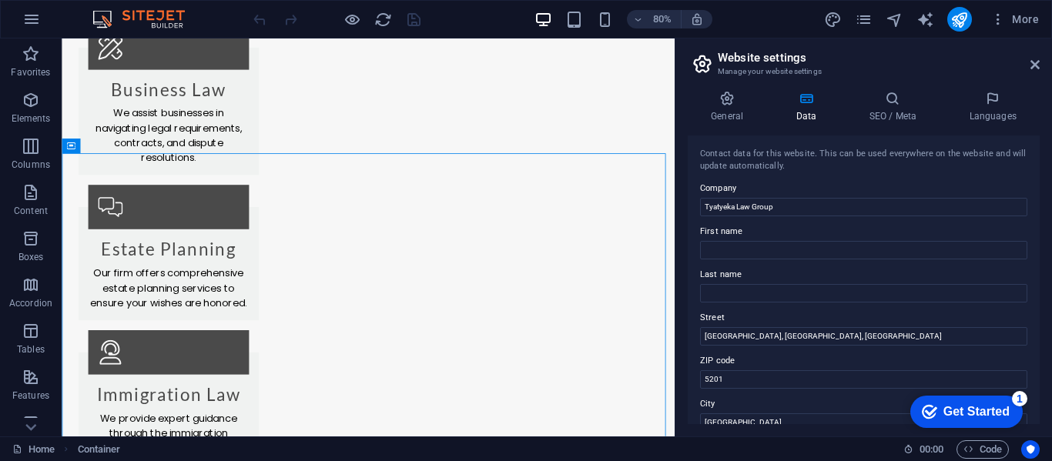
drag, startPoint x: 1036, startPoint y: 230, endPoint x: 1048, endPoint y: 265, distance: 36.5
click at [1048, 265] on div "General Data SEO / Meta Languages Website name Tyatyeka Attorneys Logo Drag fil…" at bounding box center [863, 258] width 377 height 358
click at [1035, 233] on div "Contact data for this website. This can be used everywhere on the website and w…" at bounding box center [864, 280] width 352 height 289
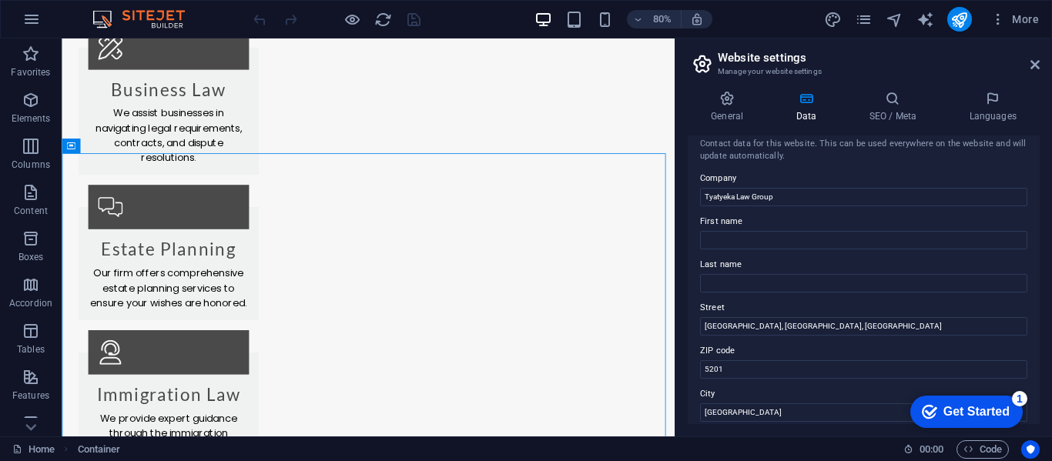
scroll to position [0, 0]
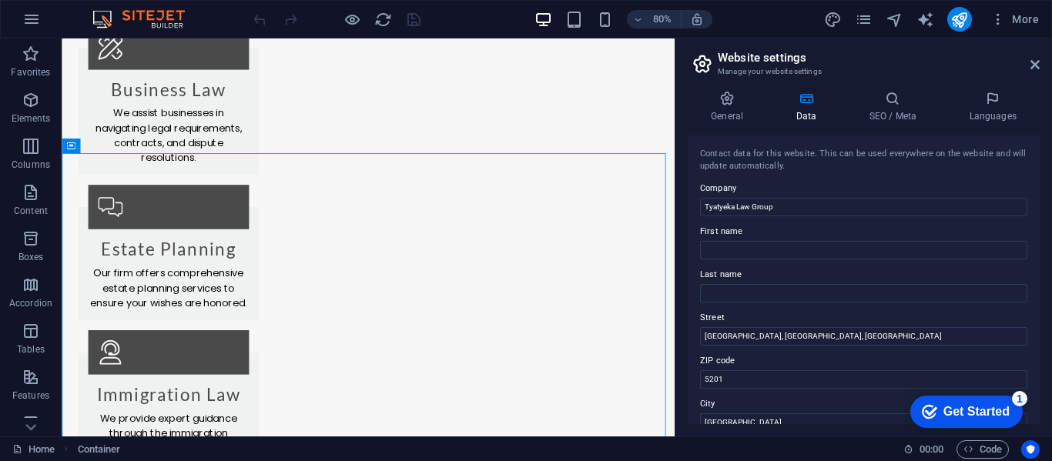
click at [803, 104] on icon at bounding box center [806, 98] width 67 height 15
click at [733, 99] on icon at bounding box center [727, 98] width 79 height 15
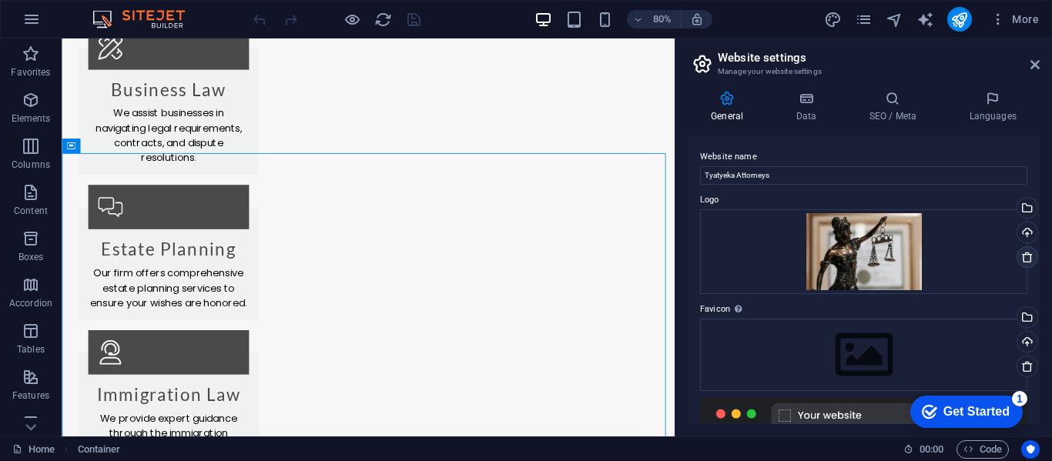
click at [1027, 259] on icon at bounding box center [1027, 257] width 12 height 12
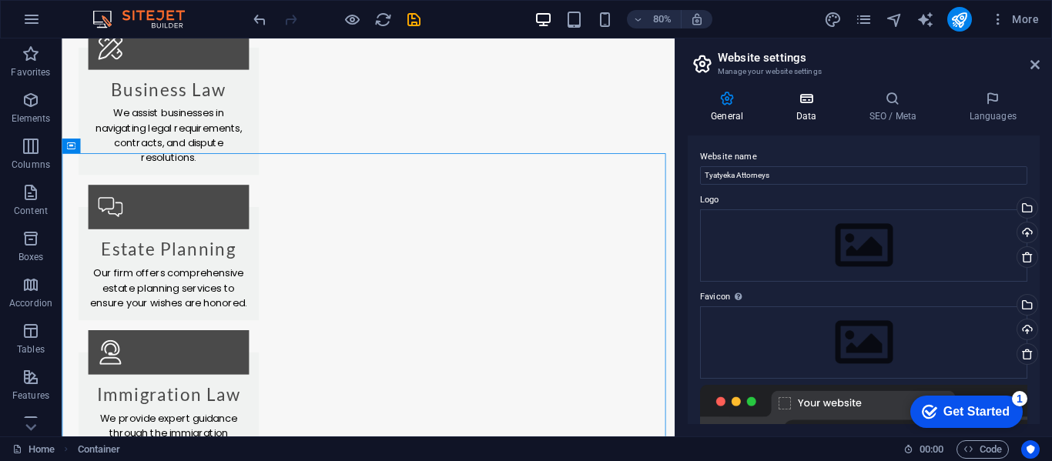
click at [817, 107] on h4 "Data" at bounding box center [809, 107] width 73 height 32
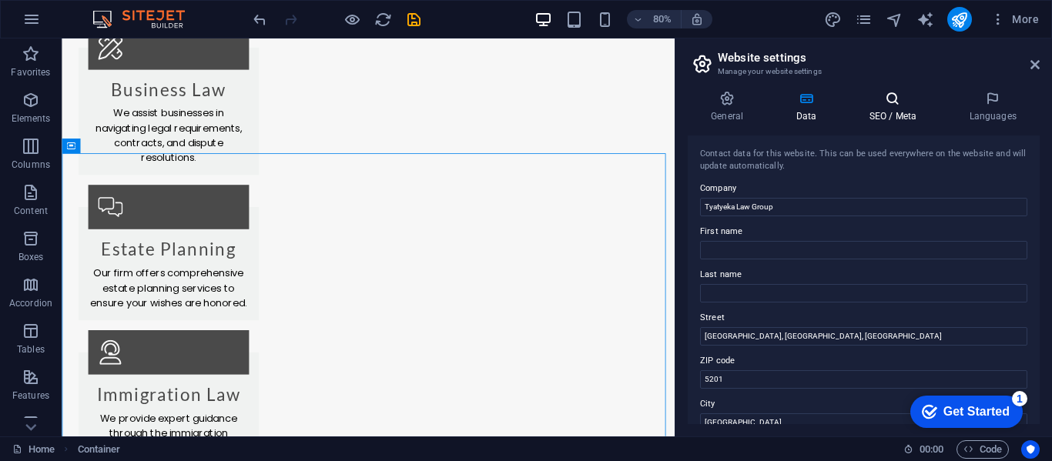
click at [873, 110] on h4 "SEO / Meta" at bounding box center [896, 107] width 100 height 32
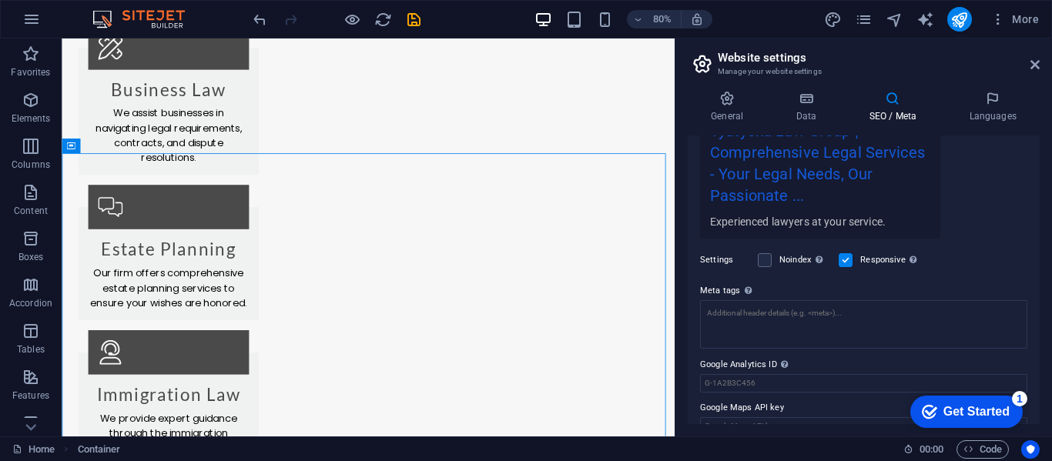
scroll to position [343, 0]
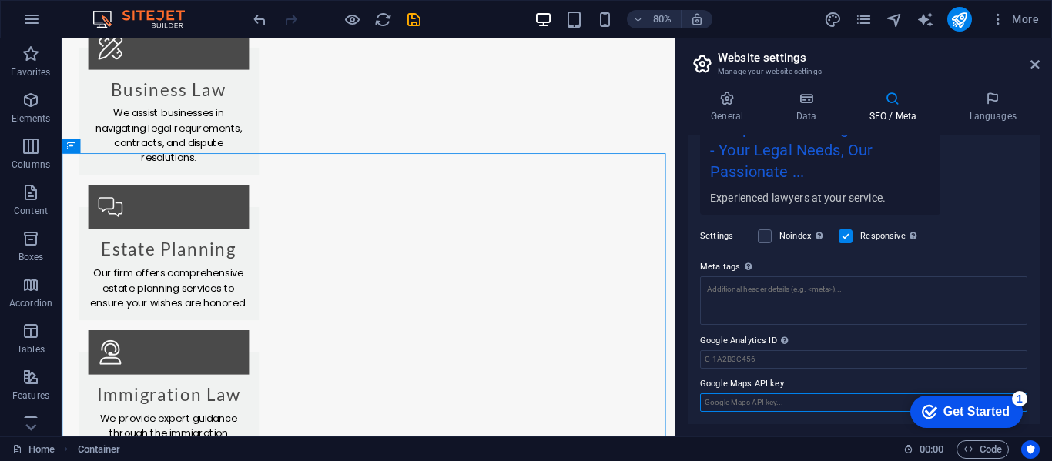
click at [846, 398] on input "Google Maps API key" at bounding box center [863, 403] width 327 height 18
drag, startPoint x: 780, startPoint y: 381, endPoint x: 726, endPoint y: 380, distance: 54.7
click at [726, 380] on label "Google Maps API key" at bounding box center [863, 384] width 327 height 18
click at [726, 394] on input "Google Maps API key" at bounding box center [863, 403] width 327 height 18
drag, startPoint x: 788, startPoint y: 384, endPoint x: 699, endPoint y: 387, distance: 89.4
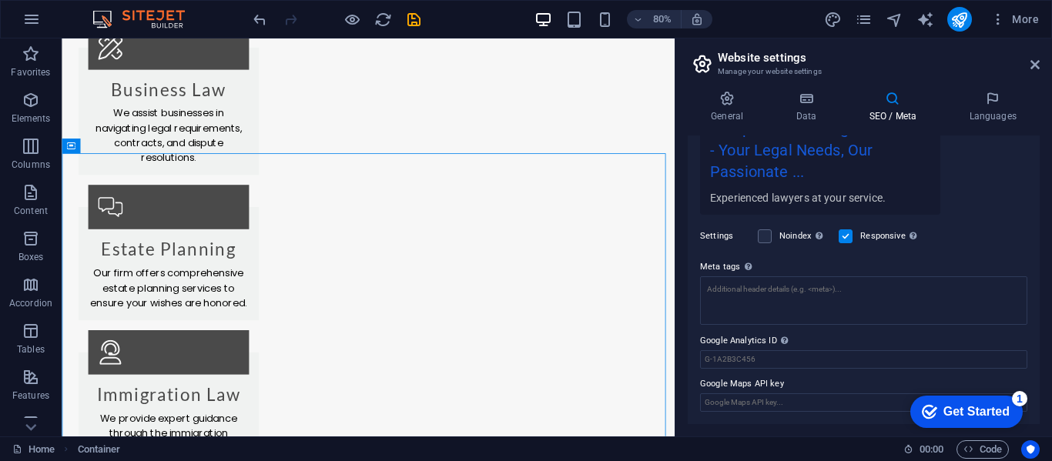
click at [699, 387] on div "SEO Title The title of your website - make it something that stands out in sear…" at bounding box center [864, 280] width 352 height 289
click at [1038, 65] on icon at bounding box center [1035, 65] width 9 height 12
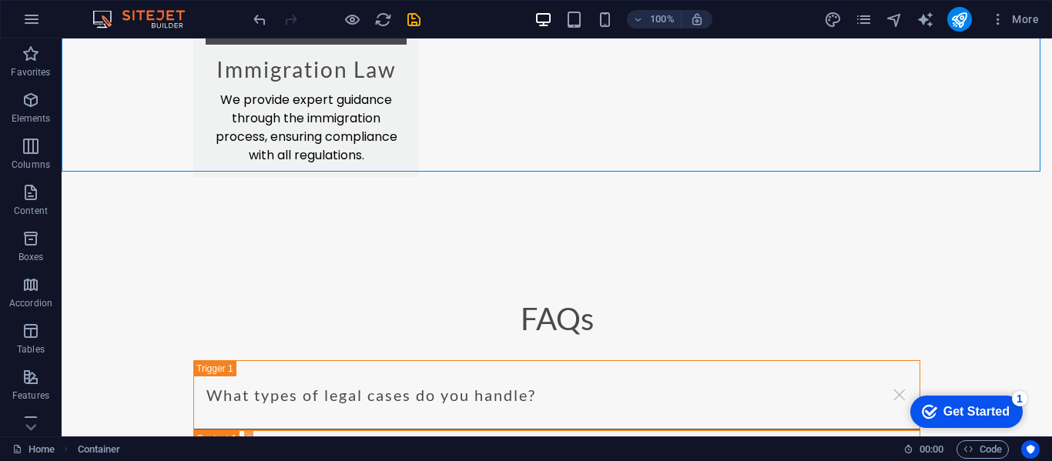
scroll to position [2710, 0]
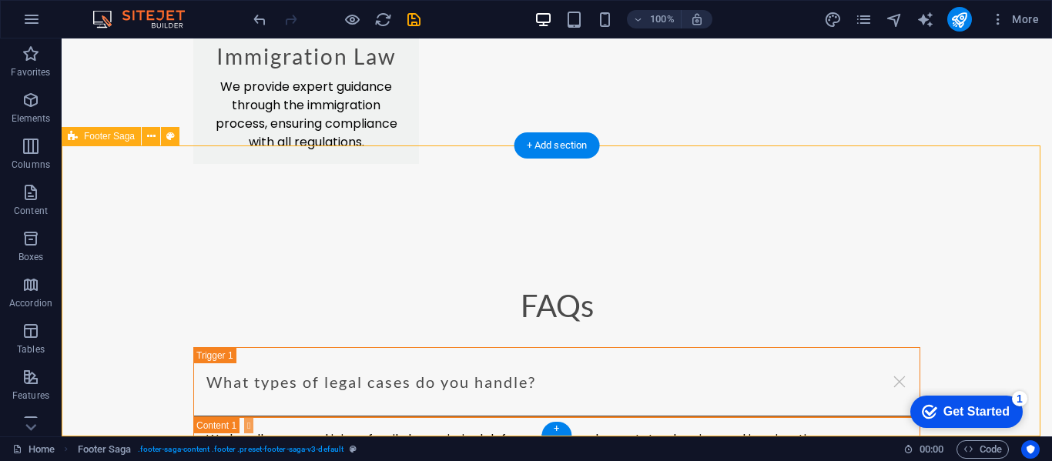
drag, startPoint x: 545, startPoint y: 333, endPoint x: 557, endPoint y: 333, distance: 11.6
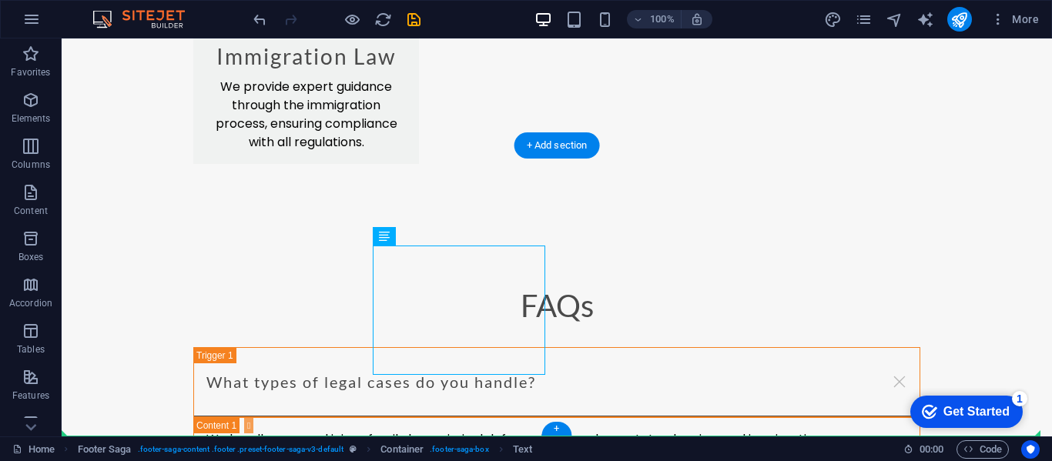
drag, startPoint x: 525, startPoint y: 327, endPoint x: 508, endPoint y: 404, distance: 79.0
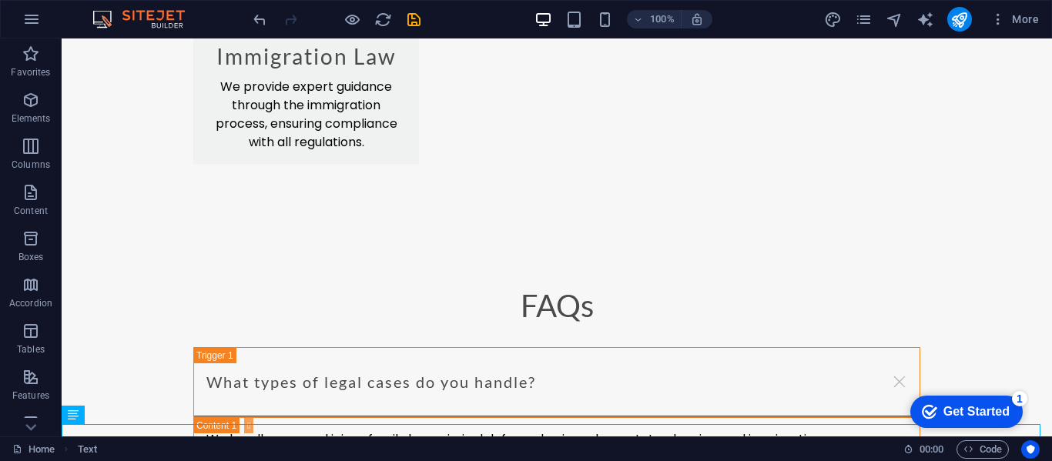
scroll to position [2803, 0]
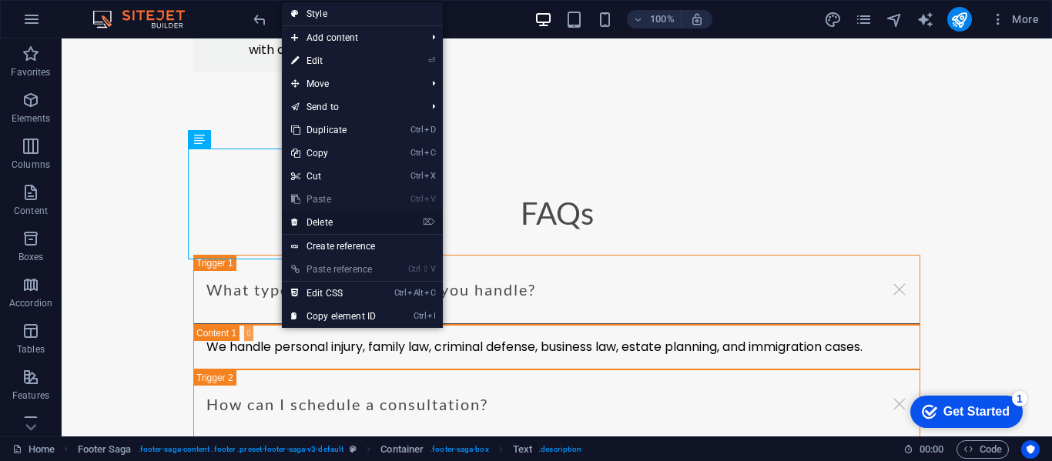
click at [338, 227] on link "⌦ Delete" at bounding box center [333, 222] width 103 height 23
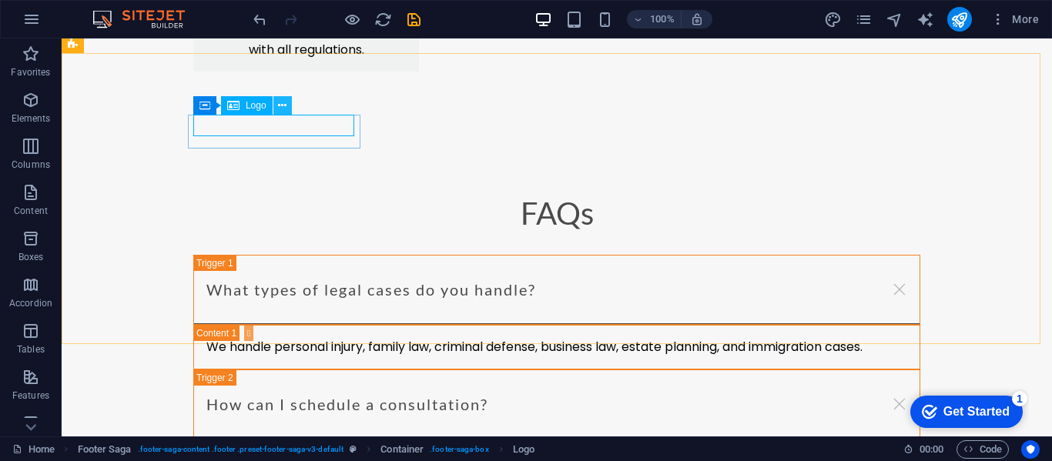
click at [288, 105] on button at bounding box center [282, 105] width 18 height 18
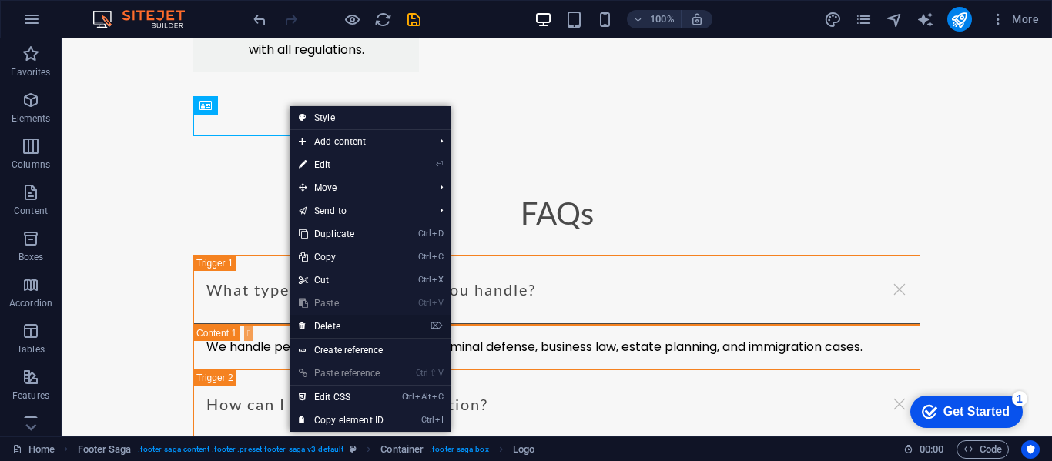
click at [340, 325] on link "⌦ Delete" at bounding box center [341, 326] width 103 height 23
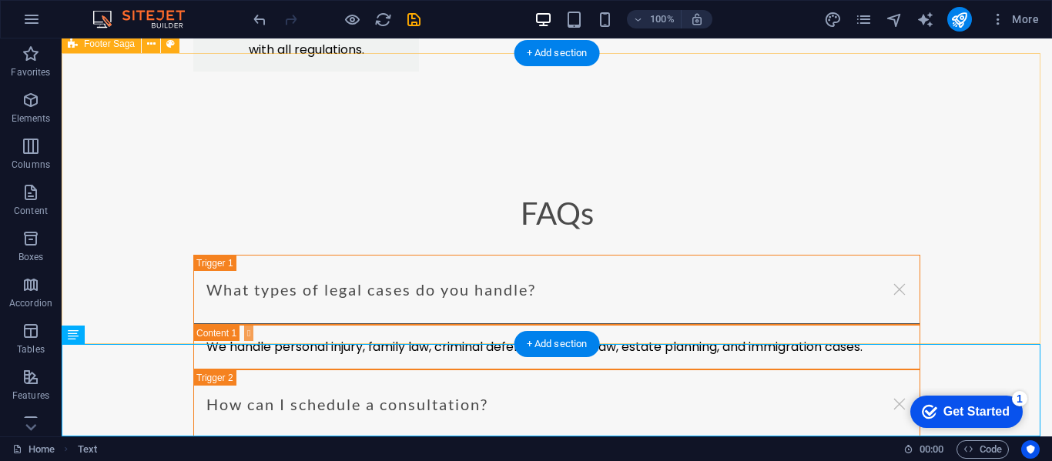
drag, startPoint x: 146, startPoint y: 379, endPoint x: 250, endPoint y: 355, distance: 105.9
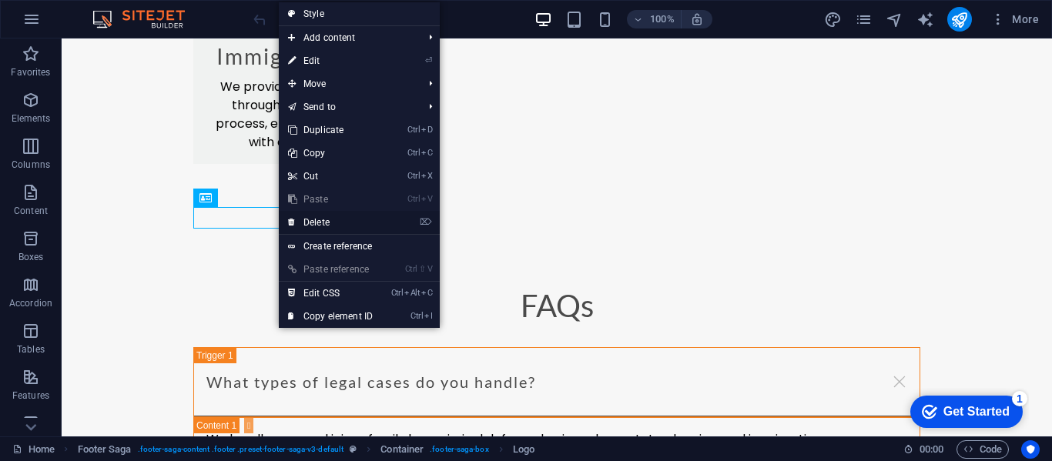
click at [311, 222] on link "⌦ Delete" at bounding box center [330, 222] width 103 height 23
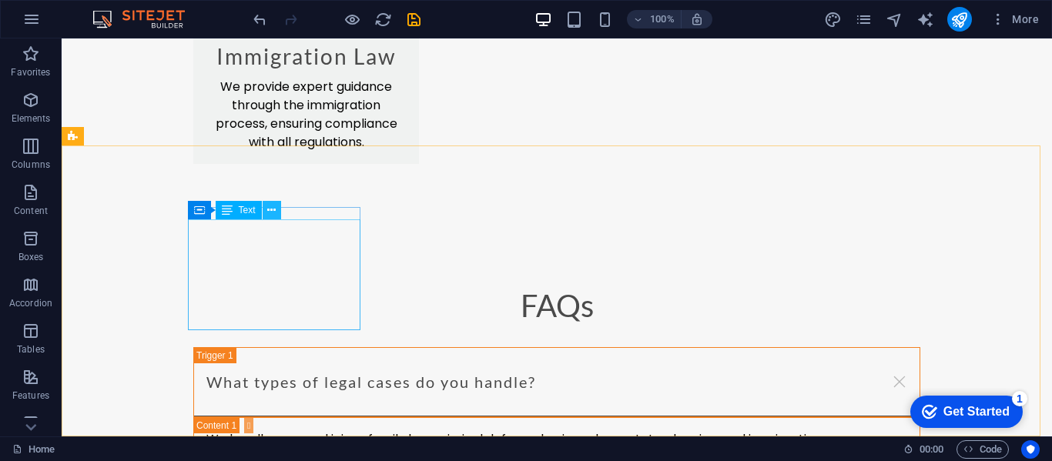
click at [269, 213] on icon at bounding box center [271, 211] width 8 height 16
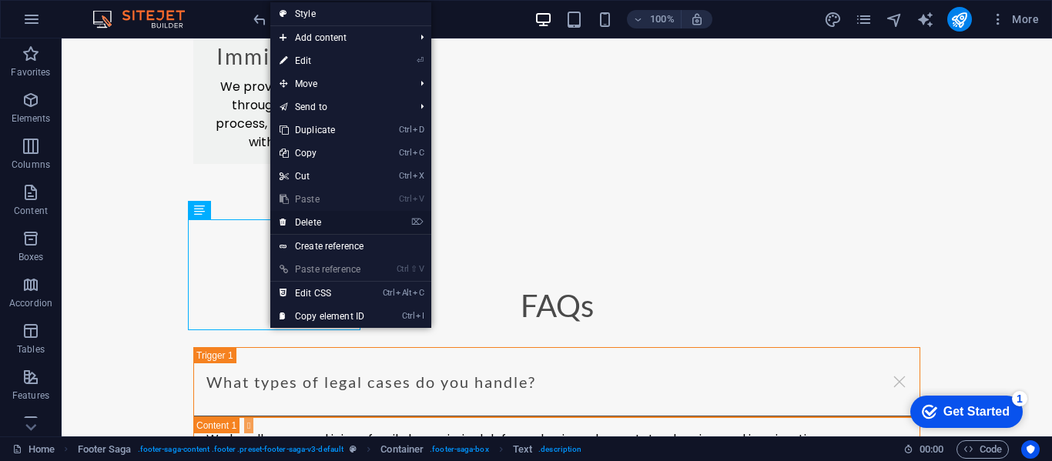
click at [291, 218] on link "⌦ Delete" at bounding box center [321, 222] width 103 height 23
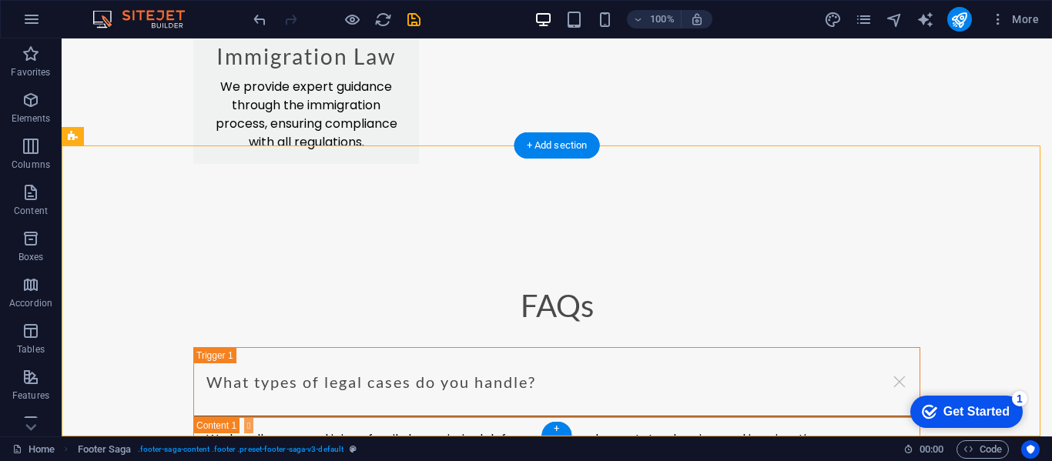
drag, startPoint x: 452, startPoint y: 233, endPoint x: 340, endPoint y: 196, distance: 117.6
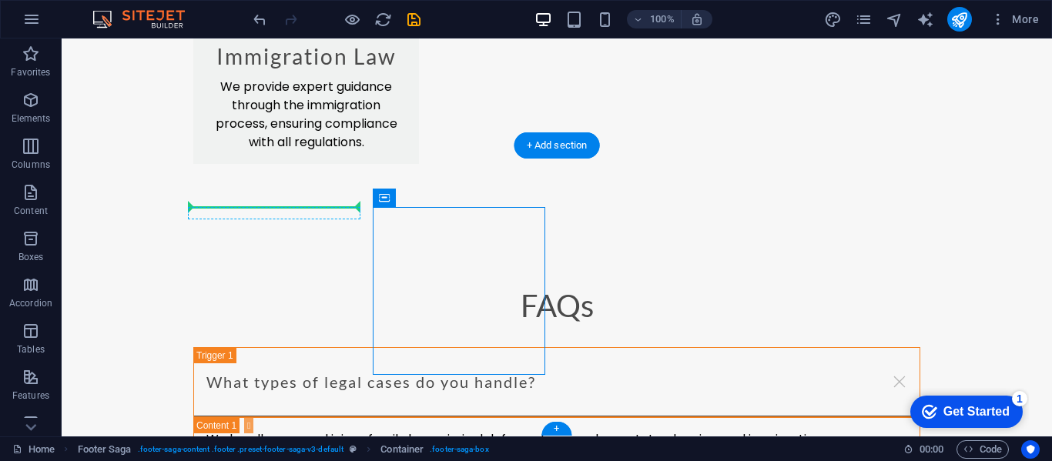
drag, startPoint x: 448, startPoint y: 235, endPoint x: 304, endPoint y: 211, distance: 145.2
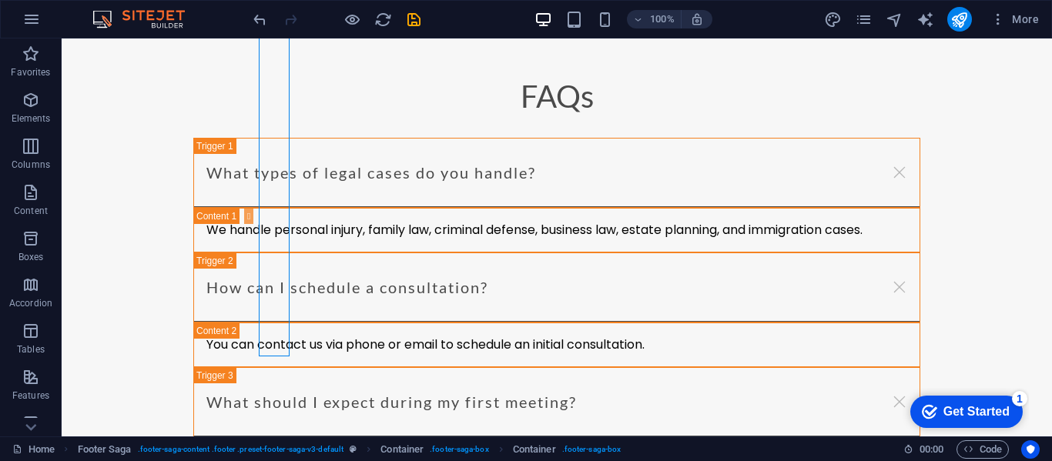
scroll to position [2920, 0]
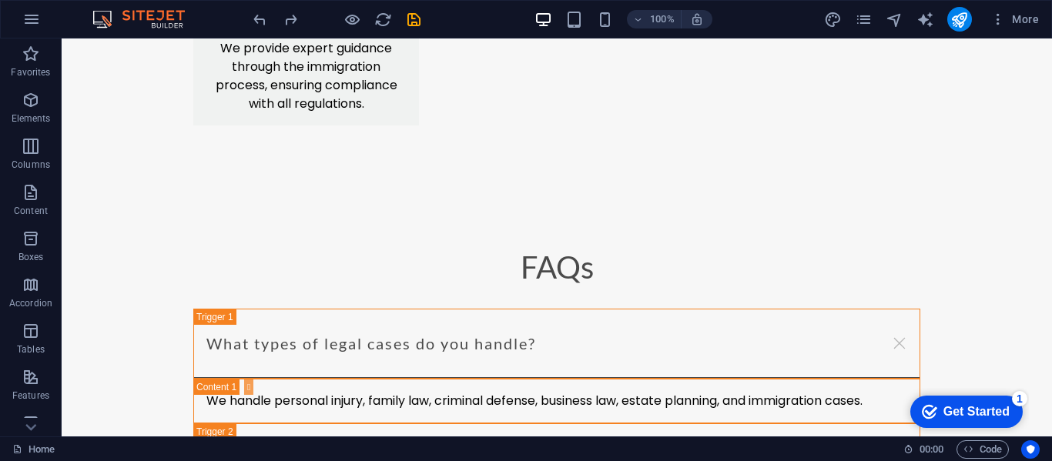
scroll to position [2710, 0]
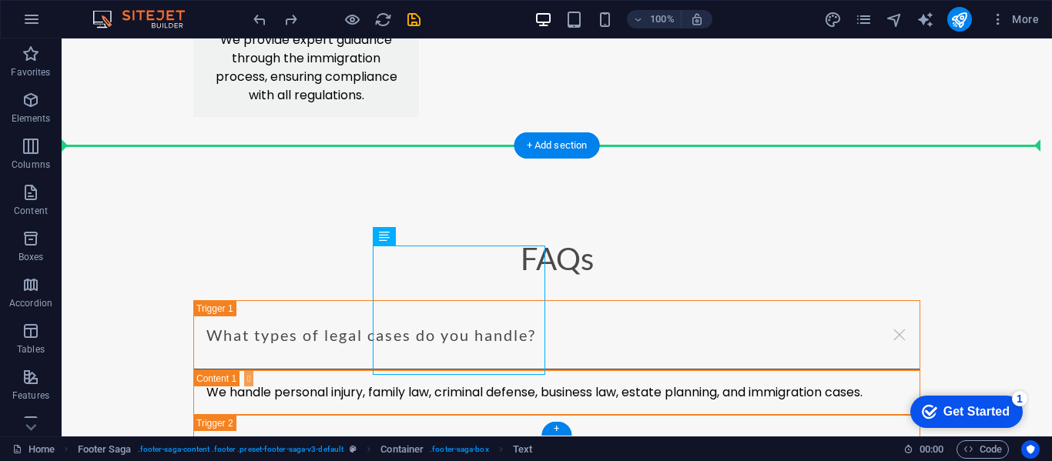
drag, startPoint x: 447, startPoint y: 277, endPoint x: 362, endPoint y: 240, distance: 92.8
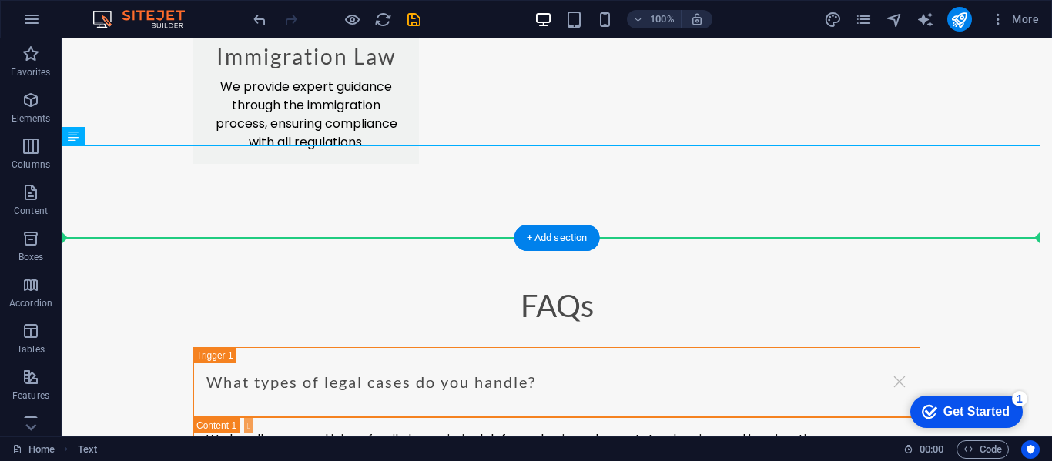
drag, startPoint x: 147, startPoint y: 178, endPoint x: 423, endPoint y: 348, distance: 324.1
drag, startPoint x: 147, startPoint y: 172, endPoint x: 437, endPoint y: 356, distance: 343.8
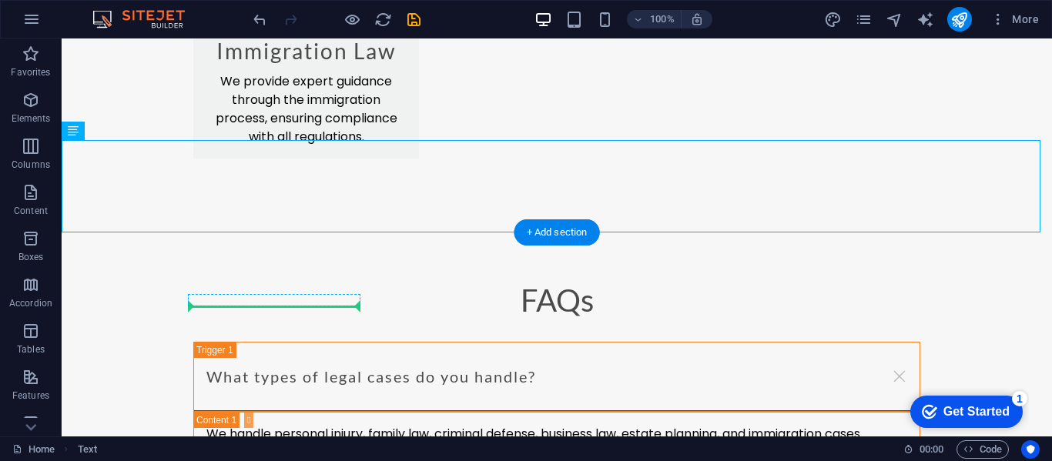
drag, startPoint x: 146, startPoint y: 172, endPoint x: 267, endPoint y: 307, distance: 181.6
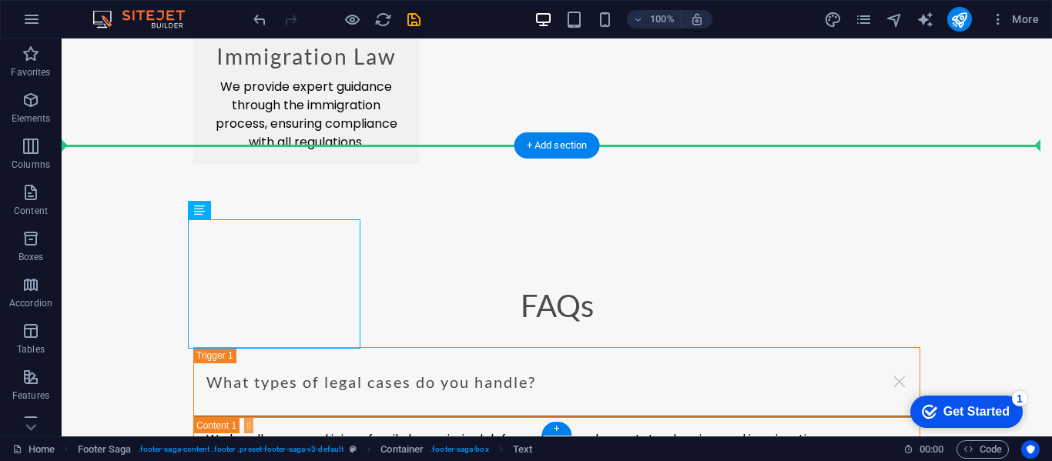
drag, startPoint x: 293, startPoint y: 252, endPoint x: 429, endPoint y: 265, distance: 136.2
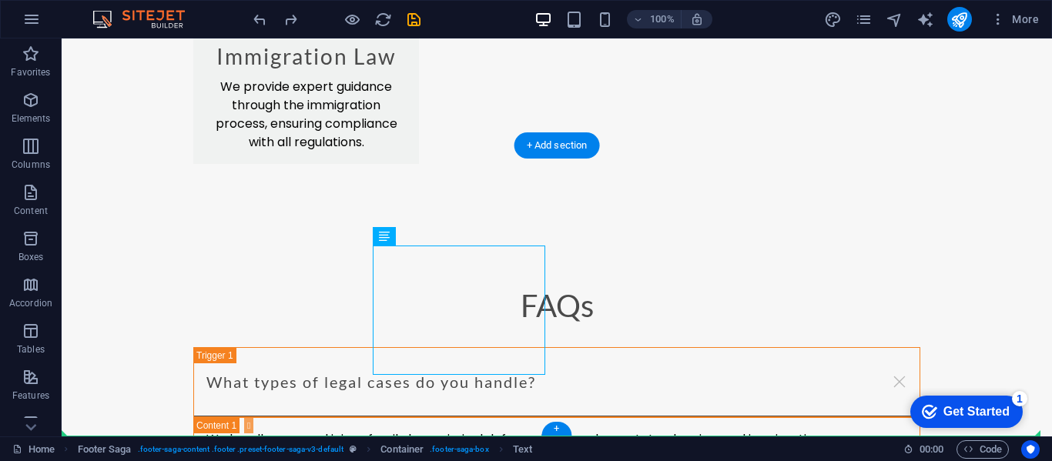
drag, startPoint x: 543, startPoint y: 374, endPoint x: 548, endPoint y: 381, distance: 8.8
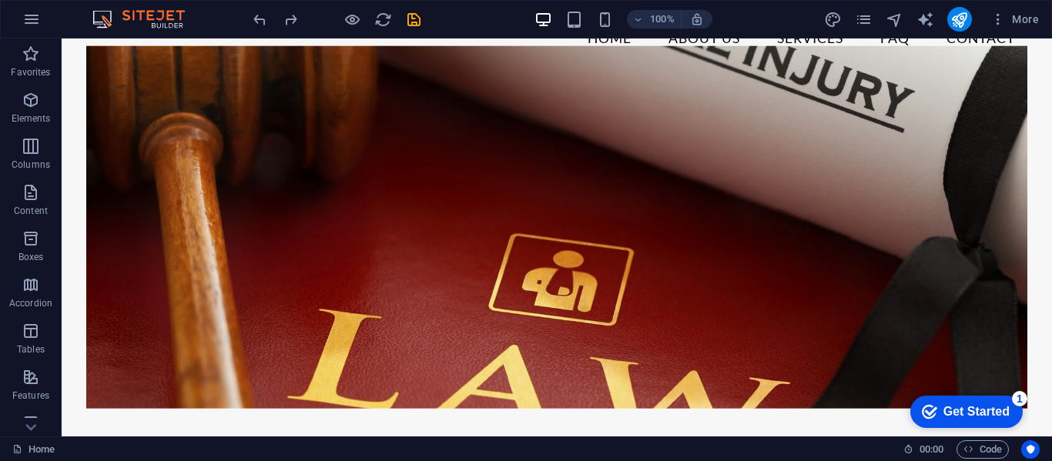
scroll to position [0, 0]
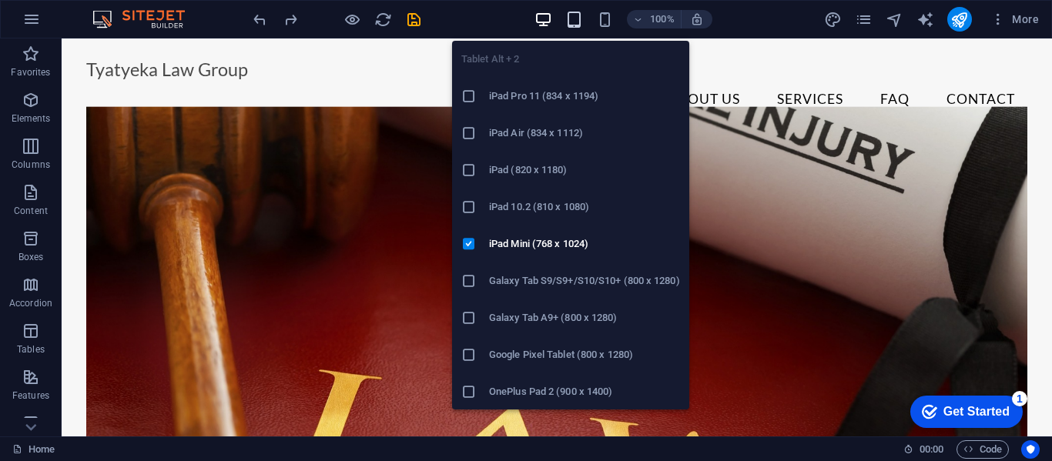
click at [579, 13] on icon "button" at bounding box center [574, 20] width 18 height 18
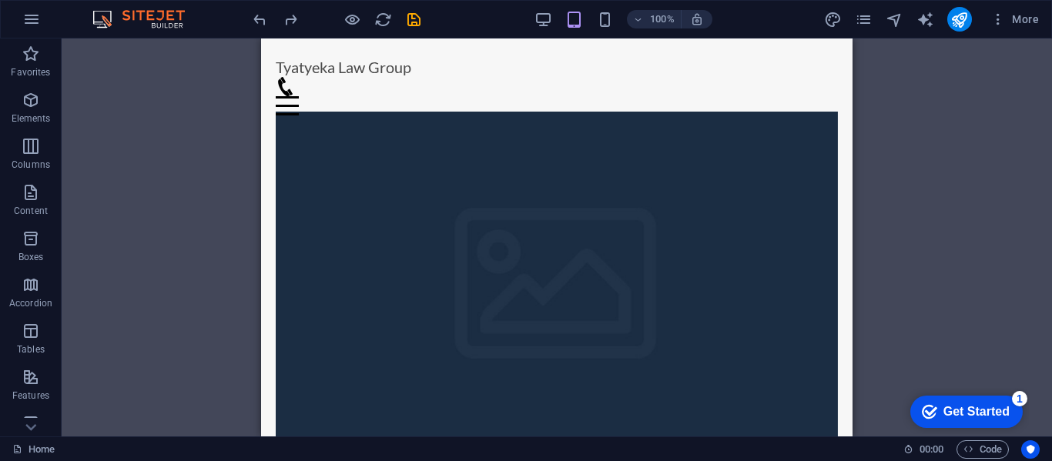
drag, startPoint x: 847, startPoint y: 78, endPoint x: 1124, endPoint y: 89, distance: 276.7
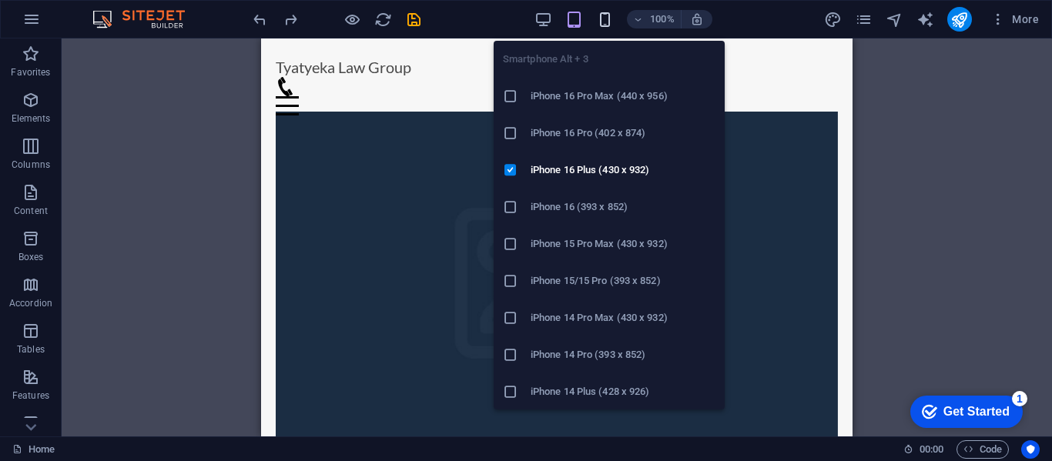
click at [0, 0] on icon "button" at bounding box center [0, 0] width 0 height 0
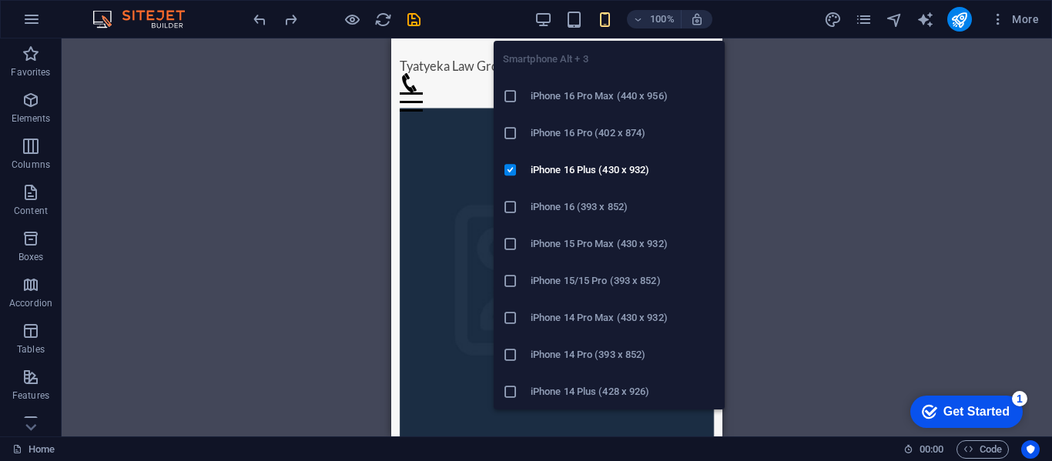
click at [596, 129] on h6 "iPhone 16 Pro (402 x 874)" at bounding box center [623, 133] width 185 height 18
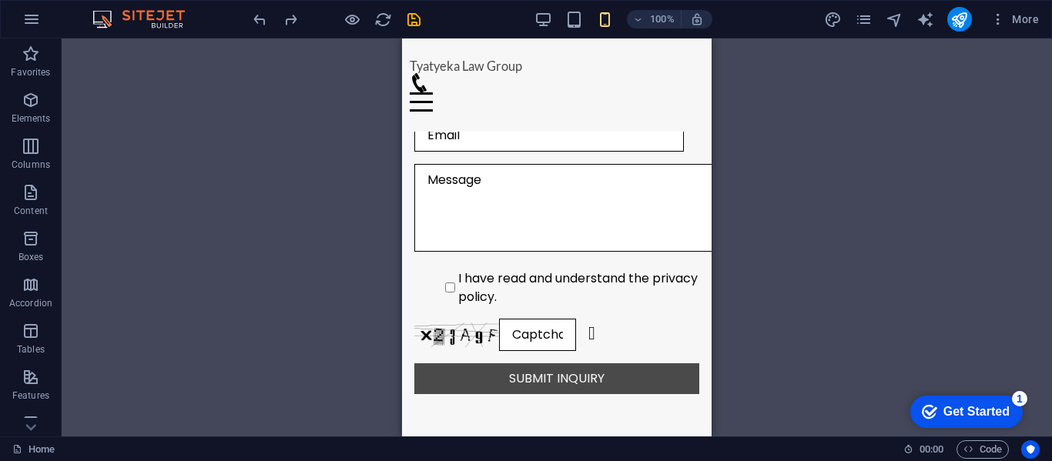
scroll to position [3887, 0]
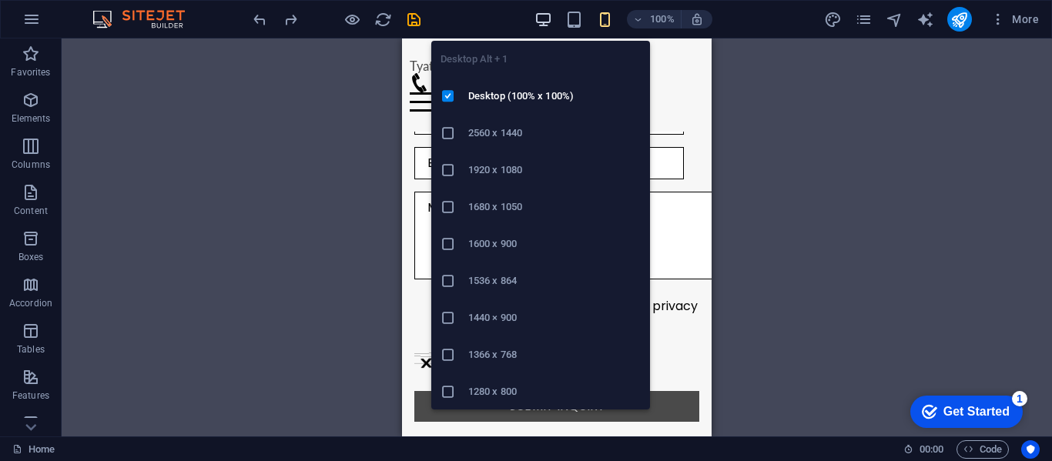
click at [548, 18] on icon "button" at bounding box center [544, 20] width 18 height 18
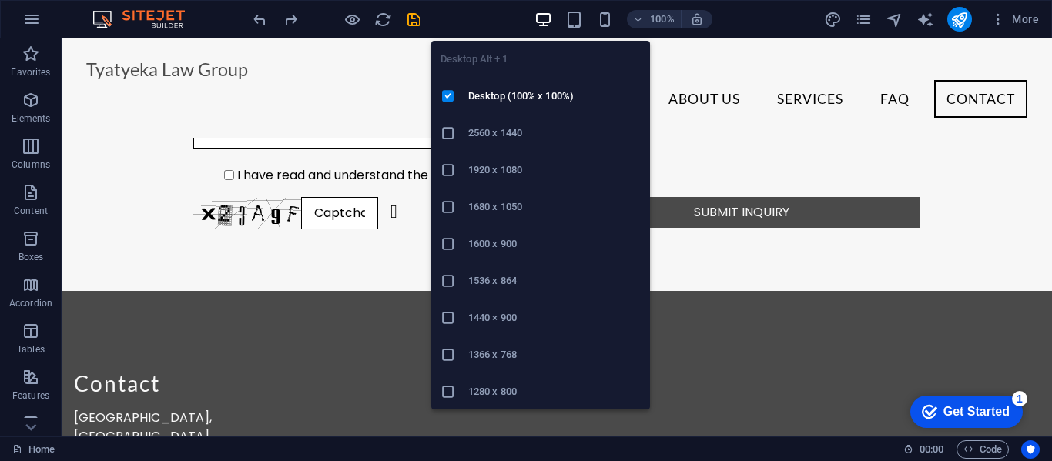
scroll to position [2710, 0]
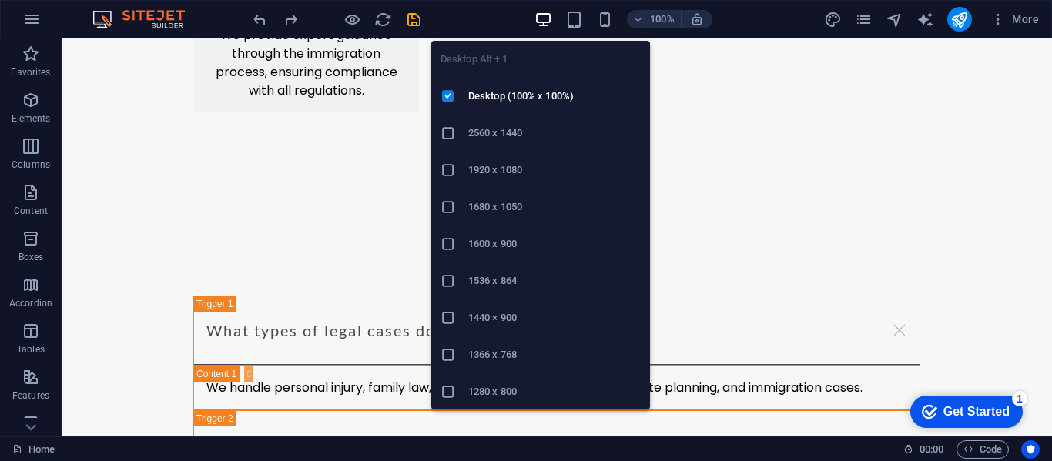
click at [483, 166] on h6 "1920 x 1080" at bounding box center [554, 170] width 173 height 18
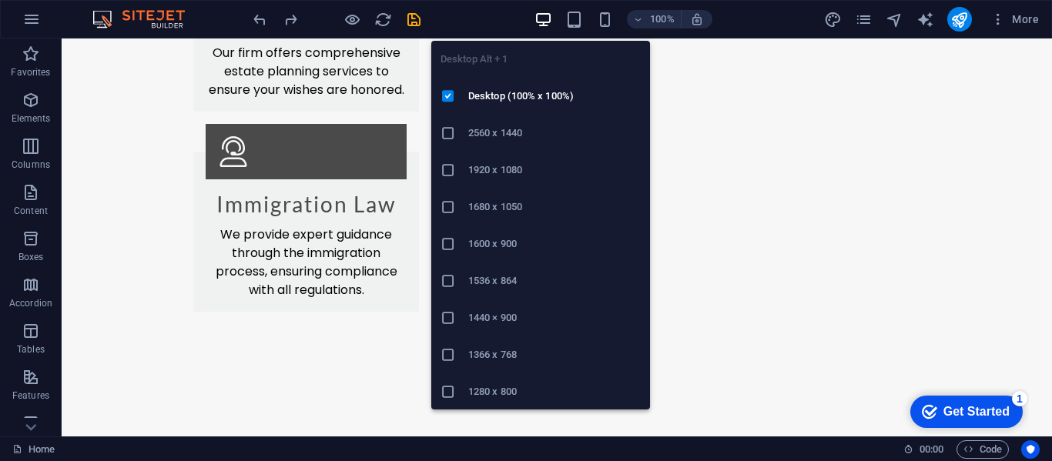
scroll to position [2678, 0]
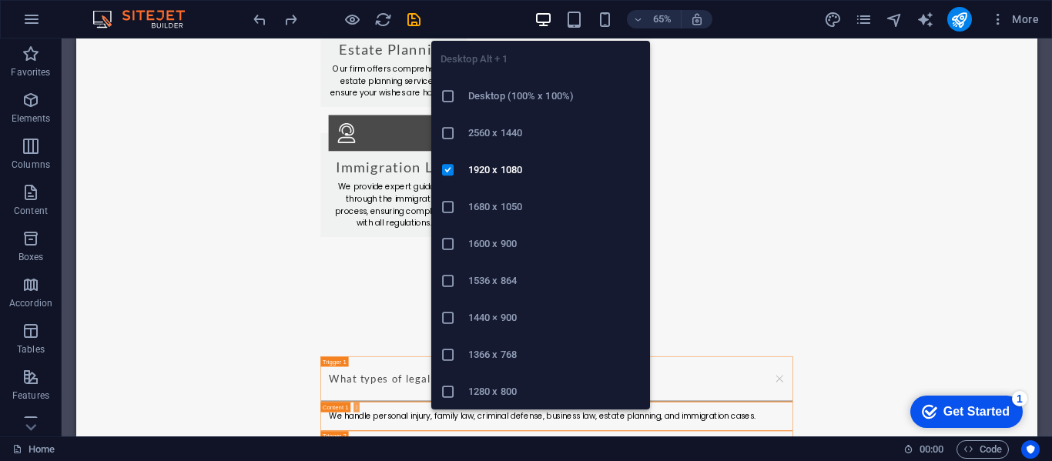
click at [539, 17] on icon "button" at bounding box center [544, 20] width 18 height 18
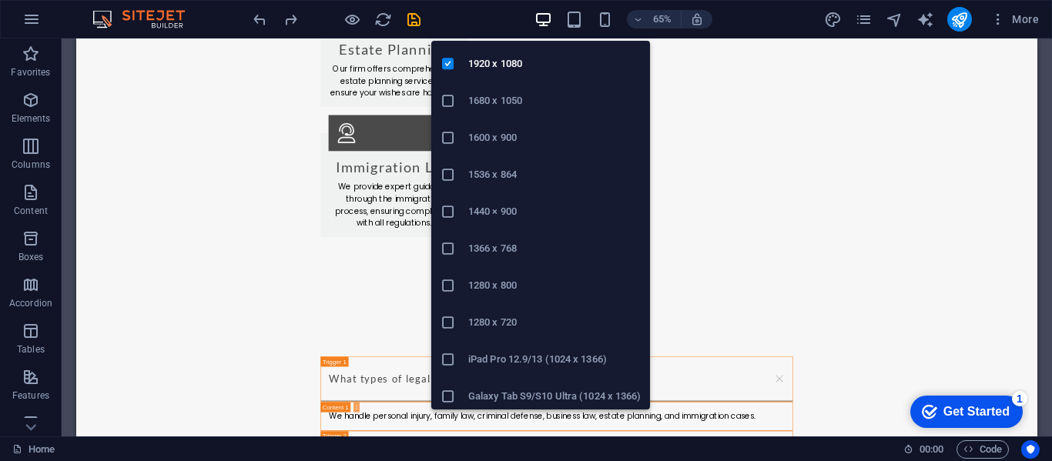
scroll to position [112, 0]
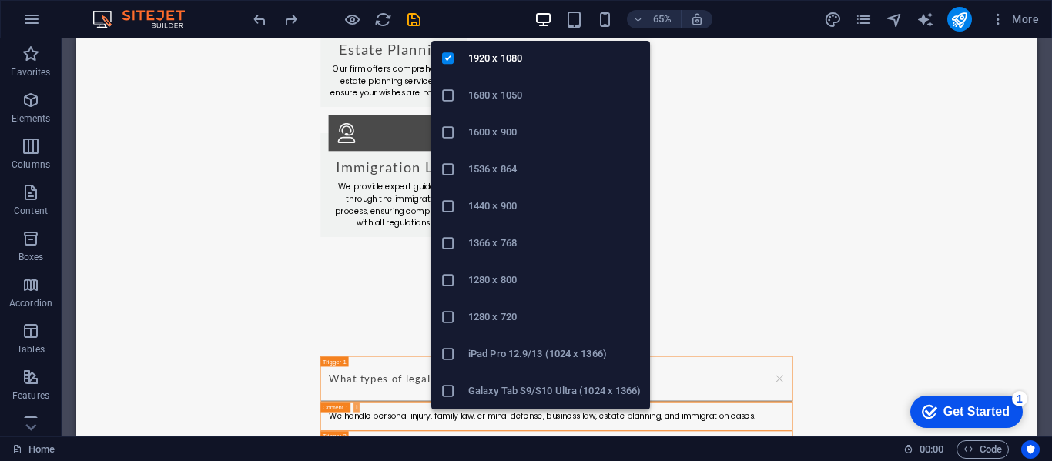
drag, startPoint x: 654, startPoint y: 307, endPoint x: 893, endPoint y: 562, distance: 349.8
click at [540, 19] on icon "button" at bounding box center [544, 20] width 18 height 18
click at [500, 87] on h6 "Desktop (100% x 100%)" at bounding box center [554, 96] width 173 height 18
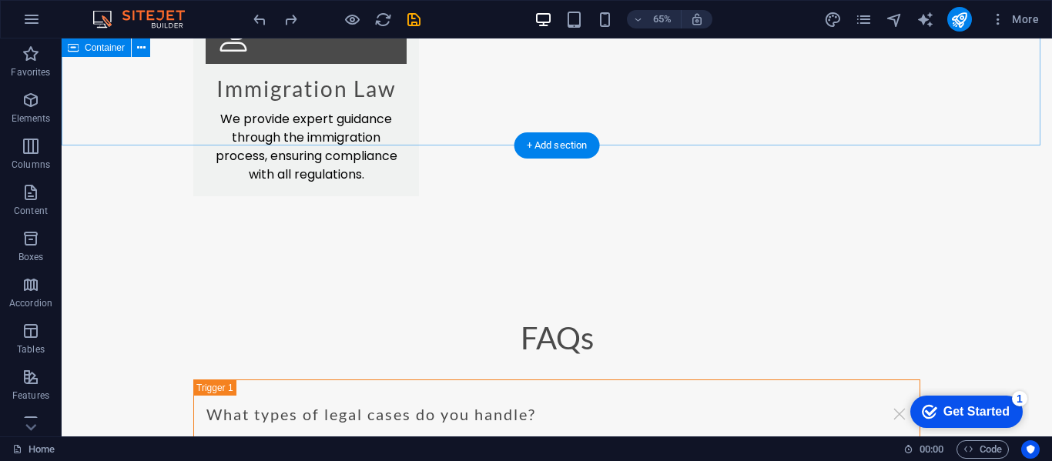
scroll to position [2710, 0]
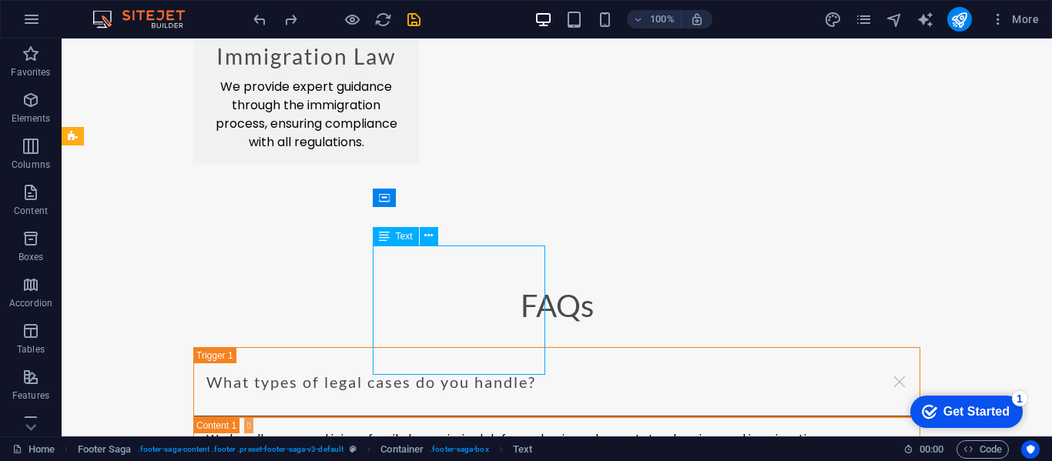
click at [0, 0] on span "Text" at bounding box center [0, 0] width 0 height 0
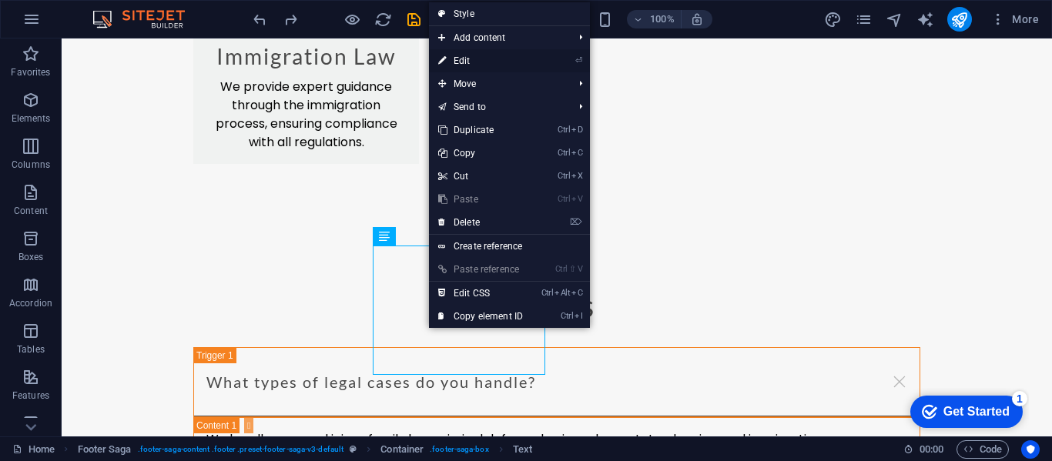
click at [481, 55] on link "⏎ Edit" at bounding box center [480, 60] width 103 height 23
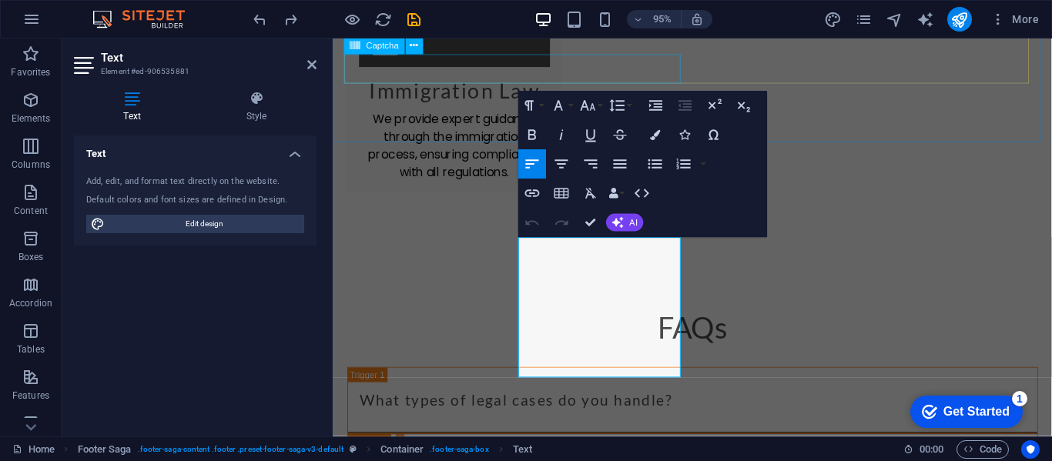
scroll to position [2744, 0]
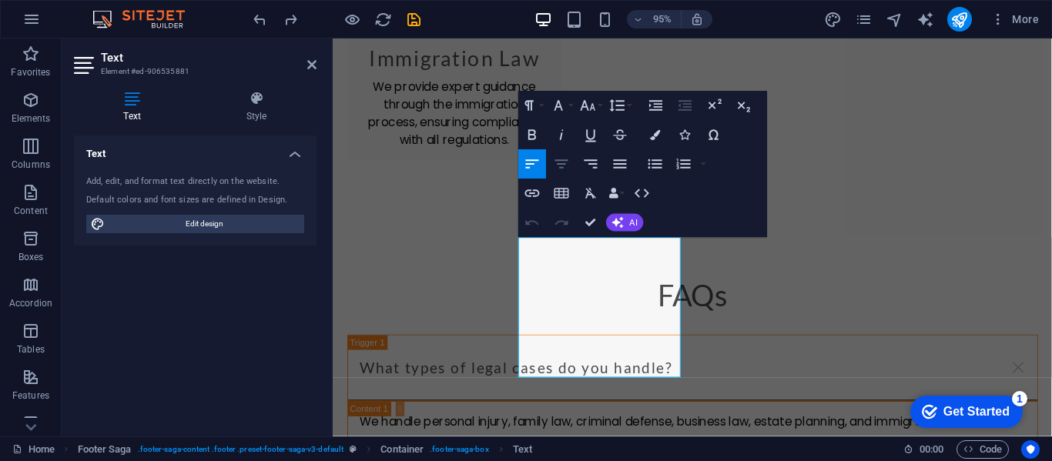
click at [562, 163] on icon "button" at bounding box center [561, 163] width 13 height 8
click at [525, 157] on icon "button" at bounding box center [533, 165] width 18 height 18
click at [642, 111] on button "Increase Indent" at bounding box center [656, 105] width 28 height 29
click at [542, 106] on button "Paragraph Format" at bounding box center [532, 105] width 28 height 29
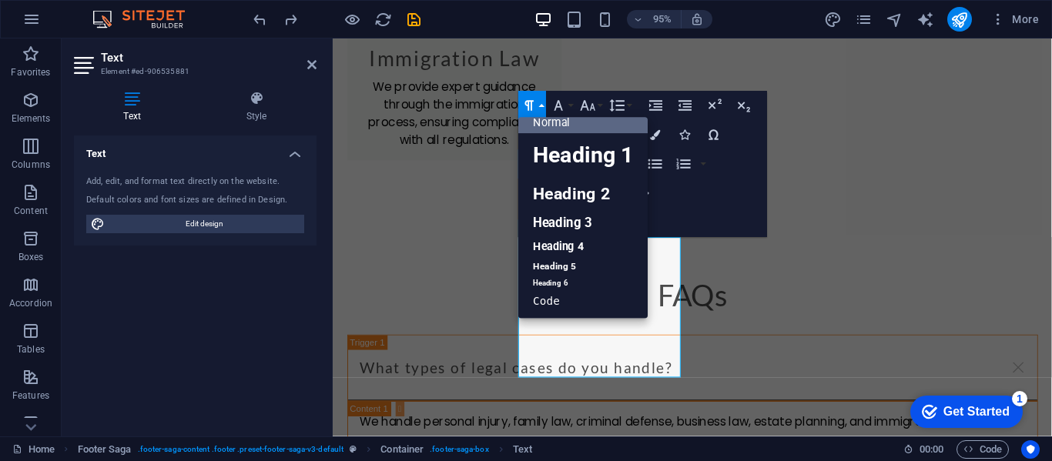
scroll to position [12, 0]
click at [542, 106] on button "Paragraph Format" at bounding box center [532, 105] width 28 height 29
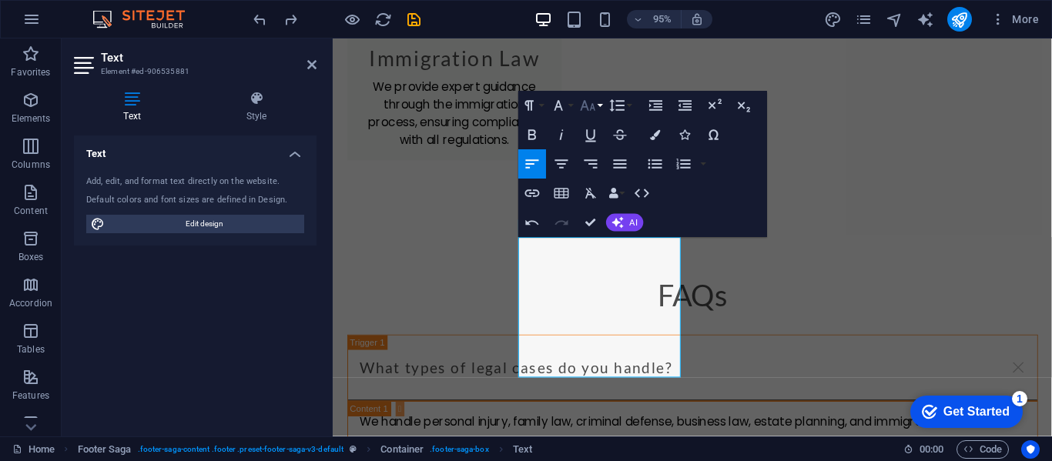
click at [604, 108] on button "Font Size" at bounding box center [591, 105] width 28 height 29
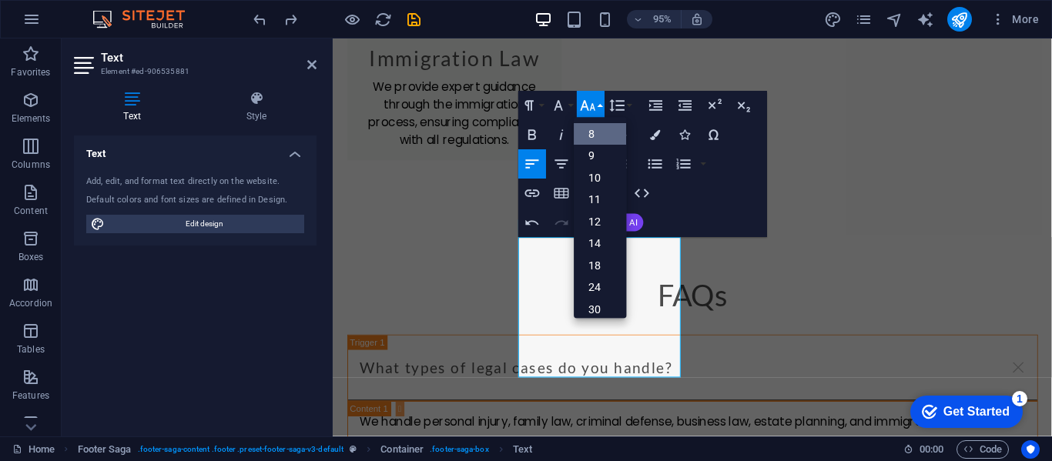
click at [596, 138] on link "8" at bounding box center [601, 134] width 52 height 22
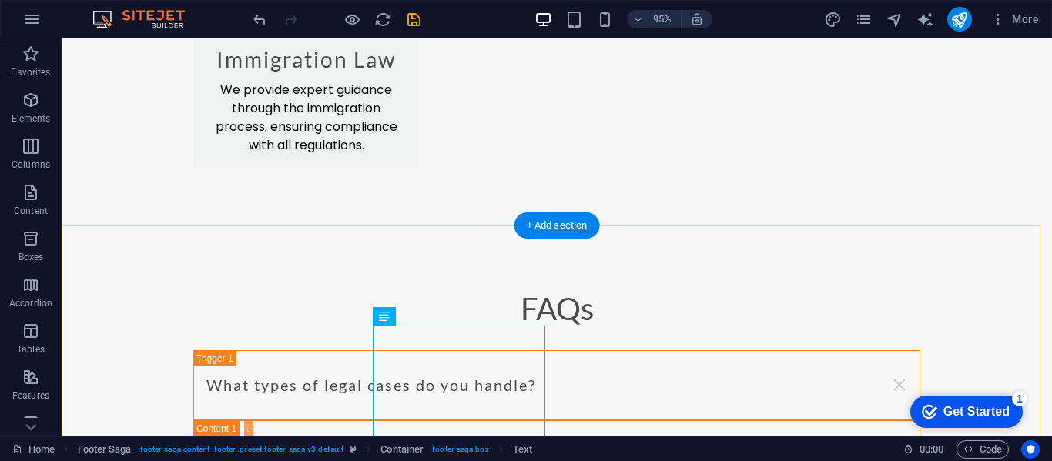
scroll to position [2708, 0]
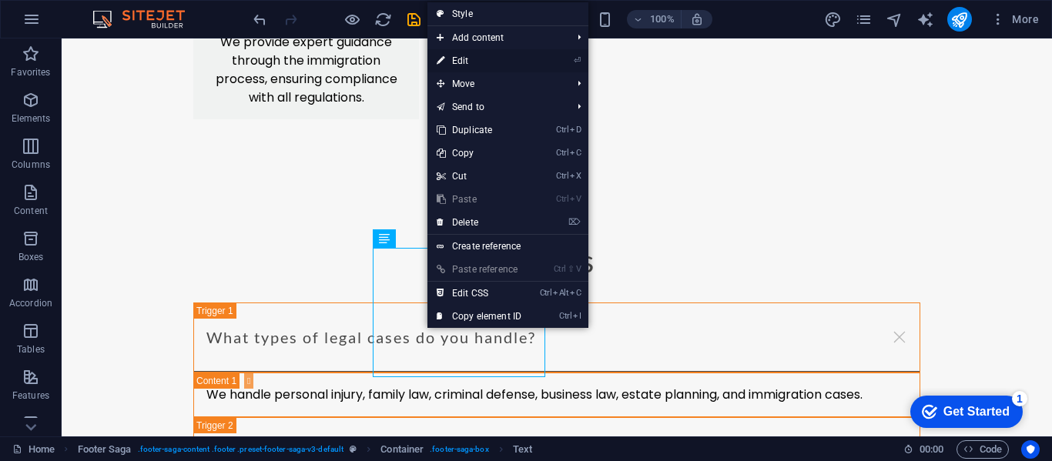
click at [496, 60] on link "⏎ Edit" at bounding box center [478, 60] width 103 height 23
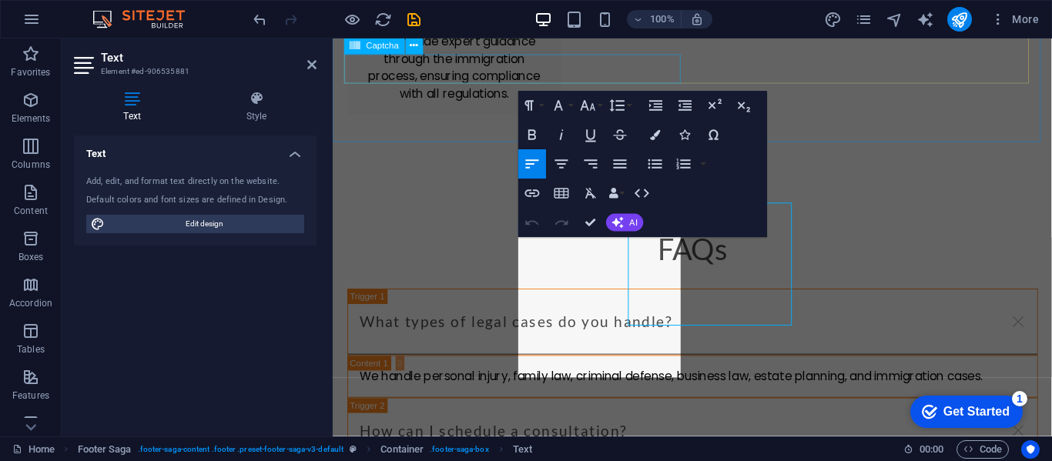
scroll to position [2744, 0]
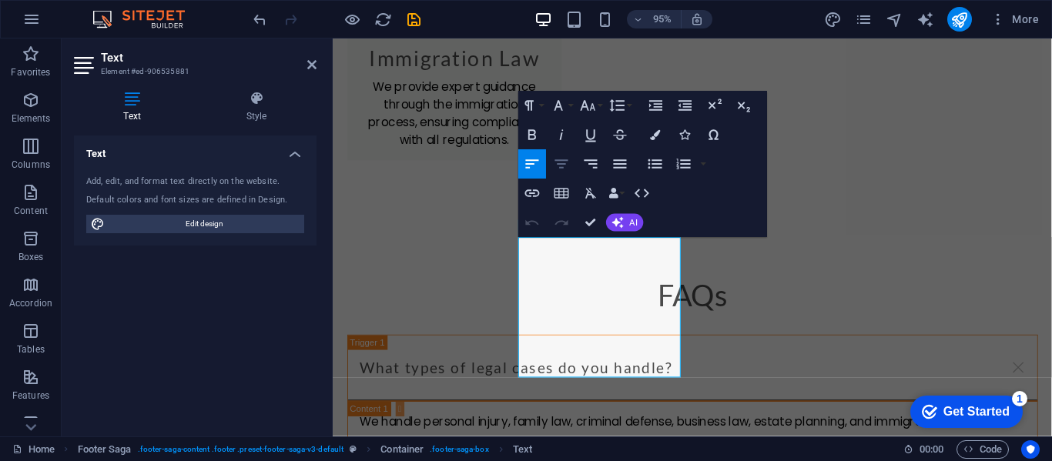
click at [558, 157] on icon "button" at bounding box center [562, 165] width 18 height 18
click at [535, 161] on icon "button" at bounding box center [533, 165] width 18 height 18
click at [591, 169] on icon "button" at bounding box center [591, 165] width 18 height 18
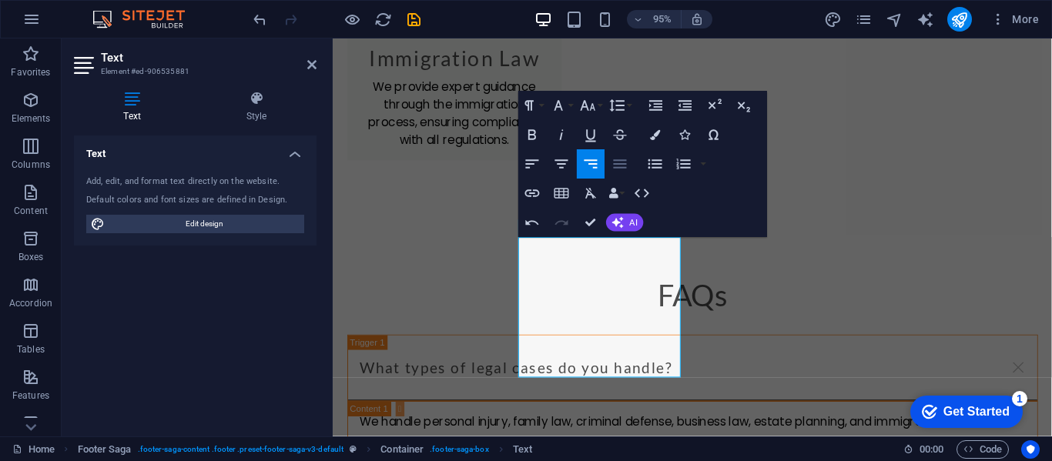
click at [618, 162] on icon "button" at bounding box center [621, 165] width 18 height 18
click at [655, 164] on icon "button" at bounding box center [656, 163] width 14 height 9
click at [655, 170] on icon "button" at bounding box center [656, 165] width 18 height 18
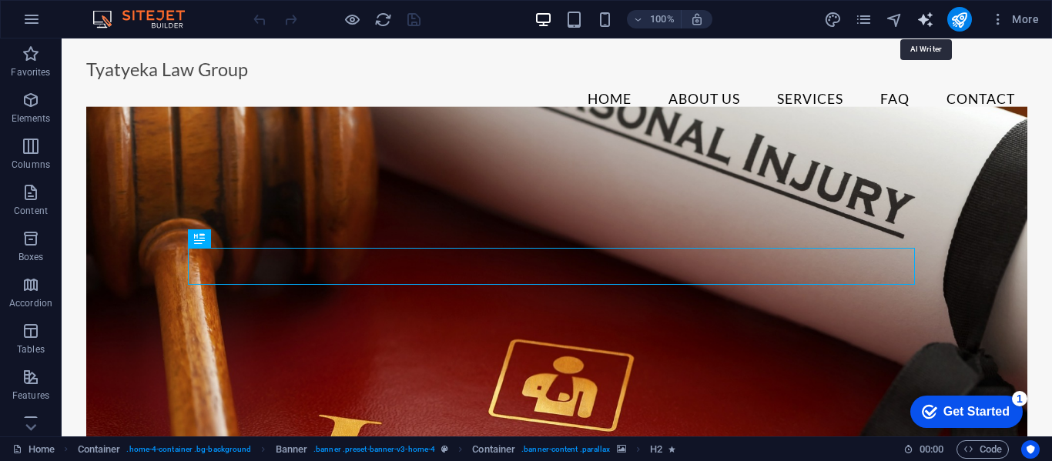
select select "English"
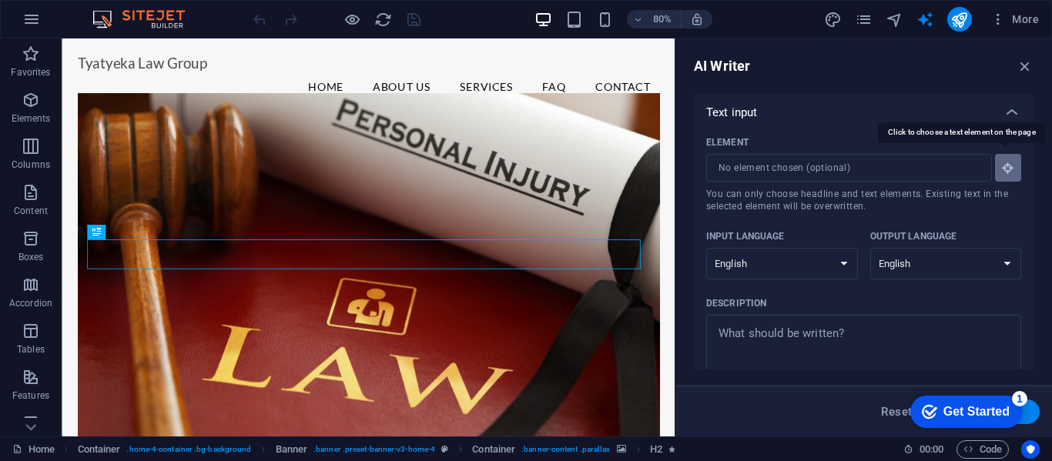
click at [1001, 164] on icon "button" at bounding box center [1008, 168] width 14 height 14
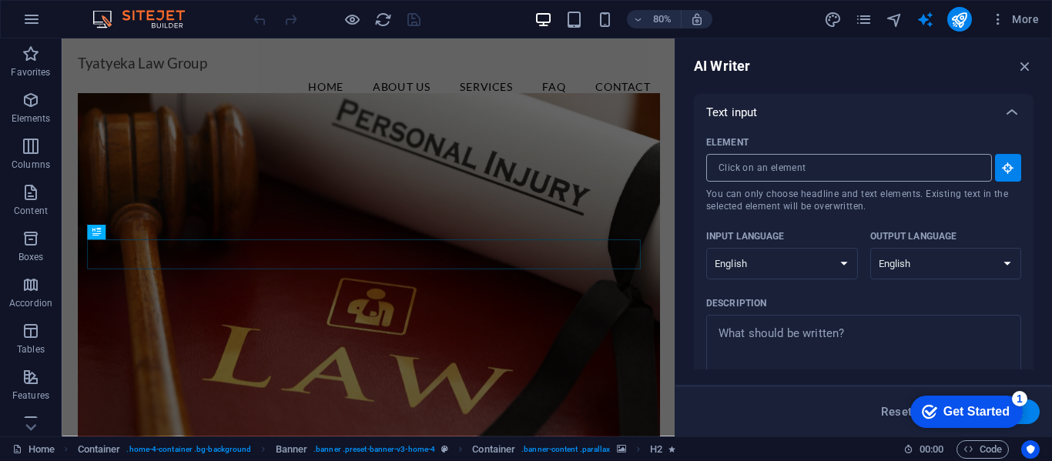
click at [869, 175] on input "Element ​ You can only choose headline and text elements. Existing text in the …" at bounding box center [843, 168] width 275 height 28
click at [1013, 160] on button "Element ​ You can only choose headline and text elements. Existing text in the …" at bounding box center [1008, 168] width 26 height 28
click at [1010, 167] on icon "button" at bounding box center [1008, 168] width 14 height 14
drag, startPoint x: 1027, startPoint y: 165, endPoint x: 1031, endPoint y: 194, distance: 29.5
click at [1031, 194] on div "Text input Element ​ You can only choose headline and text elements. Existing t…" at bounding box center [864, 232] width 340 height 276
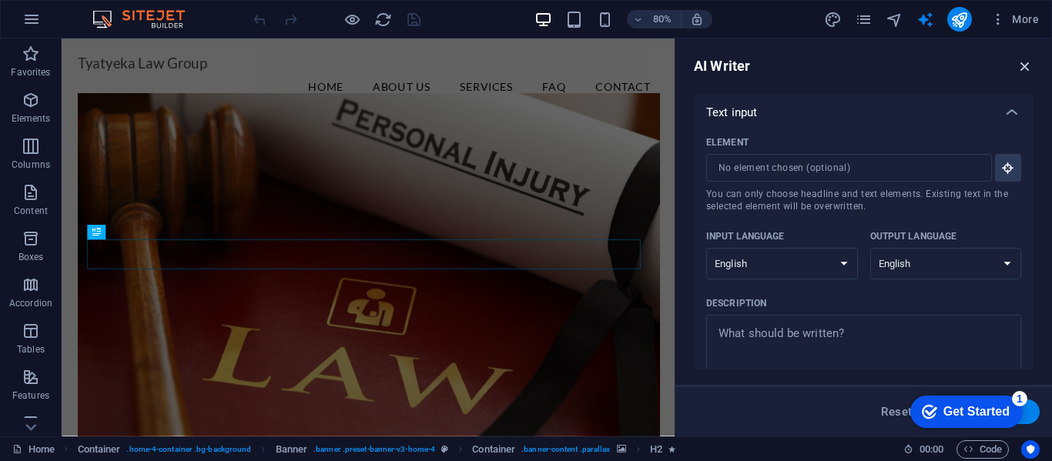
click at [1030, 62] on icon "button" at bounding box center [1025, 66] width 17 height 17
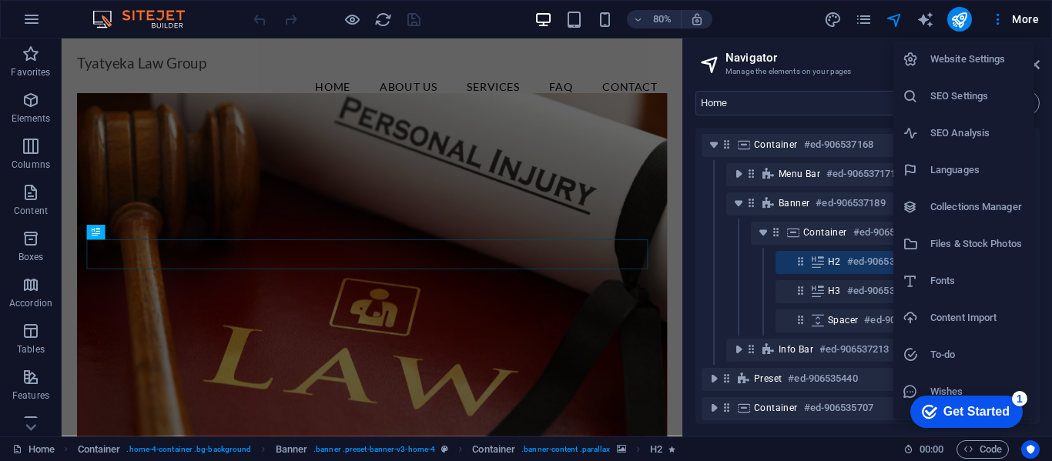
click at [993, 59] on h6 "Website Settings" at bounding box center [977, 59] width 95 height 18
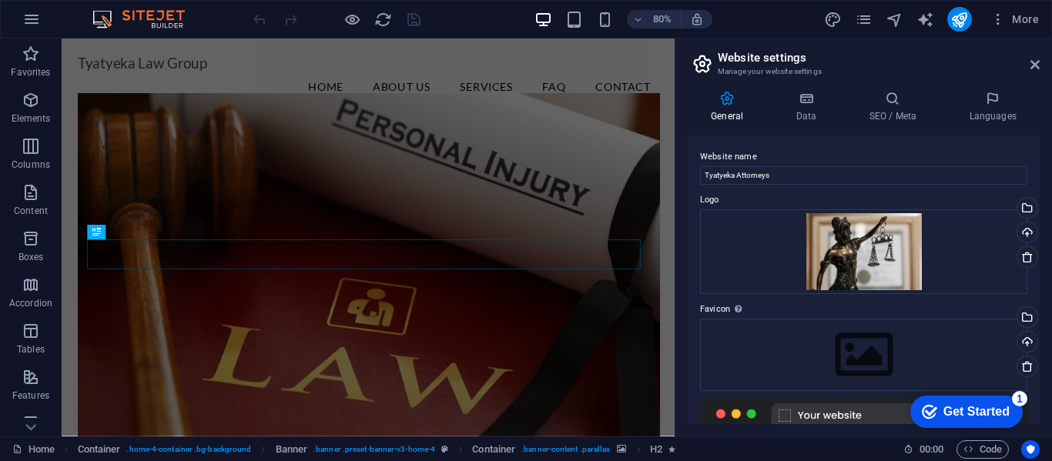
click at [1050, 303] on div "General Data SEO / Meta Languages Website name Tyatyeka Attorneys Logo Drag fil…" at bounding box center [863, 258] width 377 height 358
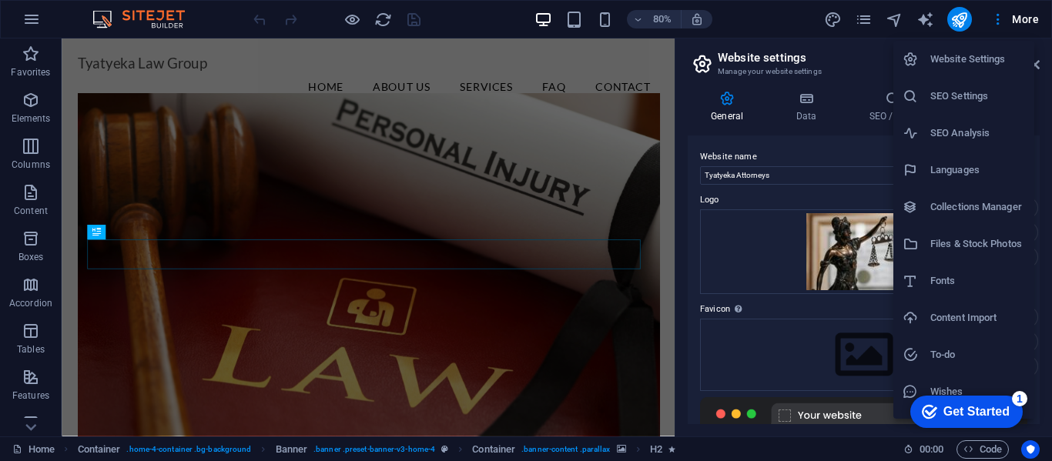
click at [979, 127] on h6 "SEO Analysis" at bounding box center [977, 133] width 95 height 18
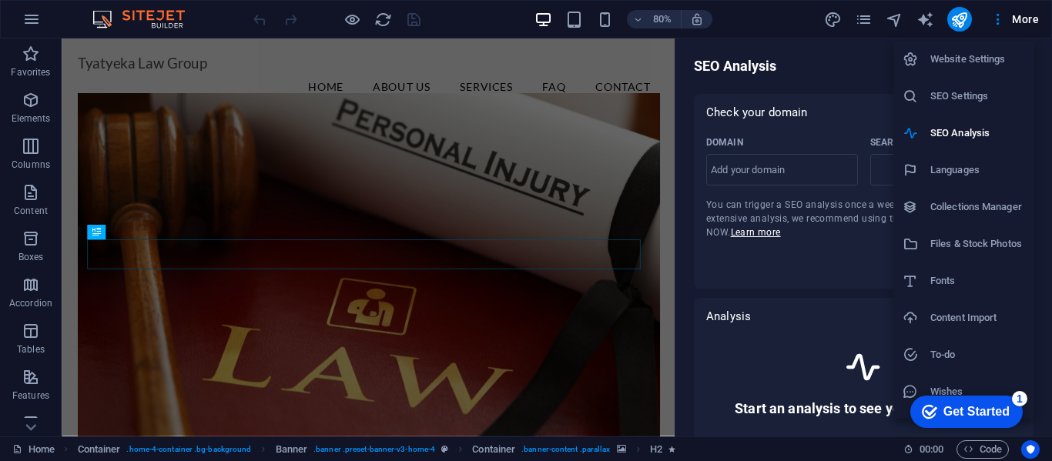
select select "google.com"
click at [830, 272] on div at bounding box center [526, 230] width 1052 height 461
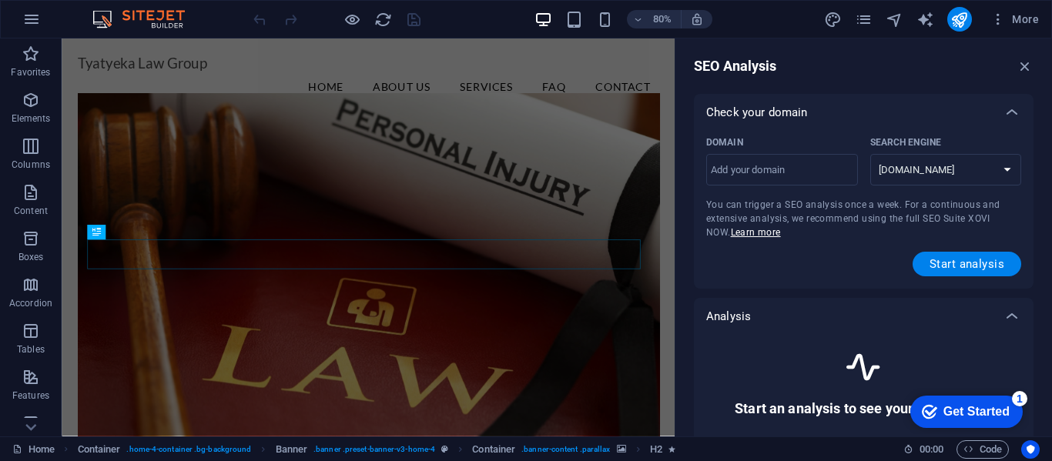
click at [1027, 76] on div "SEO Analysis Check your domain Domain ​ Search Engine google.de google.at googl…" at bounding box center [863, 238] width 377 height 398
click at [1027, 75] on div "SEO Analysis Check your domain Domain ​ Search Engine google.de google.at googl…" at bounding box center [863, 238] width 377 height 398
click at [1024, 65] on icon "button" at bounding box center [1025, 66] width 17 height 17
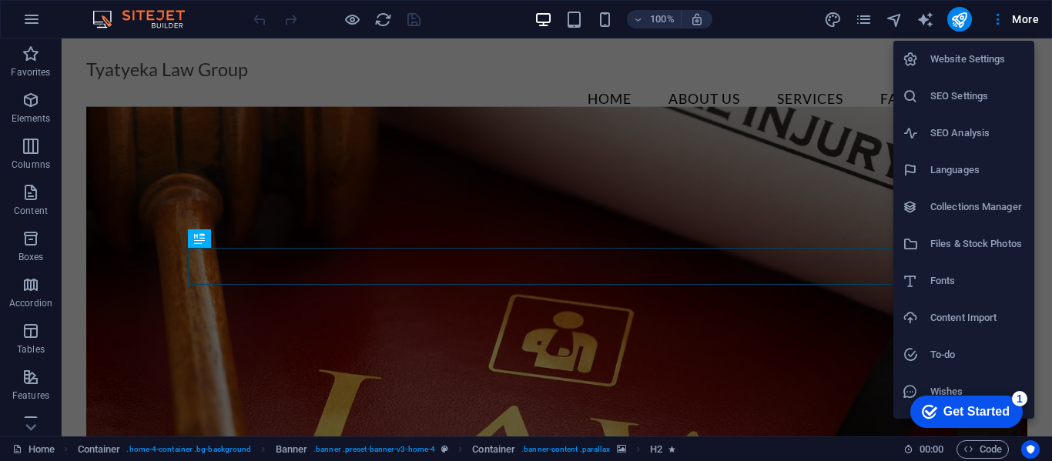
click at [1019, 18] on div at bounding box center [526, 230] width 1052 height 461
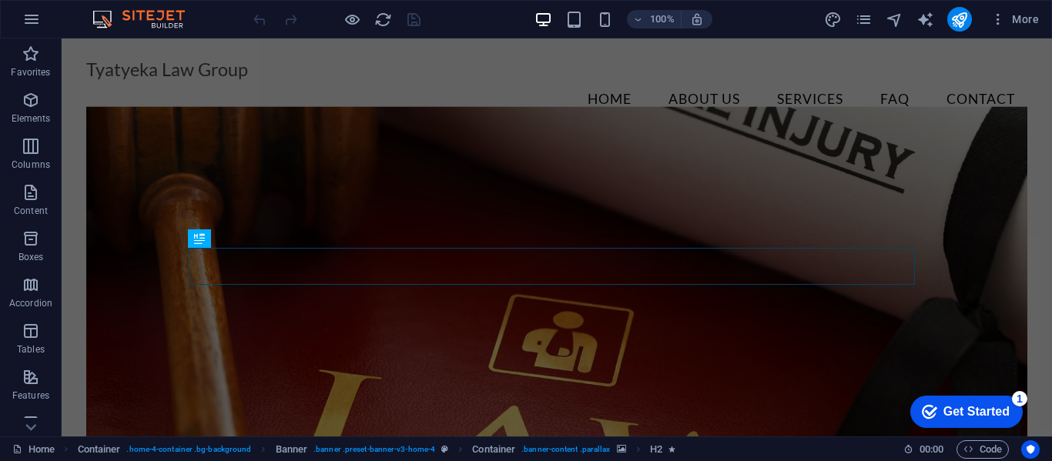
click at [1019, 18] on span "More" at bounding box center [1015, 19] width 49 height 15
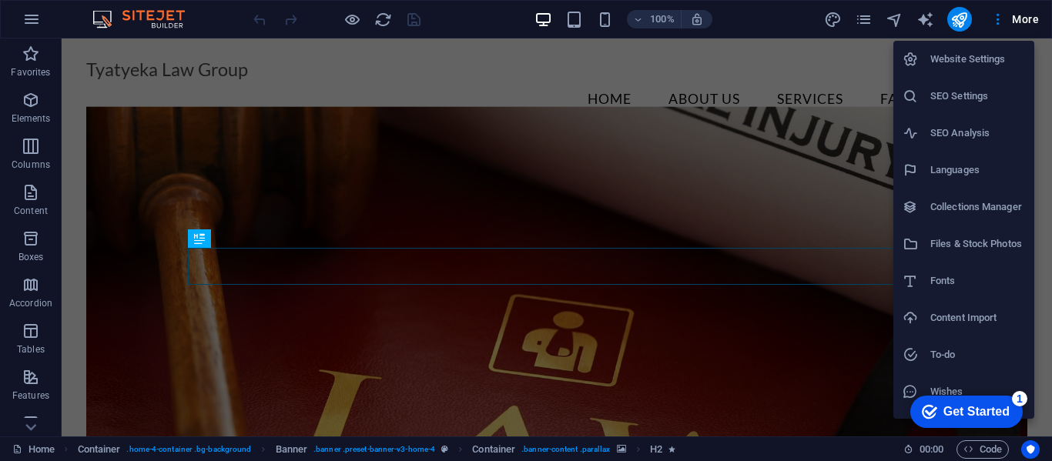
click at [867, 22] on div at bounding box center [526, 230] width 1052 height 461
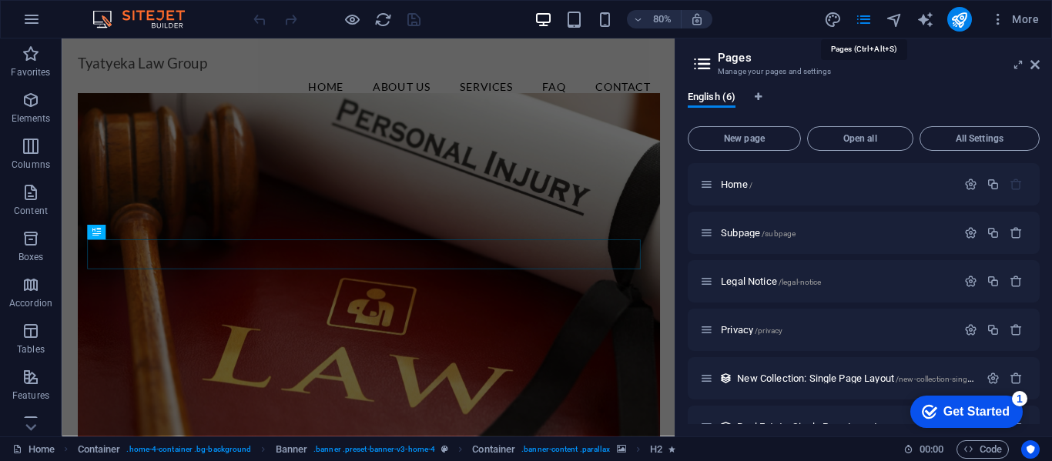
click at [30, 185] on icon "button" at bounding box center [31, 192] width 18 height 18
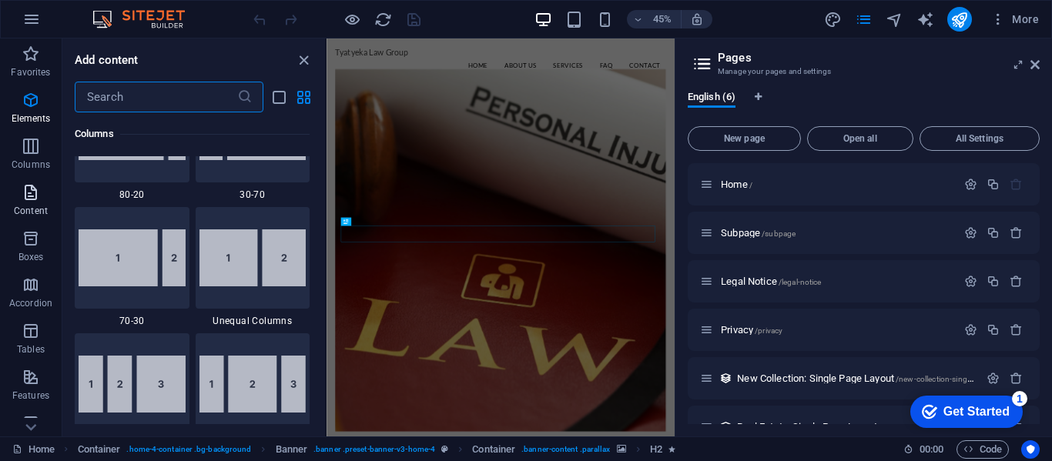
scroll to position [2695, 0]
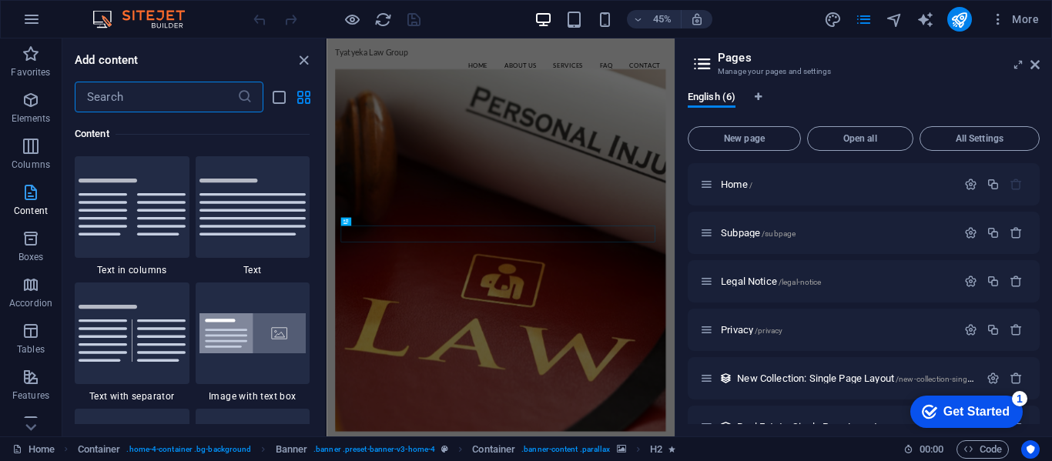
click at [32, 183] on icon "button" at bounding box center [31, 192] width 18 height 18
click at [29, 109] on icon "button" at bounding box center [31, 100] width 18 height 18
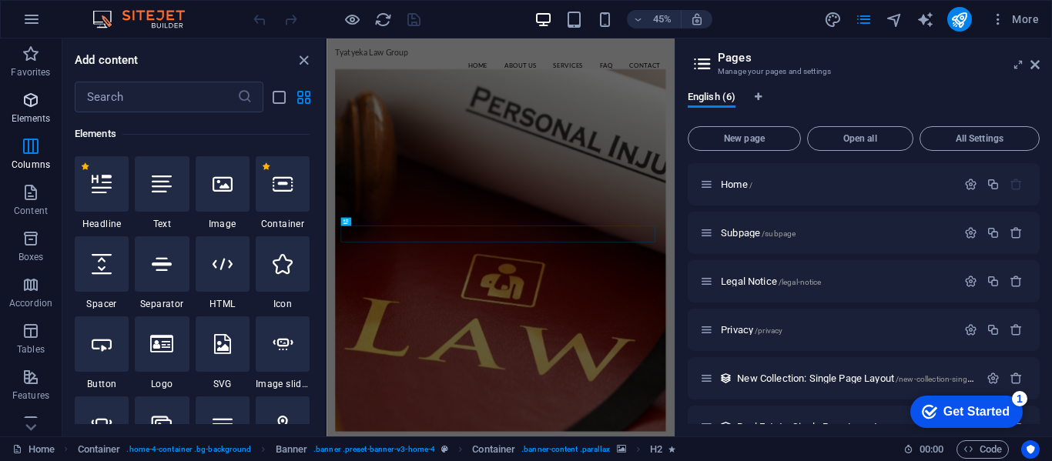
scroll to position [164, 0]
click at [30, 421] on icon at bounding box center [31, 428] width 22 height 22
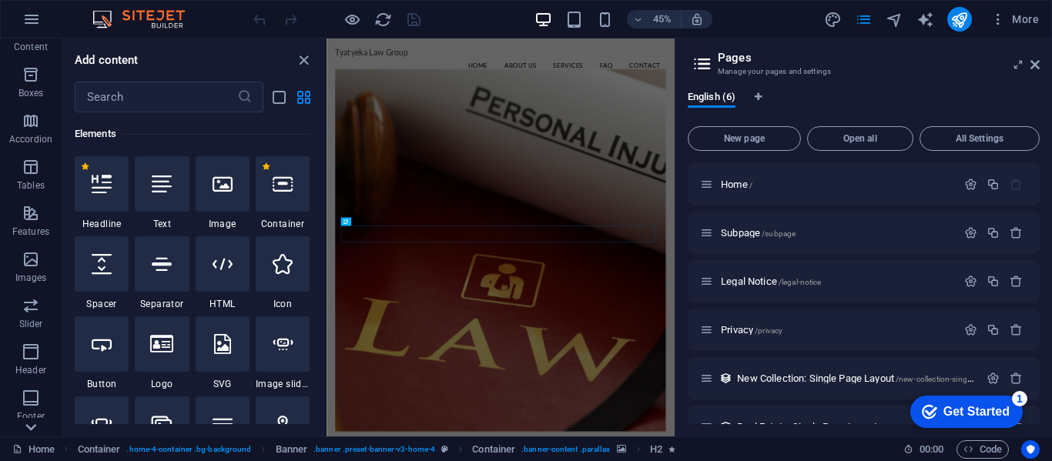
scroll to position [295, 0]
click at [21, 16] on button "button" at bounding box center [31, 19] width 37 height 37
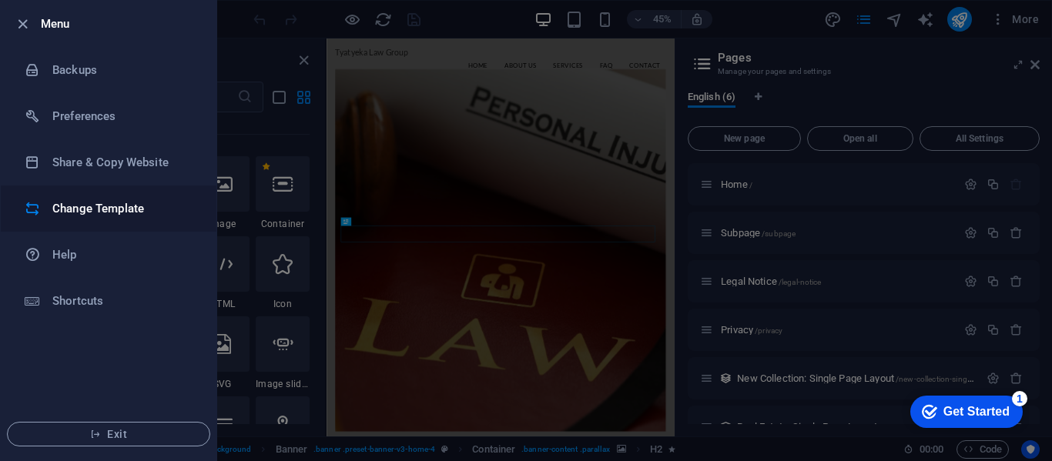
click at [97, 210] on h6 "Change Template" at bounding box center [123, 208] width 142 height 18
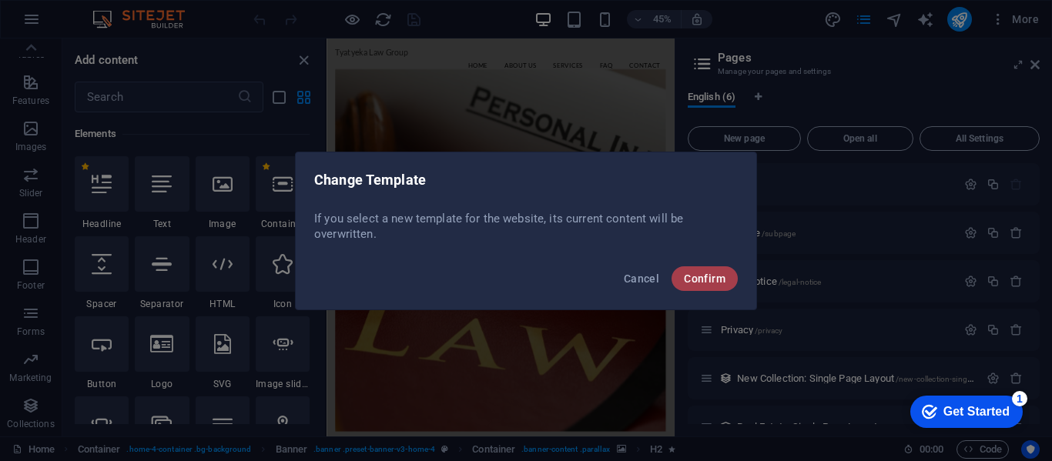
click at [702, 277] on span "Confirm" at bounding box center [705, 279] width 42 height 12
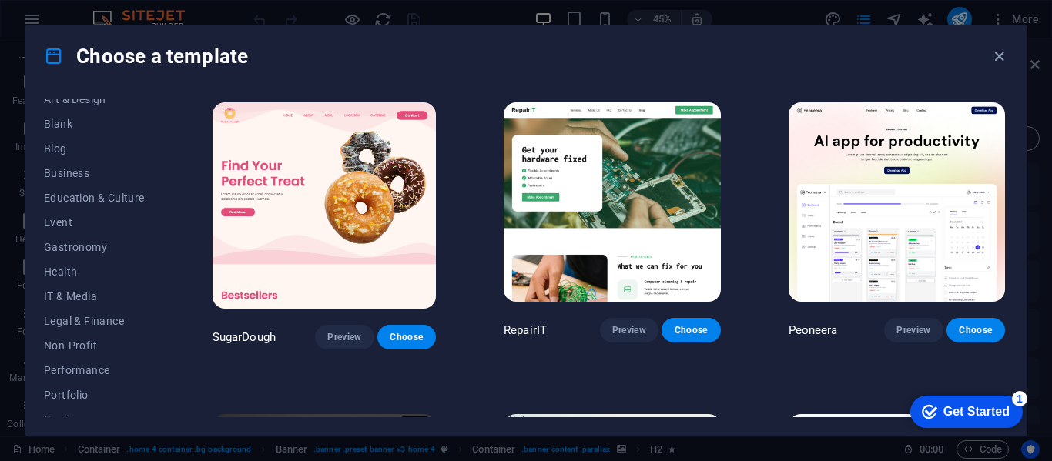
scroll to position [186, 0]
click at [106, 314] on span "Legal & Finance" at bounding box center [94, 319] width 101 height 12
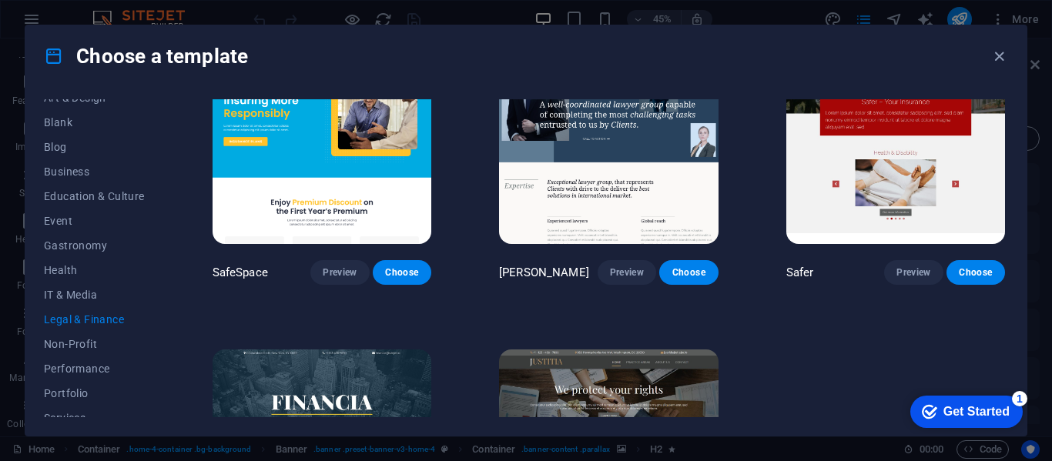
scroll to position [16, 0]
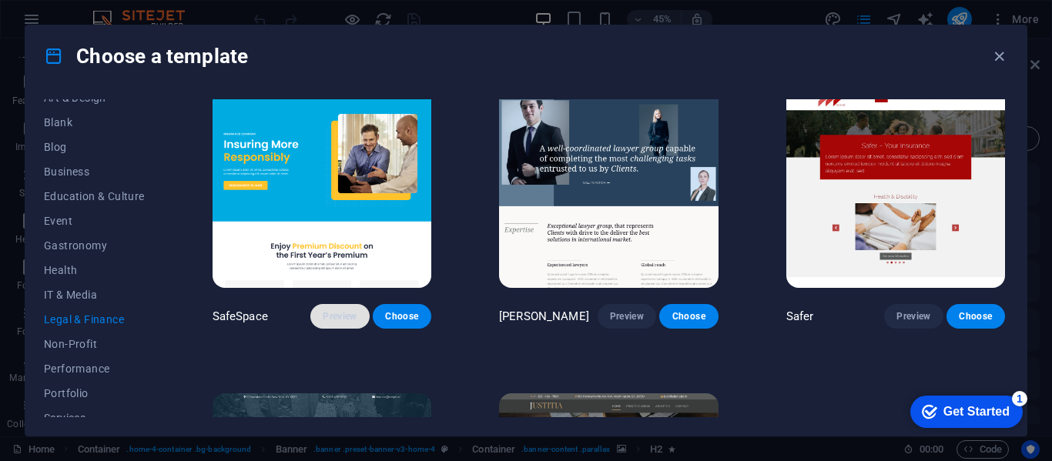
click at [343, 312] on span "Preview" at bounding box center [340, 316] width 34 height 12
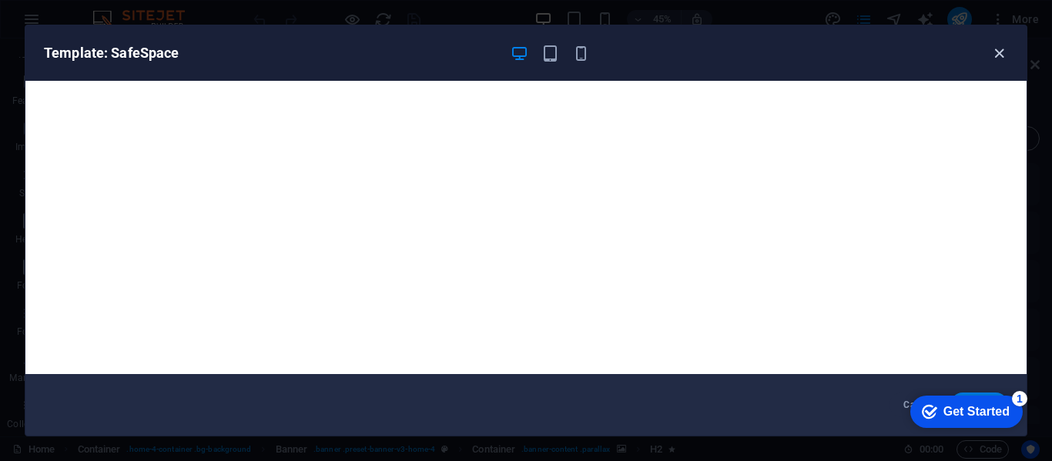
click at [997, 51] on icon "button" at bounding box center [1000, 54] width 18 height 18
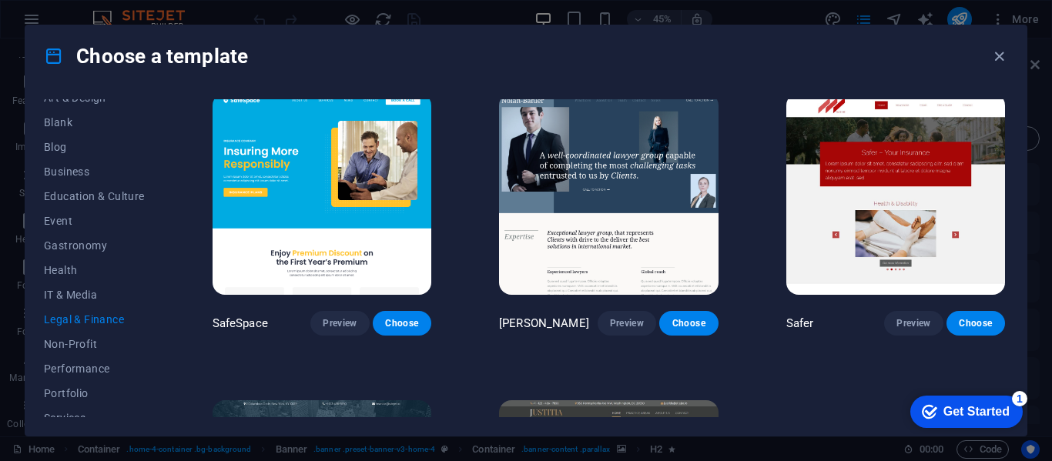
scroll to position [0, 0]
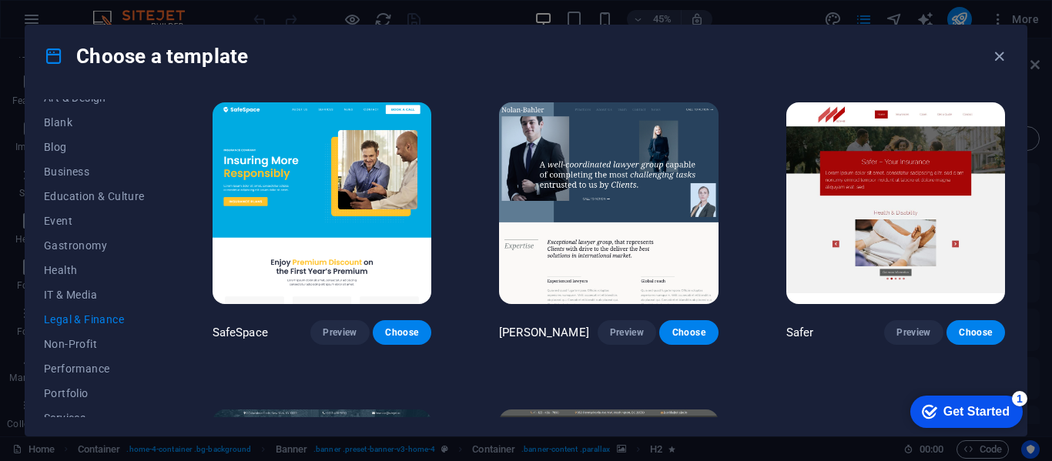
click at [679, 164] on img at bounding box center [608, 203] width 219 height 202
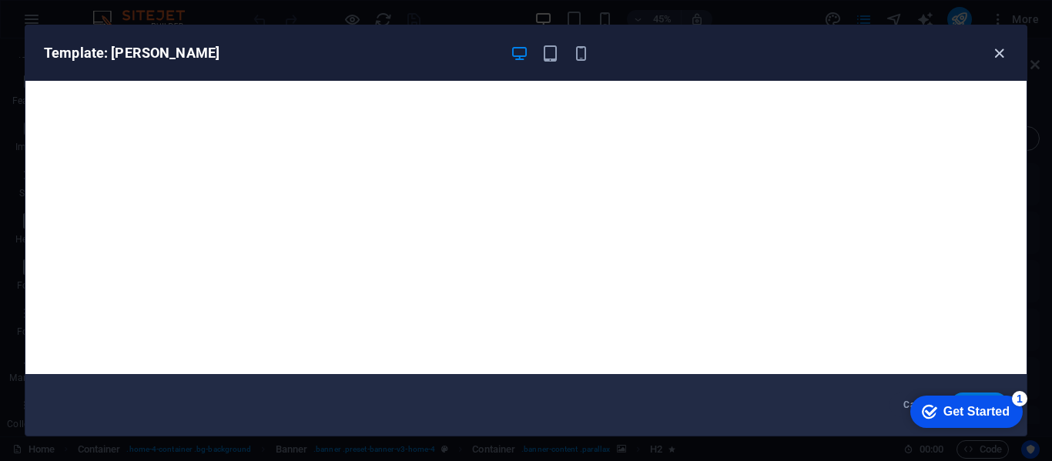
click at [995, 50] on icon "button" at bounding box center [1000, 54] width 18 height 18
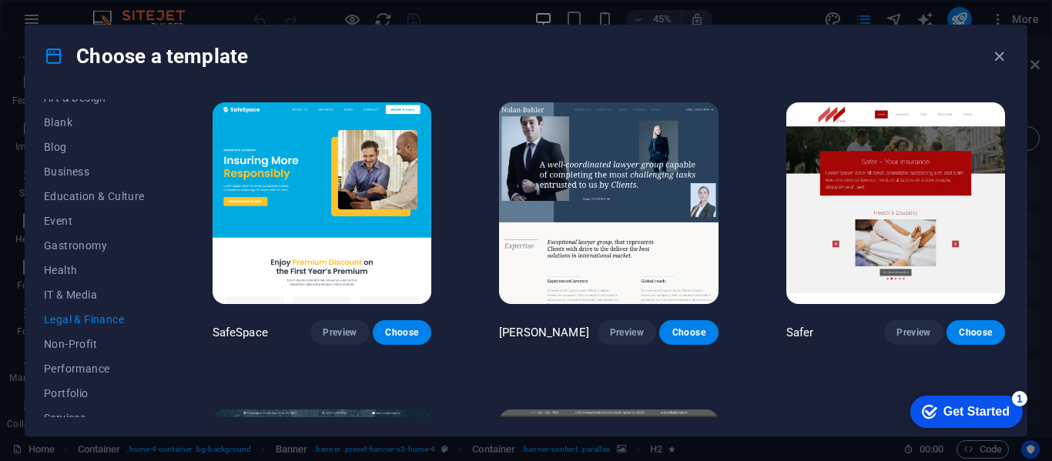
drag, startPoint x: 1012, startPoint y: 261, endPoint x: 1011, endPoint y: 301, distance: 40.1
click at [1011, 301] on div "All Templates My Templates New Trending Landingpage Multipager Onepager Art & D…" at bounding box center [525, 261] width 1001 height 349
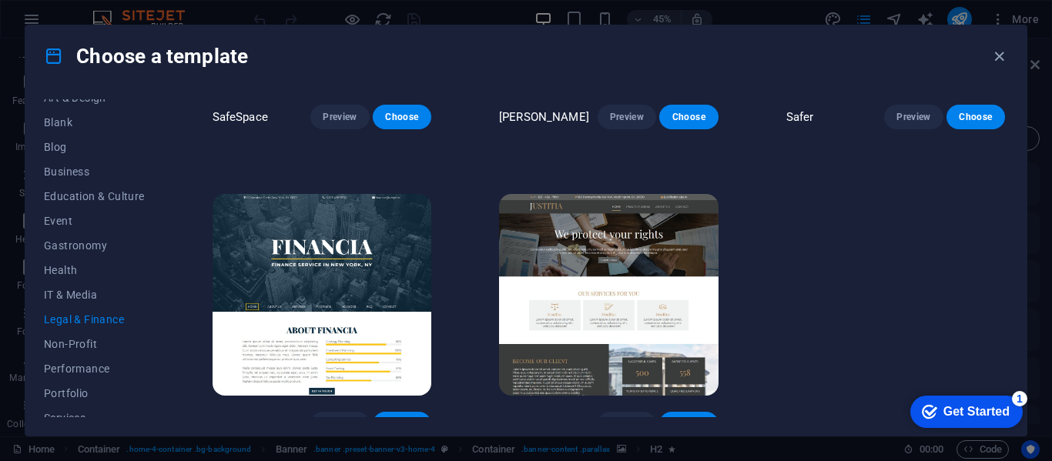
scroll to position [217, 0]
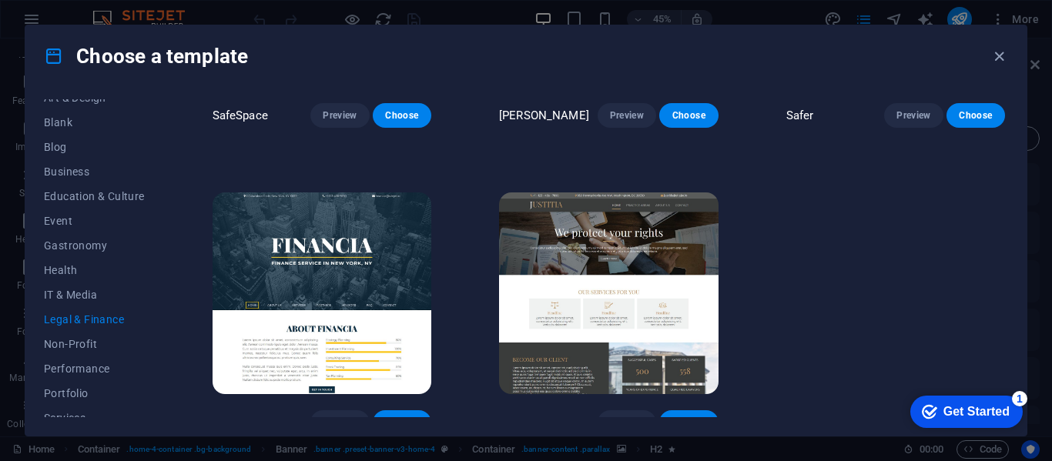
click at [632, 344] on img at bounding box center [608, 294] width 219 height 202
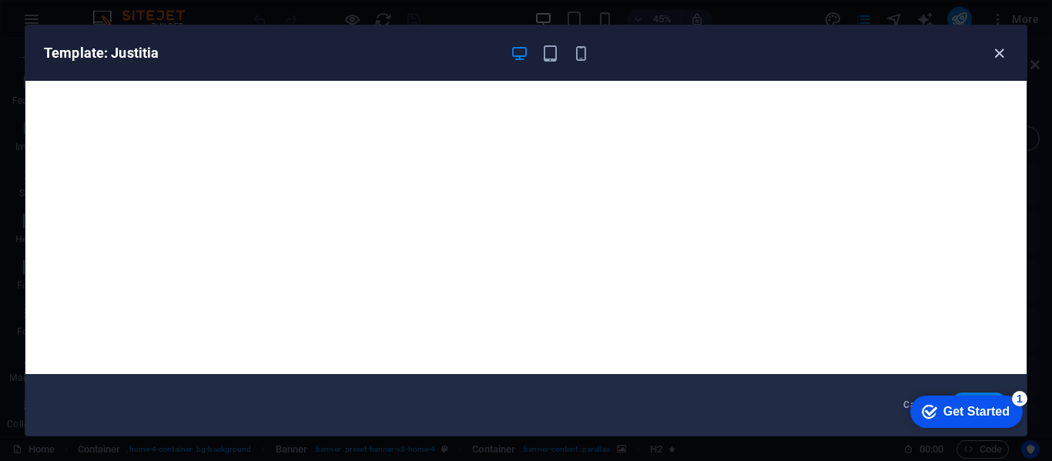
click at [995, 53] on icon "button" at bounding box center [1000, 54] width 18 height 18
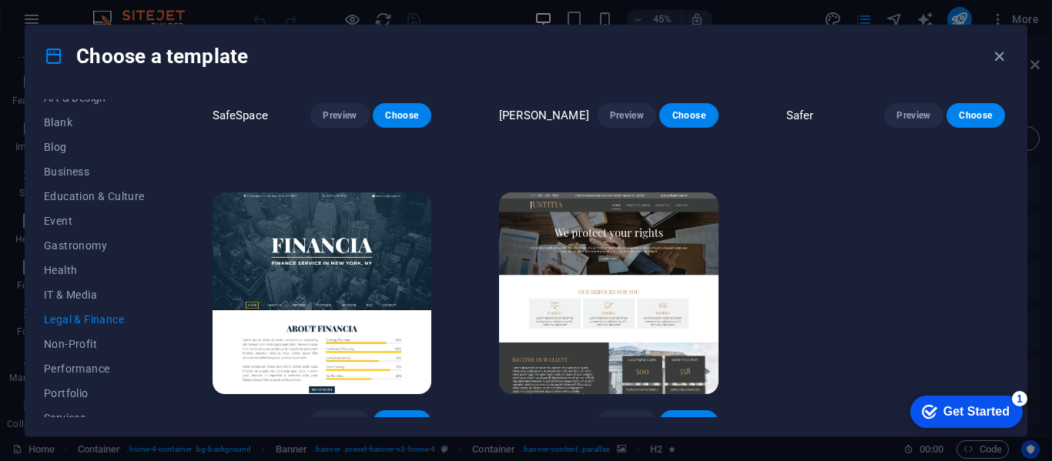
drag, startPoint x: 1004, startPoint y: 245, endPoint x: 1008, endPoint y: 158, distance: 87.1
click at [1008, 158] on div "All Templates My Templates New Trending Landingpage Multipager Onepager Art & D…" at bounding box center [525, 261] width 1001 height 349
drag, startPoint x: 1004, startPoint y: 235, endPoint x: 1005, endPoint y: 221, distance: 13.9
click at [1005, 221] on div "SafeSpace Preview Choose Nolan-Bahler Preview Choose Safer Preview Choose Finan…" at bounding box center [609, 258] width 799 height 318
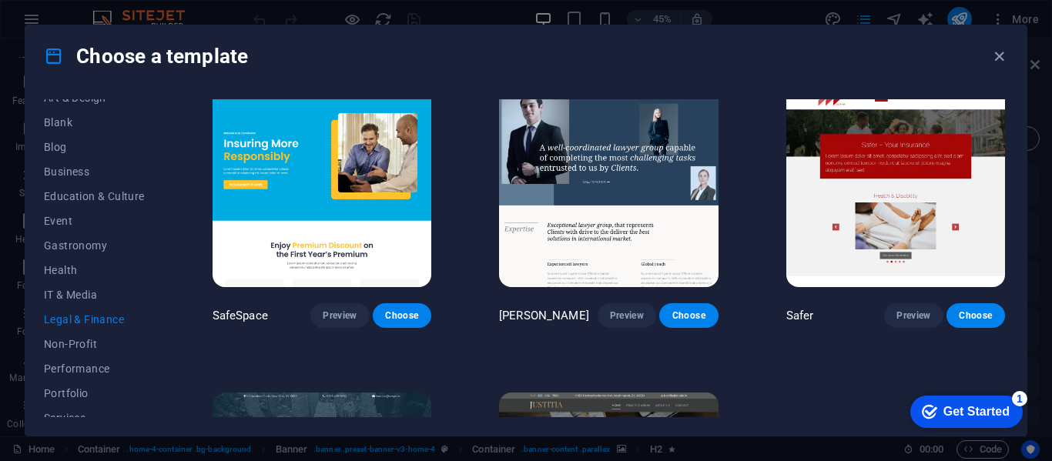
scroll to position [0, 0]
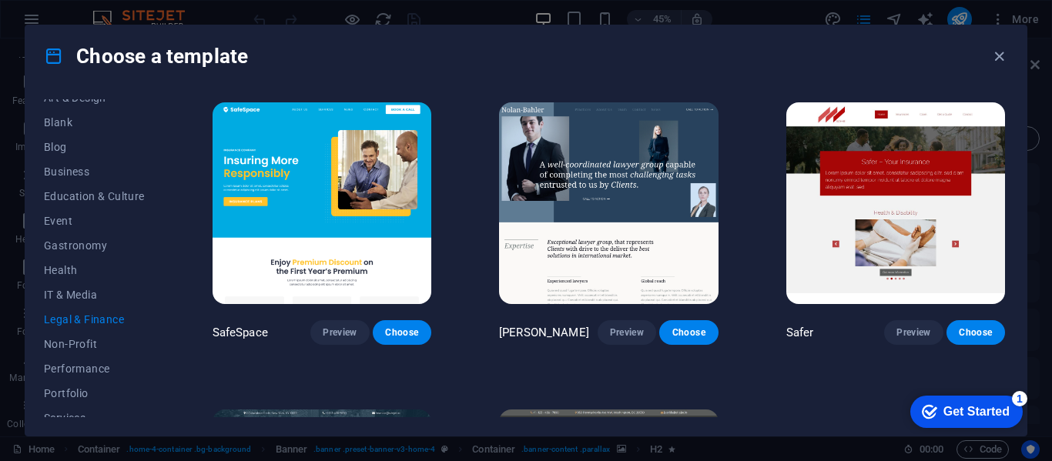
drag, startPoint x: 161, startPoint y: 326, endPoint x: 163, endPoint y: 340, distance: 14.1
click at [163, 340] on div "All Templates My Templates New Trending Landingpage Multipager Onepager Art & D…" at bounding box center [103, 258] width 119 height 318
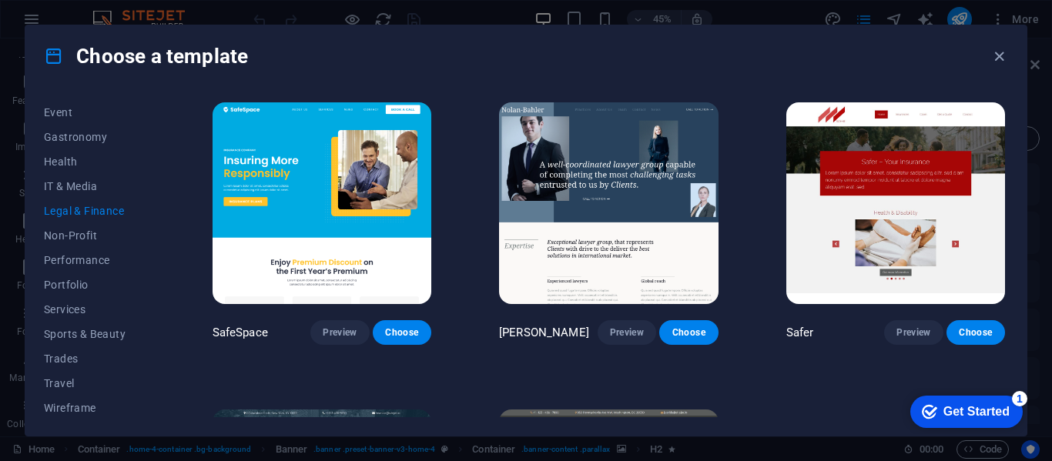
drag, startPoint x: 166, startPoint y: 396, endPoint x: 166, endPoint y: 407, distance: 11.6
click at [166, 407] on div "All Templates My Templates New Trending Landingpage Multipager Onepager Art & D…" at bounding box center [525, 261] width 1001 height 349
click at [96, 340] on span "Sports & Beauty" at bounding box center [94, 334] width 101 height 12
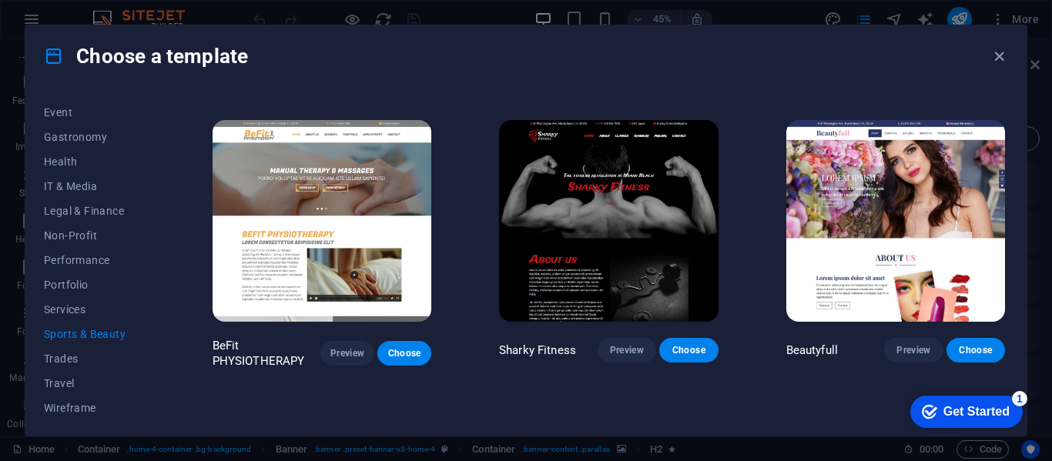
scroll to position [1161, 0]
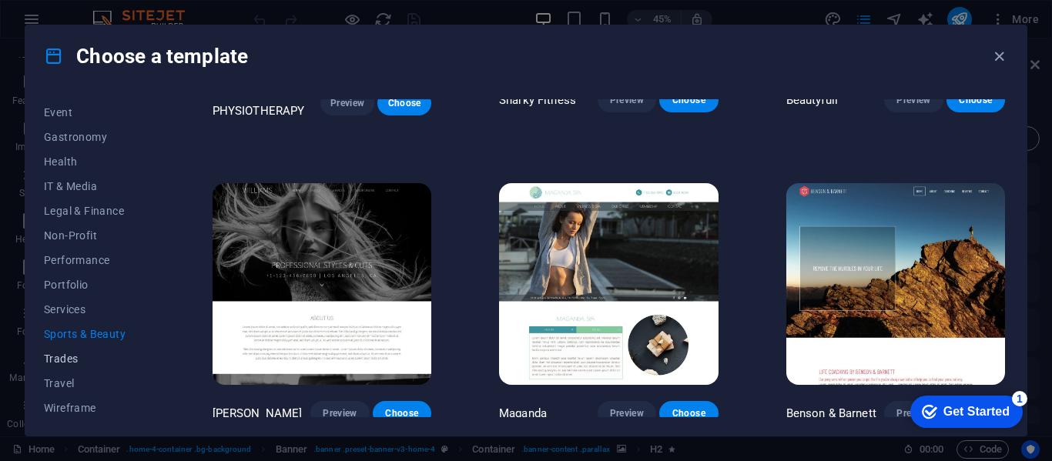
click at [64, 359] on span "Trades" at bounding box center [94, 359] width 101 height 12
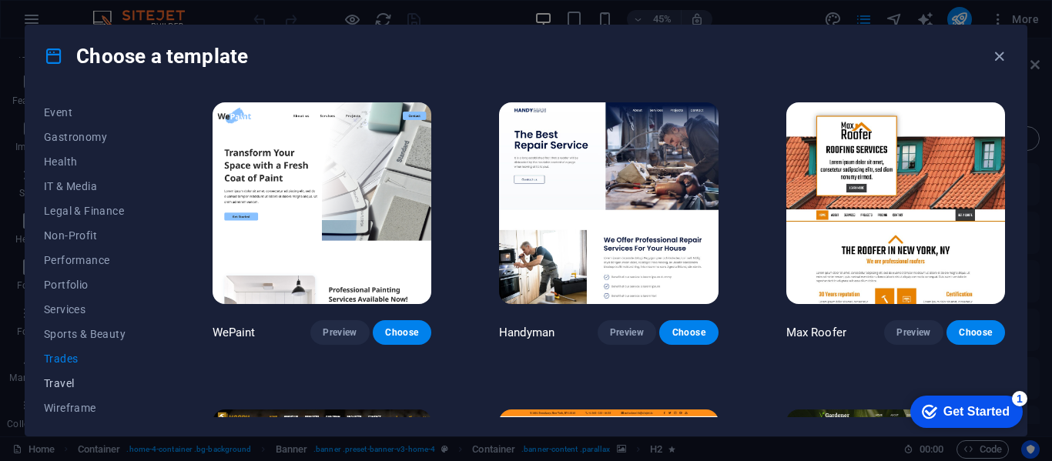
click at [65, 384] on span "Travel" at bounding box center [94, 383] width 101 height 12
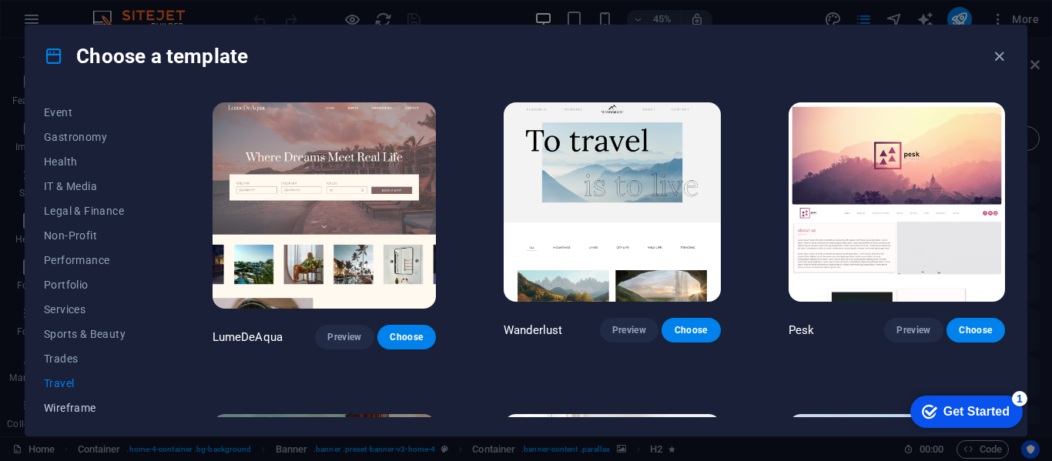
click at [69, 407] on span "Wireframe" at bounding box center [94, 408] width 101 height 12
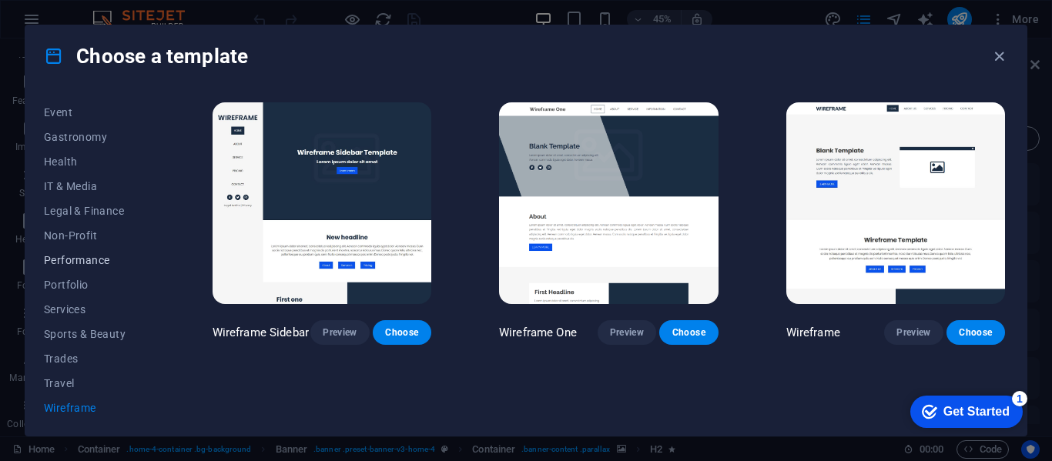
click at [79, 259] on span "Performance" at bounding box center [94, 260] width 101 height 12
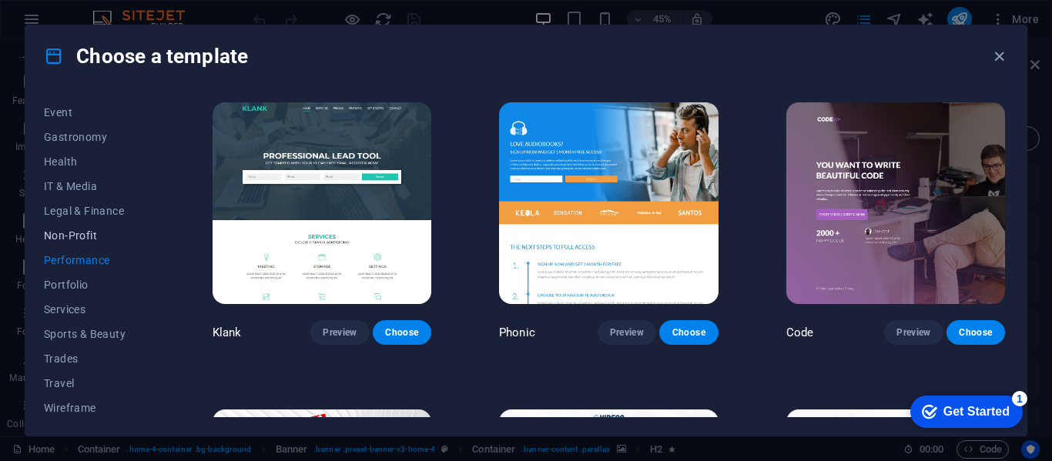
click at [81, 233] on span "Non-Profit" at bounding box center [94, 236] width 101 height 12
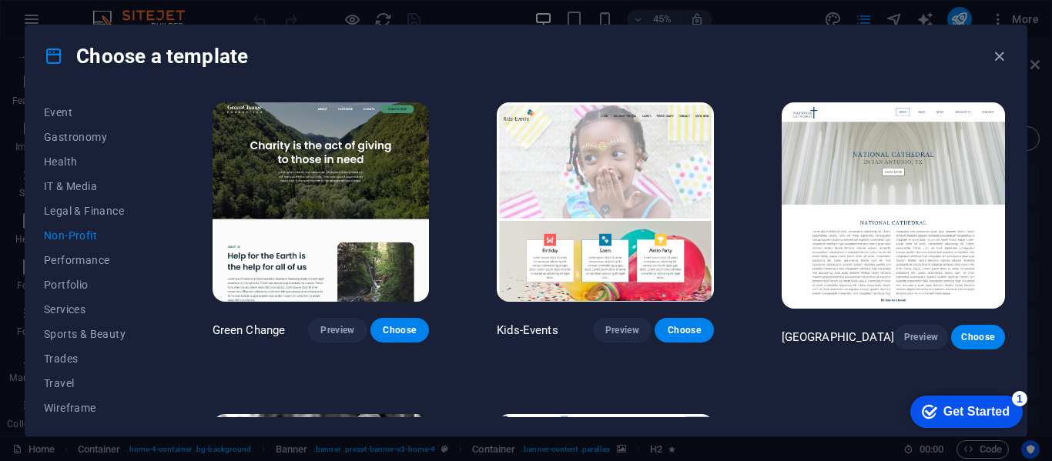
drag, startPoint x: 1008, startPoint y: 233, endPoint x: 1018, endPoint y: 293, distance: 60.9
click at [1021, 303] on div "All Templates My Templates New Trending Landingpage Multipager Onepager Art & D…" at bounding box center [525, 261] width 1001 height 349
click at [73, 186] on span "IT & Media" at bounding box center [94, 186] width 101 height 12
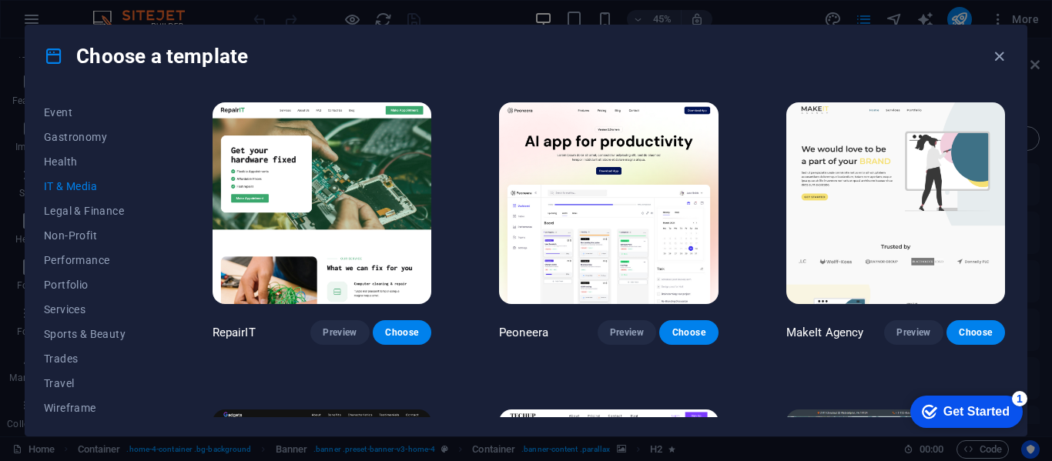
click at [73, 186] on span "IT & Media" at bounding box center [94, 186] width 101 height 12
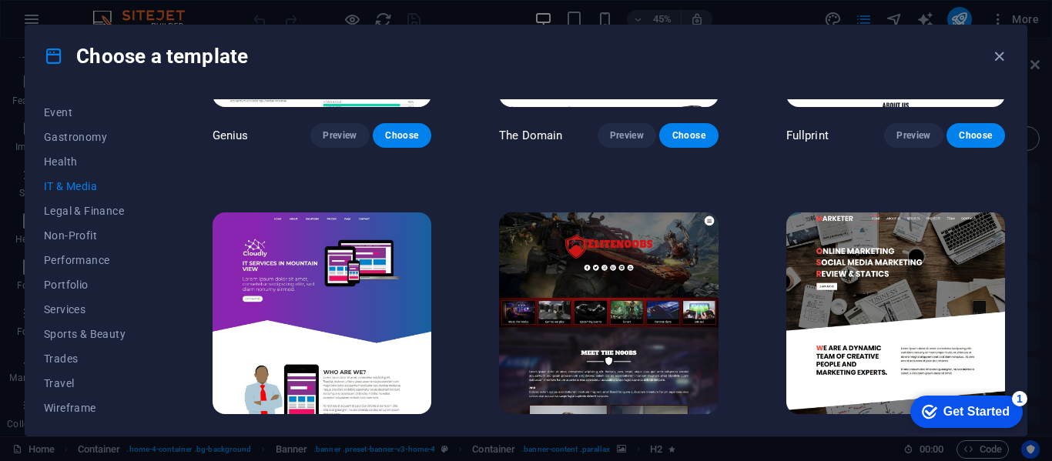
scroll to position [843, 0]
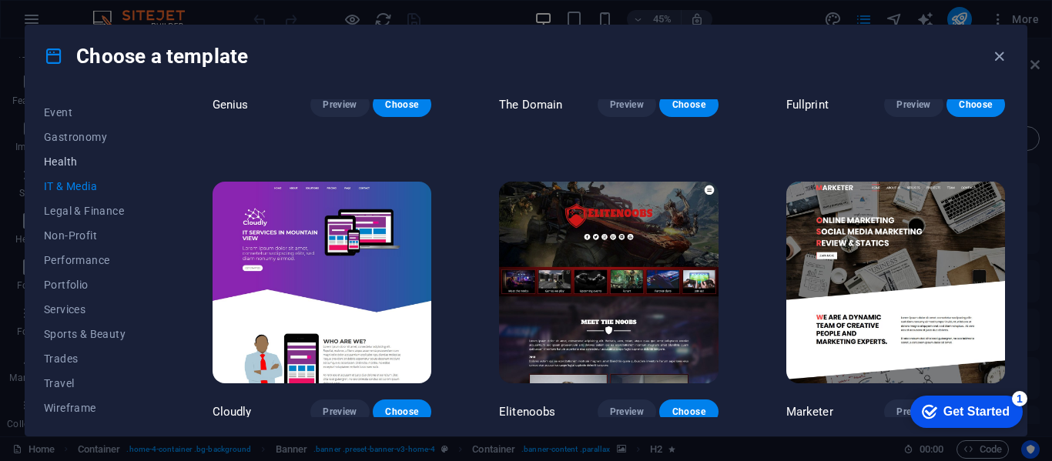
click at [51, 156] on span "Health" at bounding box center [94, 162] width 101 height 12
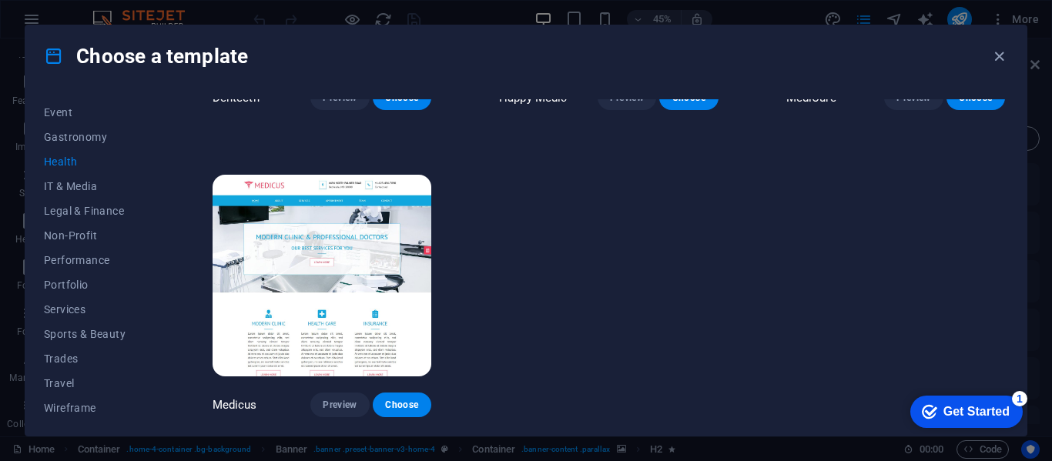
scroll to position [0, 0]
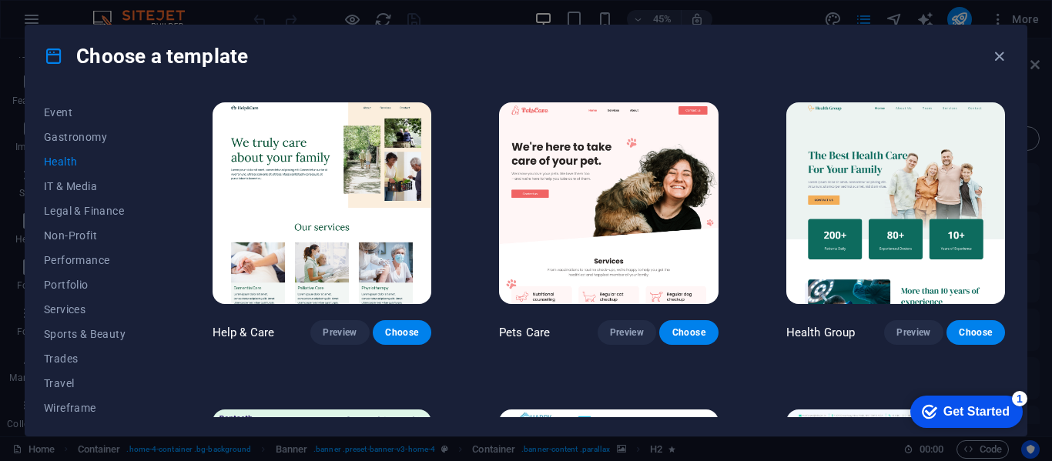
drag, startPoint x: 1008, startPoint y: 210, endPoint x: 1010, endPoint y: 274, distance: 63.9
click at [1010, 274] on div "All Templates My Templates New Trending Landingpage Multipager Onepager Art & D…" at bounding box center [525, 261] width 1001 height 349
click at [79, 139] on span "Gastronomy" at bounding box center [94, 137] width 101 height 12
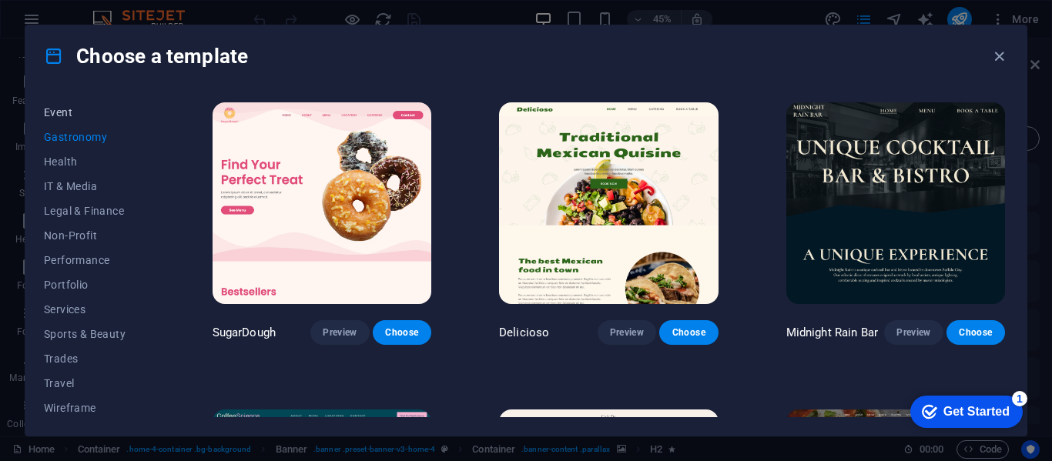
click at [66, 111] on span "Event" at bounding box center [94, 112] width 101 height 12
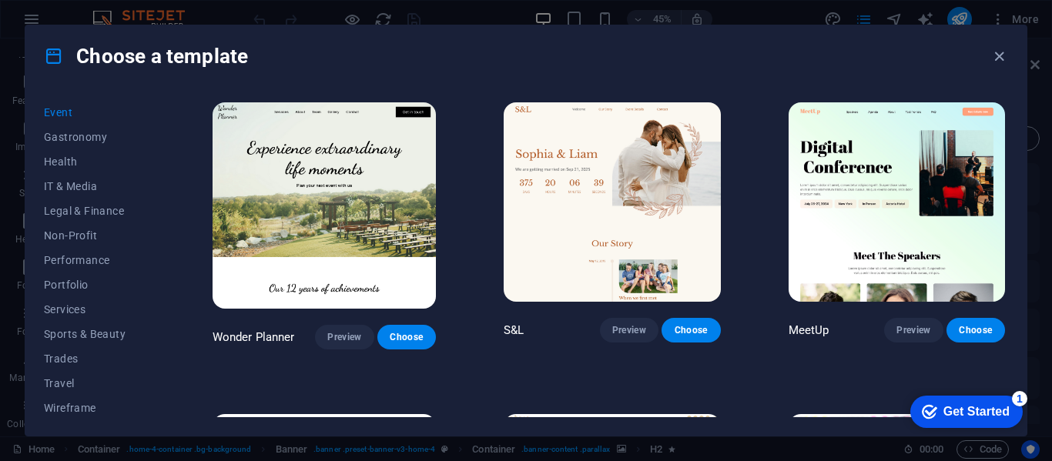
drag, startPoint x: 1039, startPoint y: 209, endPoint x: 1037, endPoint y: 166, distance: 42.4
click at [1037, 166] on div "Choose a template All Templates My Templates New Trending Landingpage Multipage…" at bounding box center [526, 230] width 1052 height 461
drag, startPoint x: 161, startPoint y: 269, endPoint x: 166, endPoint y: 140, distance: 128.7
click at [166, 140] on div "All Templates My Templates New Trending Landingpage Multipager Onepager Art & D…" at bounding box center [525, 261] width 1001 height 349
click at [90, 112] on span "All Templates" at bounding box center [94, 112] width 101 height 12
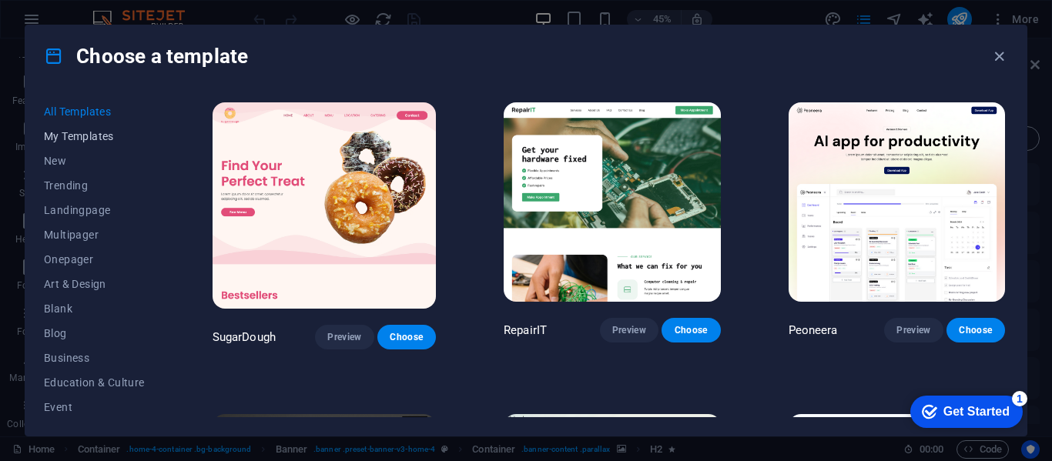
click at [77, 130] on span "My Templates" at bounding box center [94, 136] width 101 height 12
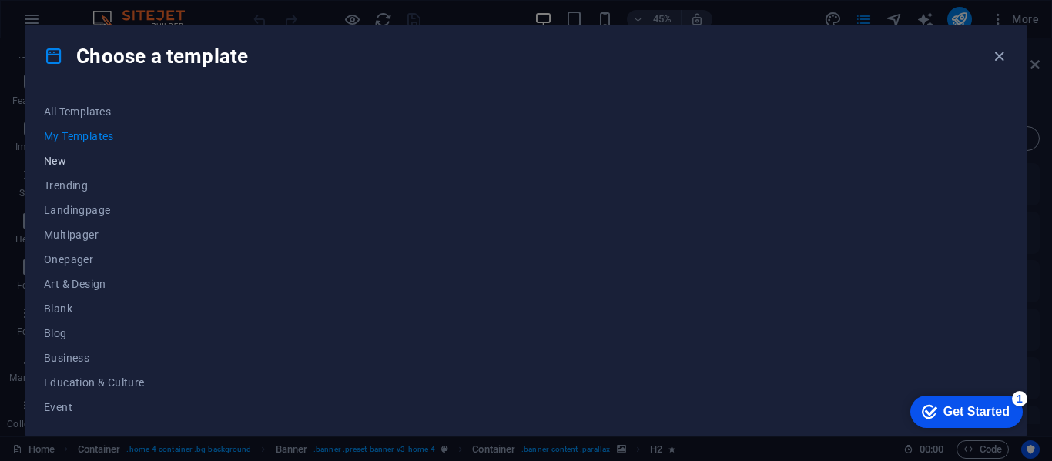
click at [65, 155] on span "New" at bounding box center [94, 161] width 101 height 12
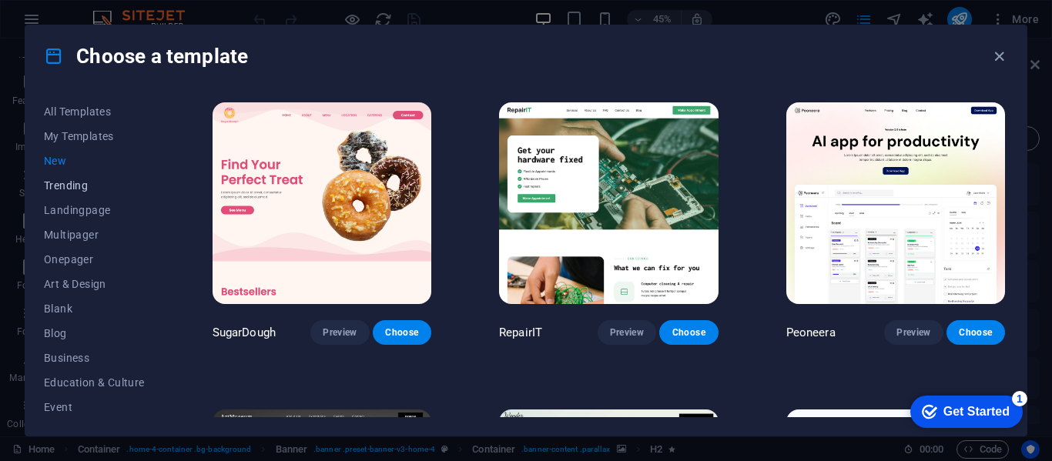
click at [69, 182] on span "Trending" at bounding box center [94, 185] width 101 height 12
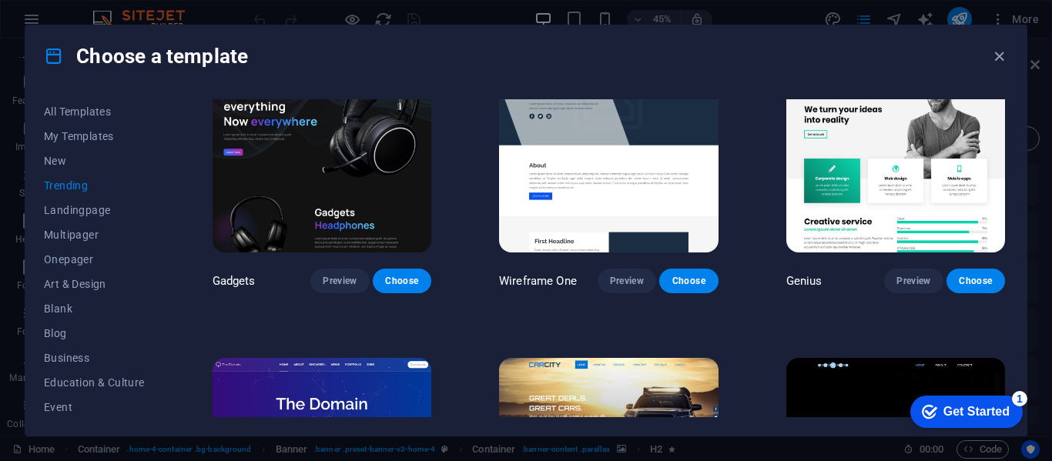
scroll to position [935, 0]
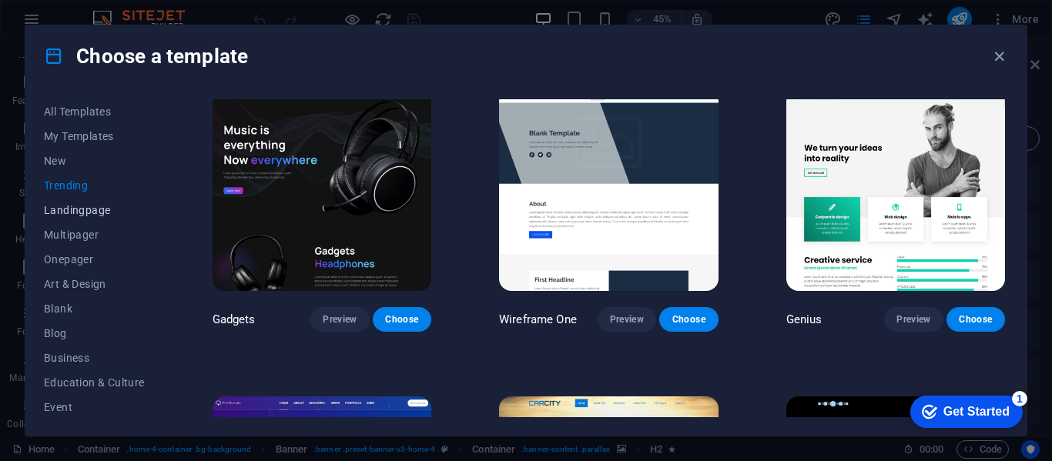
click at [108, 211] on span "Landingpage" at bounding box center [94, 210] width 101 height 12
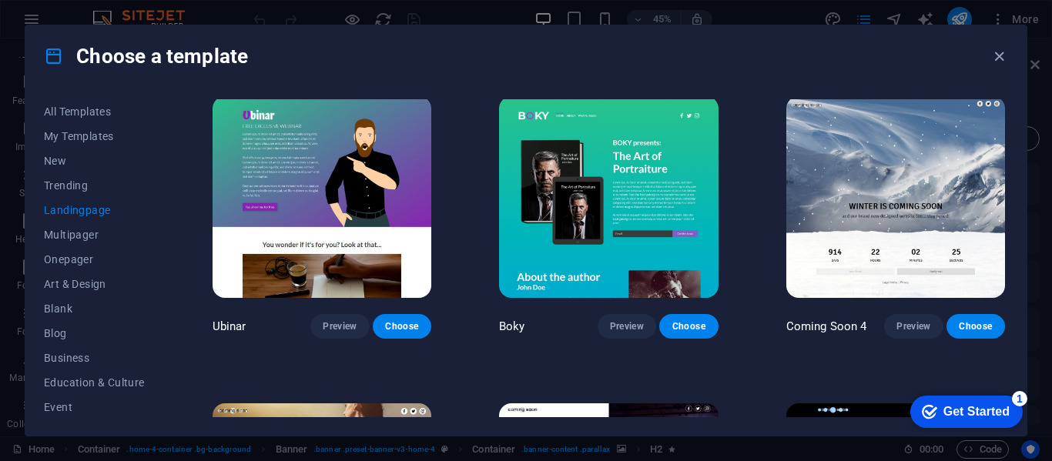
drag, startPoint x: 1041, startPoint y: 218, endPoint x: 1043, endPoint y: 261, distance: 43.2
click at [1043, 261] on div "Choose a template All Templates My Templates New Trending Landingpage Multipage…" at bounding box center [526, 230] width 1052 height 461
drag, startPoint x: 1037, startPoint y: 260, endPoint x: 1037, endPoint y: 221, distance: 39.3
click at [1037, 221] on div "Choose a template All Templates My Templates New Trending Landingpage Multipage…" at bounding box center [526, 230] width 1052 height 461
drag, startPoint x: 1004, startPoint y: 360, endPoint x: 1007, endPoint y: 379, distance: 19.5
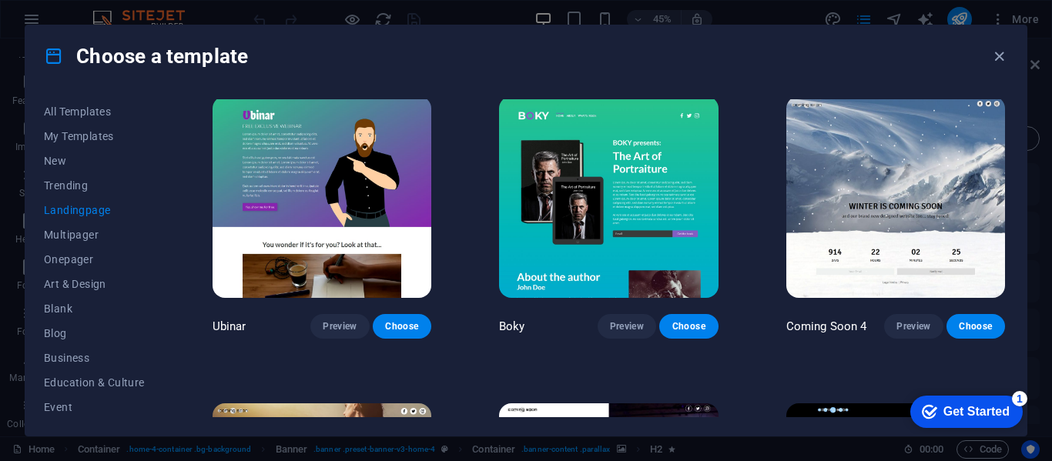
click at [1007, 379] on div "Klank Preview Choose Culture Preview Choose Phonic Preview Choose Code Preview …" at bounding box center [609, 258] width 799 height 318
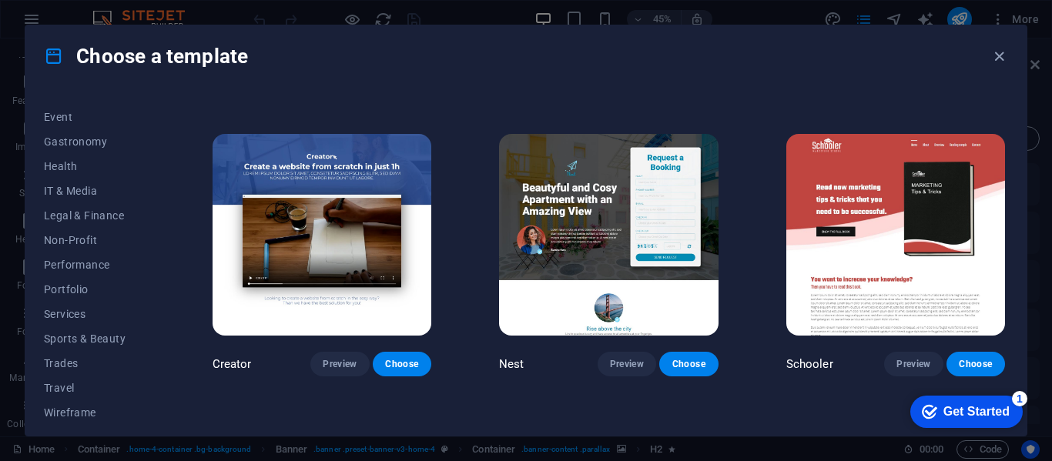
scroll to position [298, 0]
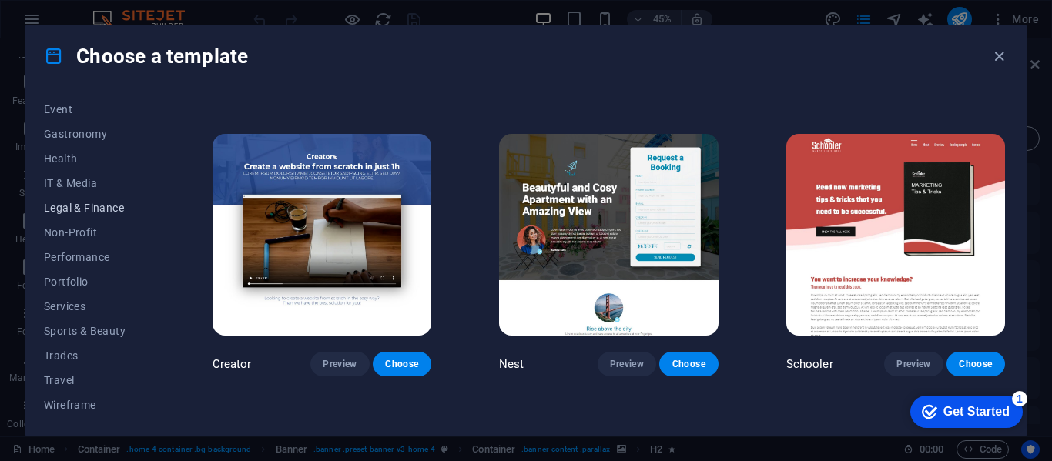
click at [71, 206] on span "Legal & Finance" at bounding box center [94, 208] width 101 height 12
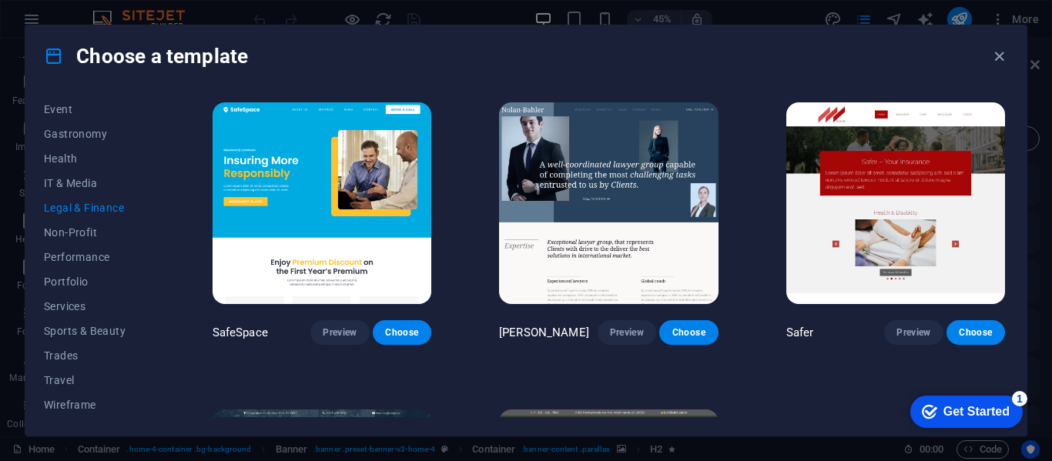
scroll to position [232, 0]
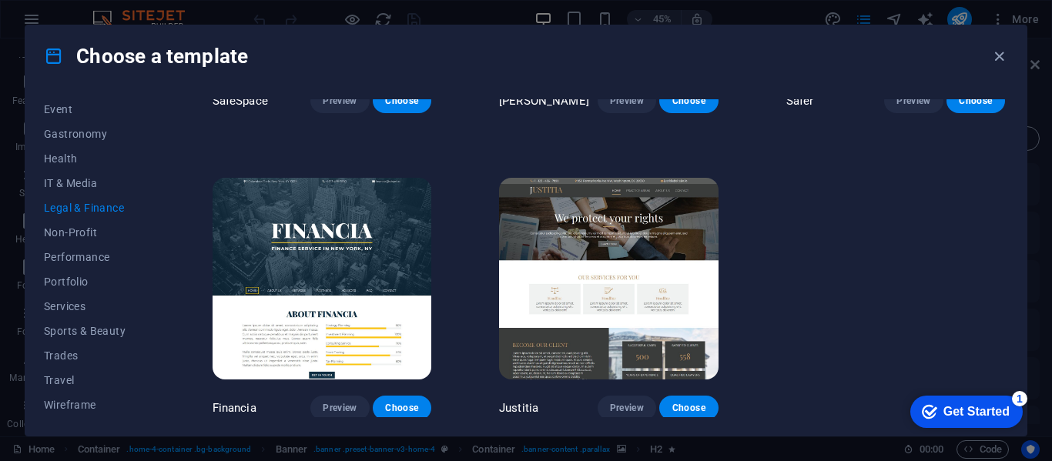
drag, startPoint x: 1004, startPoint y: 256, endPoint x: 1010, endPoint y: 204, distance: 52.7
click at [1010, 204] on div "All Templates My Templates New Trending Landingpage Multipager Onepager Art & D…" at bounding box center [525, 261] width 1001 height 349
drag, startPoint x: 1008, startPoint y: 241, endPoint x: 1004, endPoint y: 191, distance: 50.3
click at [1004, 191] on div "All Templates My Templates New Trending Landingpage Multipager Onepager Art & D…" at bounding box center [525, 261] width 1001 height 349
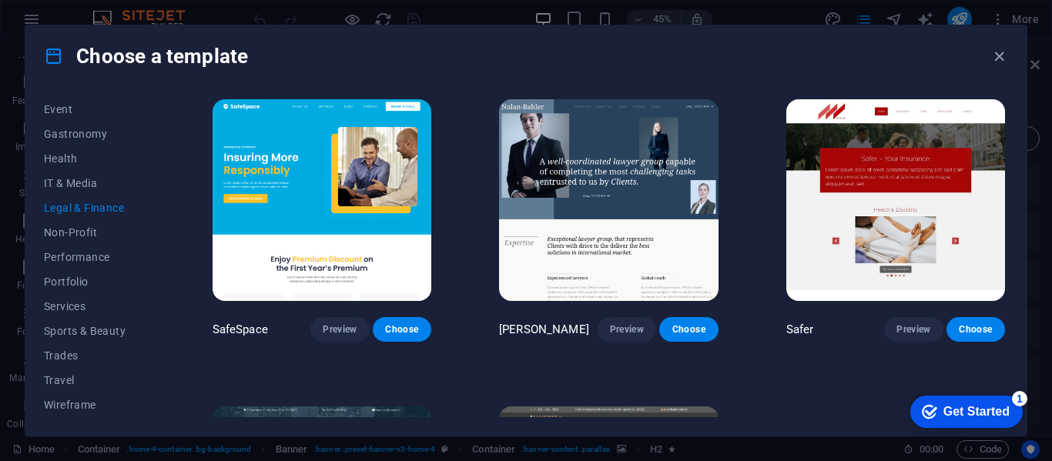
scroll to position [0, 0]
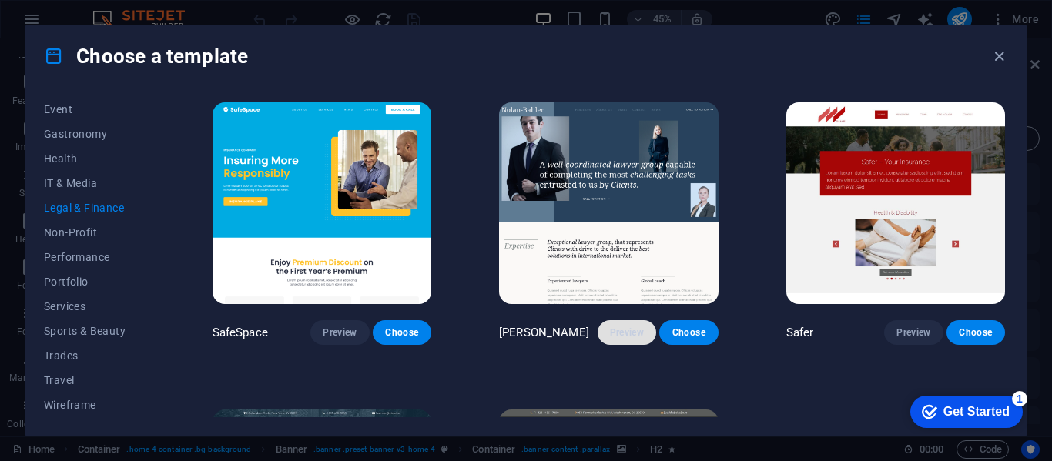
click at [619, 330] on span "Preview" at bounding box center [627, 333] width 34 height 12
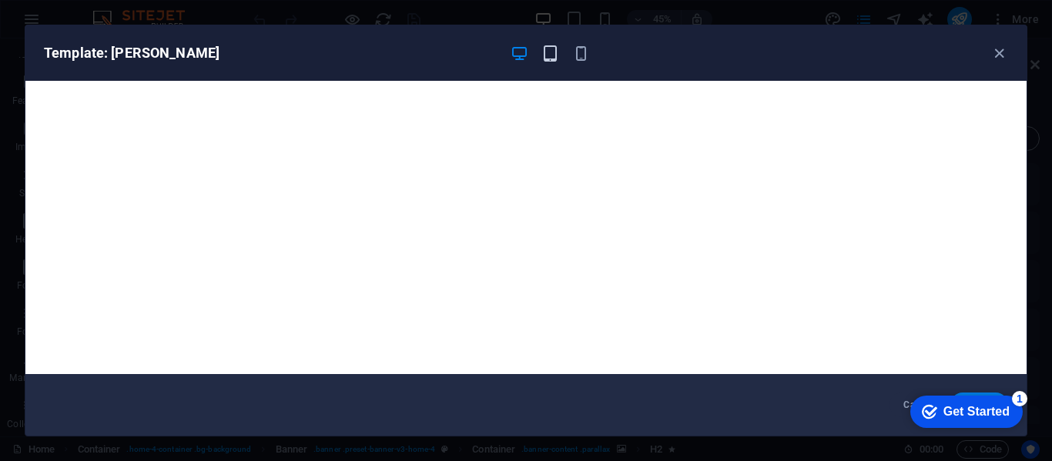
click at [551, 49] on icon "button" at bounding box center [550, 54] width 18 height 18
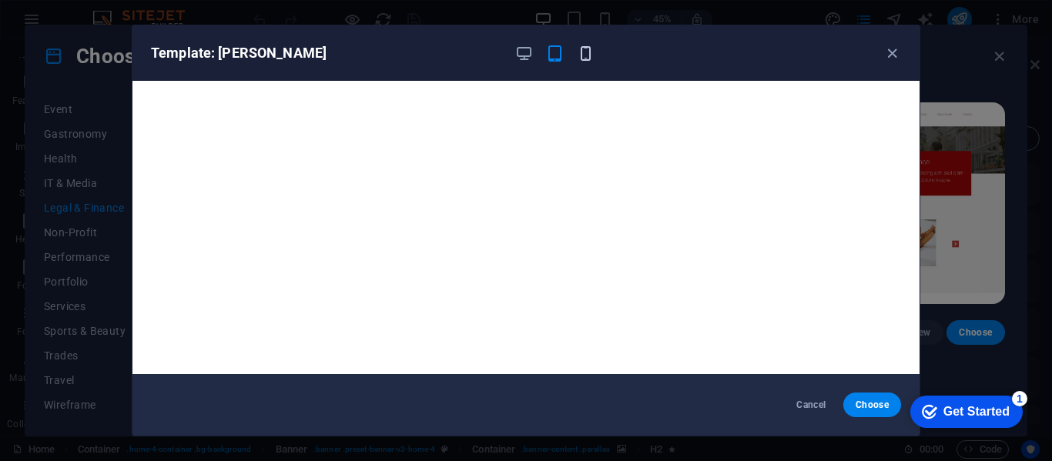
click at [585, 52] on icon "button" at bounding box center [586, 54] width 18 height 18
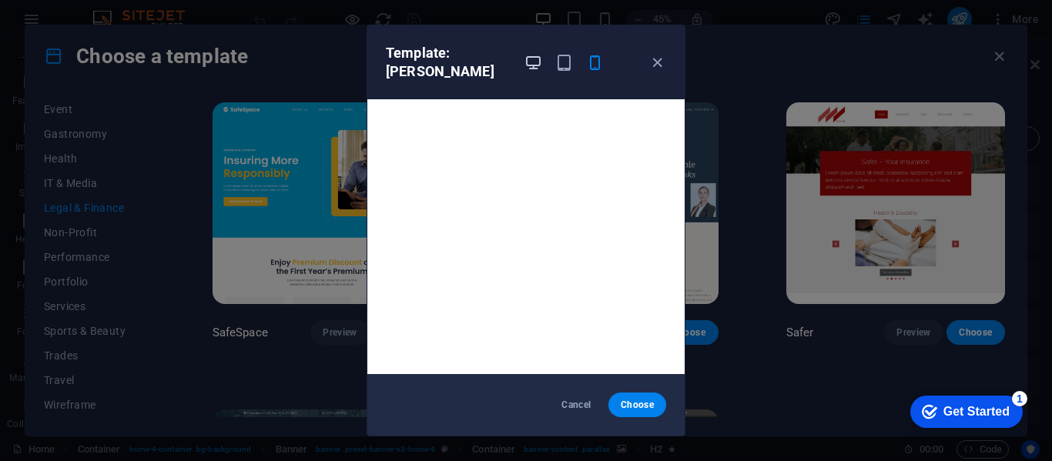
click at [534, 61] on icon "button" at bounding box center [534, 63] width 18 height 18
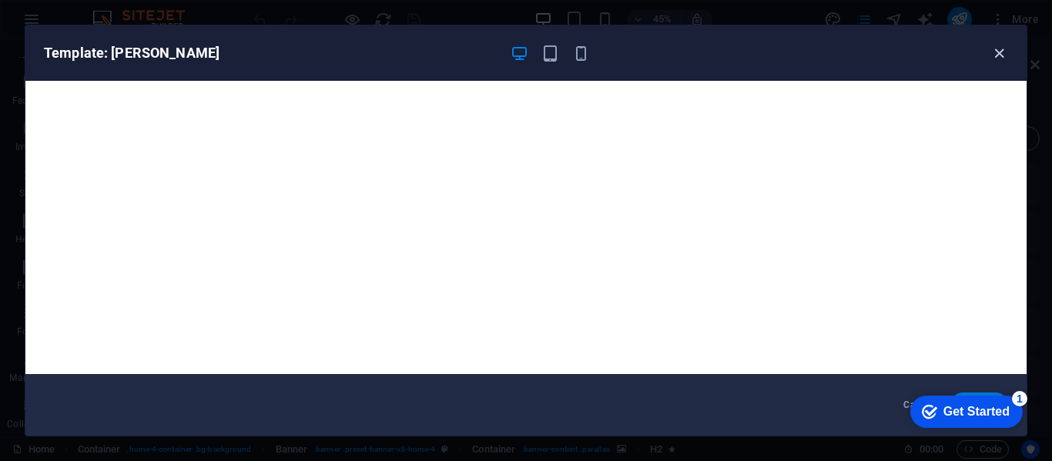
click at [1000, 55] on icon "button" at bounding box center [1000, 54] width 18 height 18
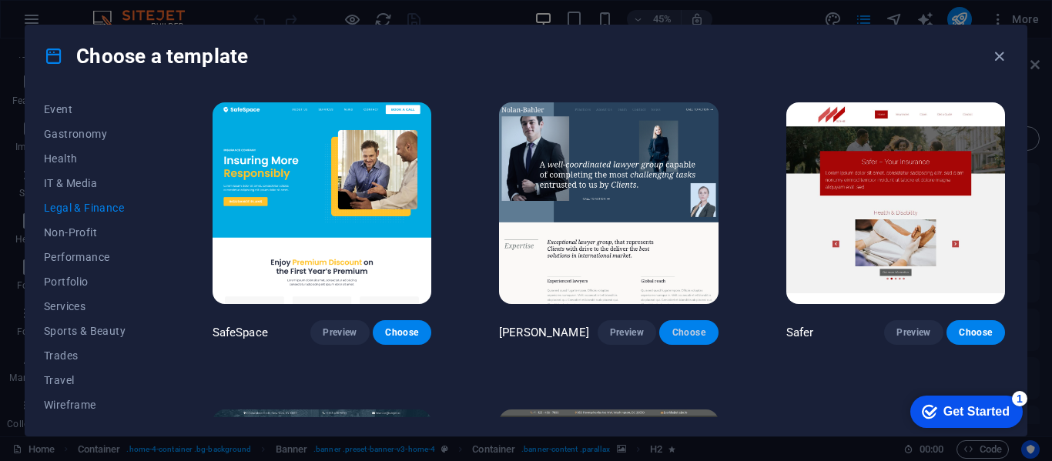
click at [688, 327] on span "Choose" at bounding box center [689, 333] width 34 height 12
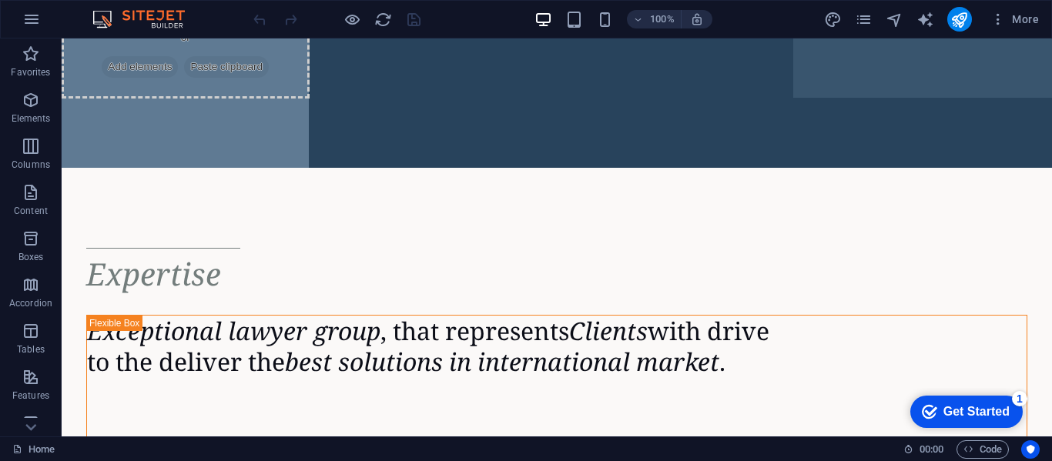
scroll to position [1140, 0]
